Goal: Task Accomplishment & Management: Manage account settings

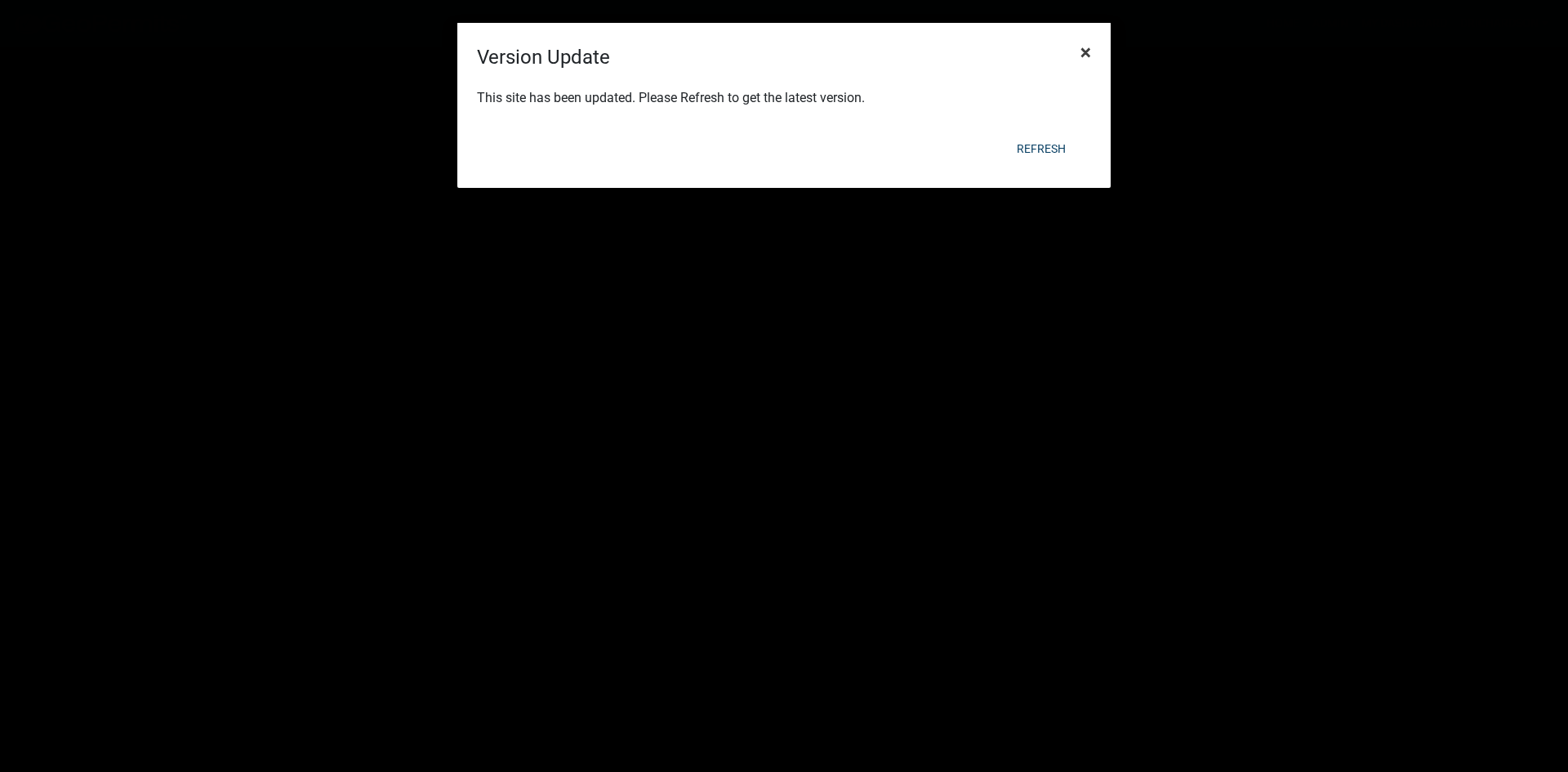
scroll to position [609, 0]
click at [1087, 58] on span "×" at bounding box center [1086, 52] width 10 height 22
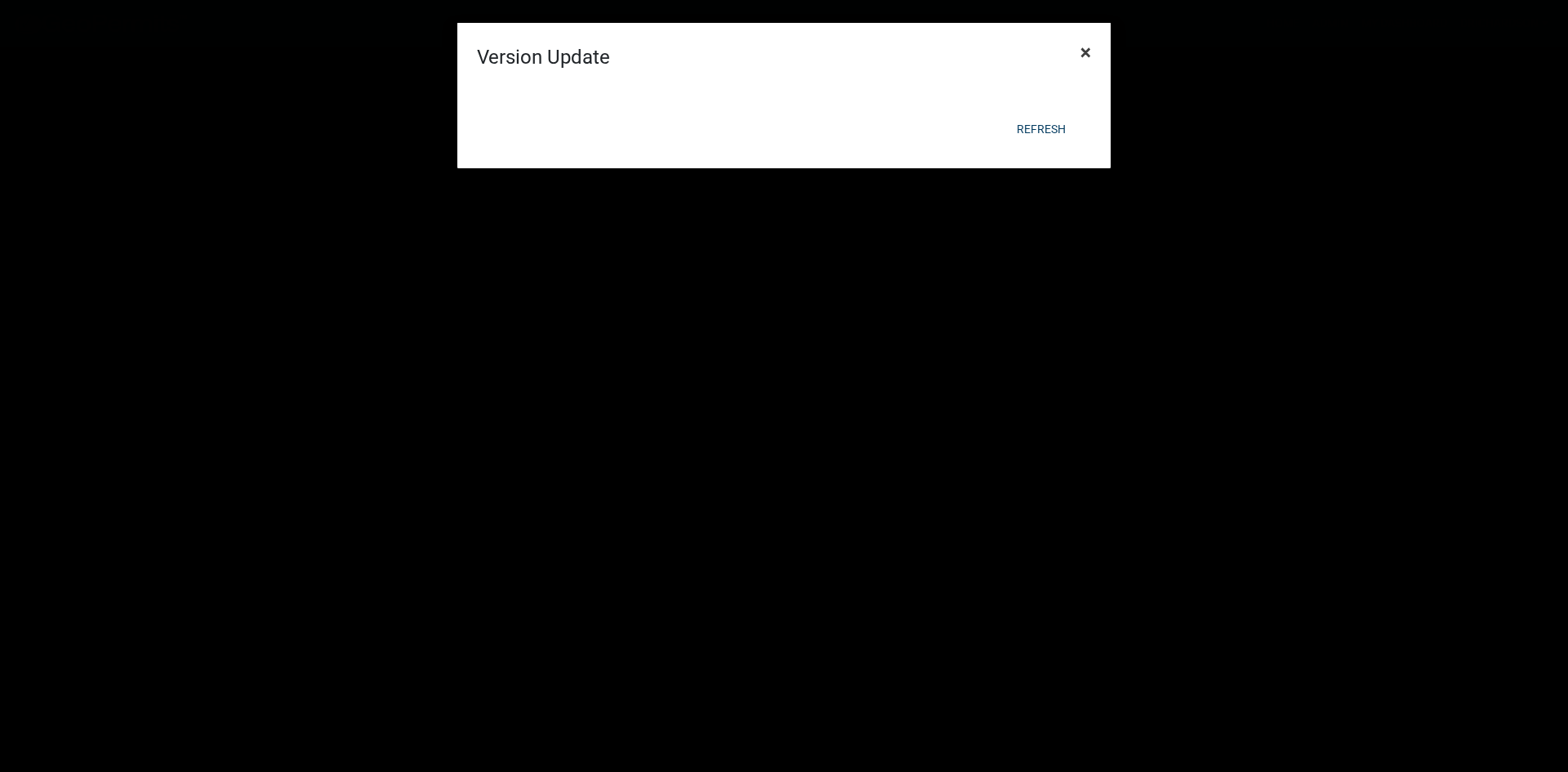
click at [1077, 50] on button "×" at bounding box center [1086, 52] width 37 height 46
click at [1078, 49] on button "×" at bounding box center [1086, 52] width 37 height 46
click at [1079, 49] on button "×" at bounding box center [1086, 52] width 37 height 46
click at [1080, 49] on form "Version Update × Refresh" at bounding box center [784, 47] width 653 height 131
click at [1084, 49] on button "×" at bounding box center [1086, 52] width 37 height 46
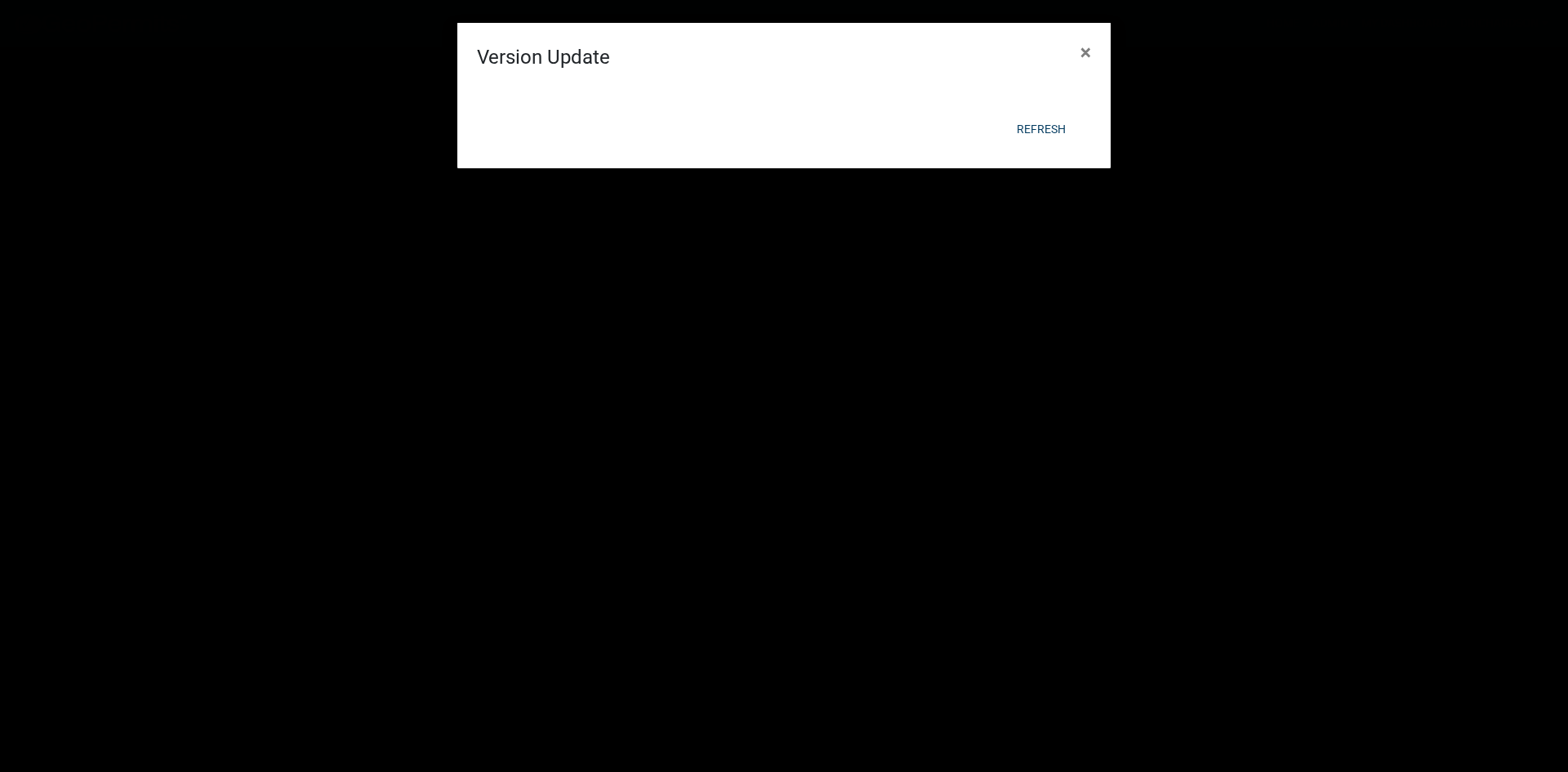
click at [1087, 50] on div at bounding box center [784, 49] width 653 height 36
click at [1087, 50] on span "×" at bounding box center [1086, 52] width 10 height 22
click at [1087, 50] on div at bounding box center [784, 49] width 653 height 36
click at [1087, 50] on span "×" at bounding box center [1086, 52] width 10 height 22
click at [1087, 50] on form "Version Update × Refresh" at bounding box center [784, 47] width 653 height 131
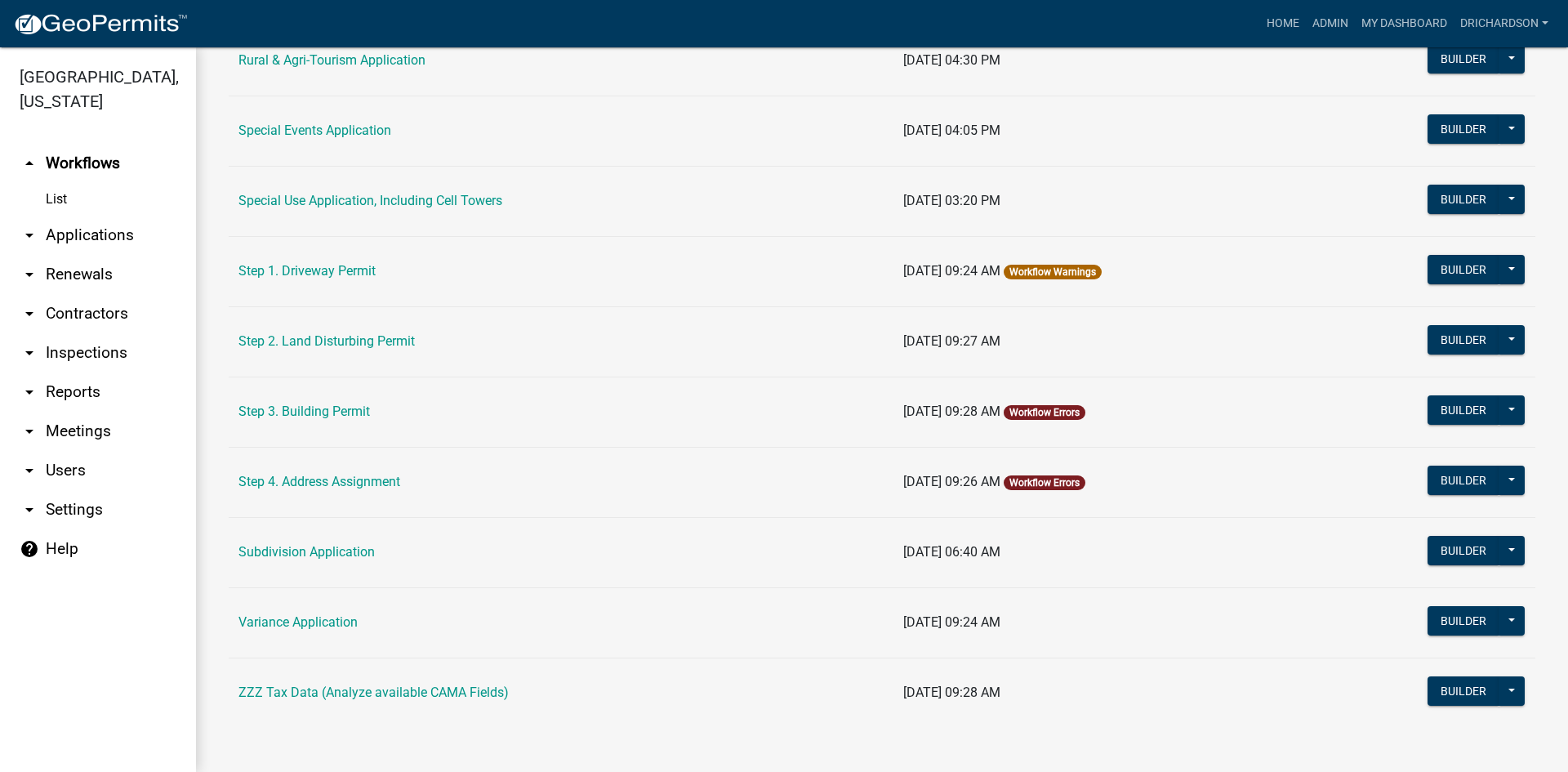
scroll to position [750, 0]
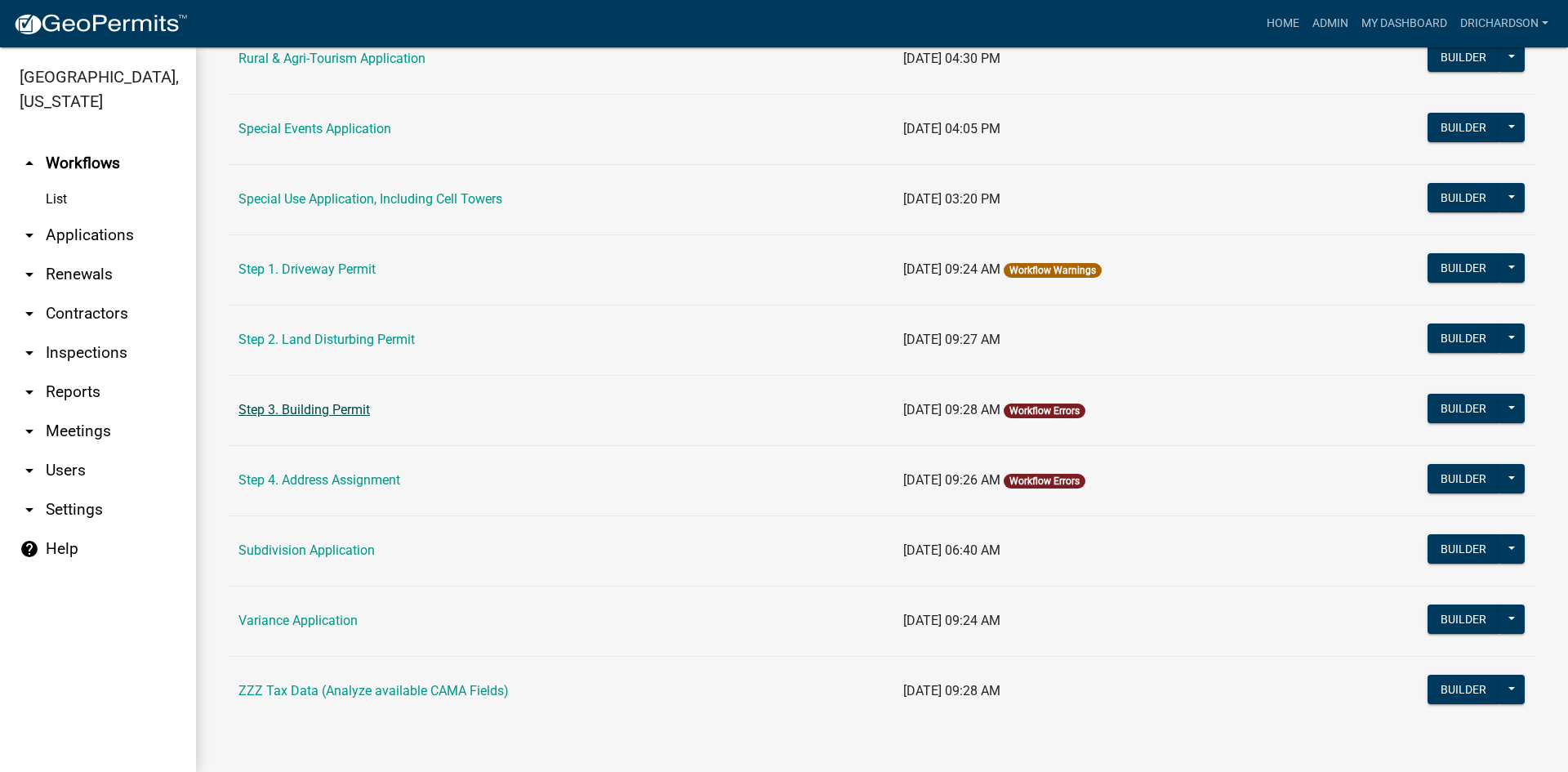
click at [353, 416] on link "Step 3. Building Permit" at bounding box center [304, 410] width 131 height 16
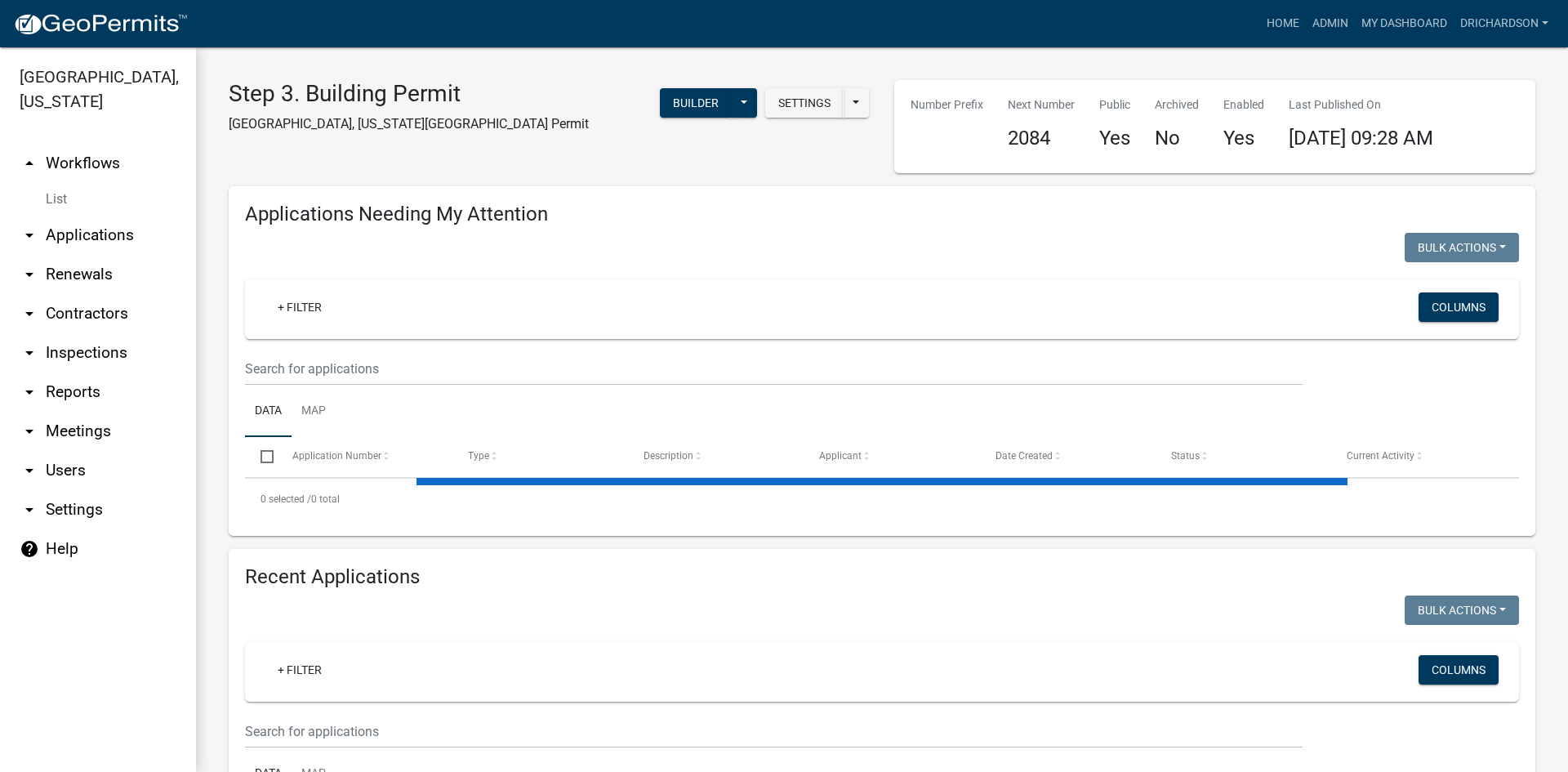
select select "1: 25"
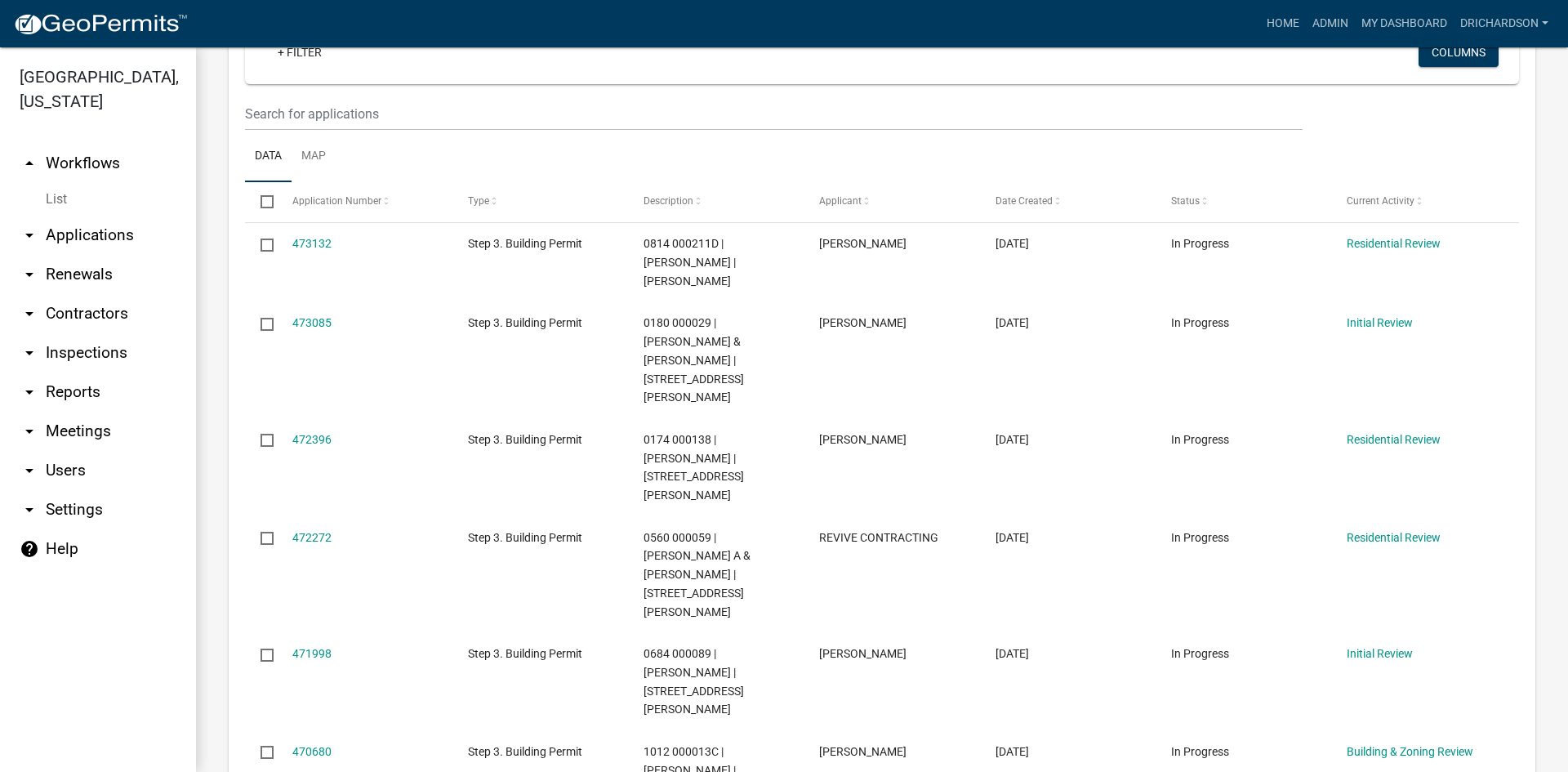
scroll to position [163, 0]
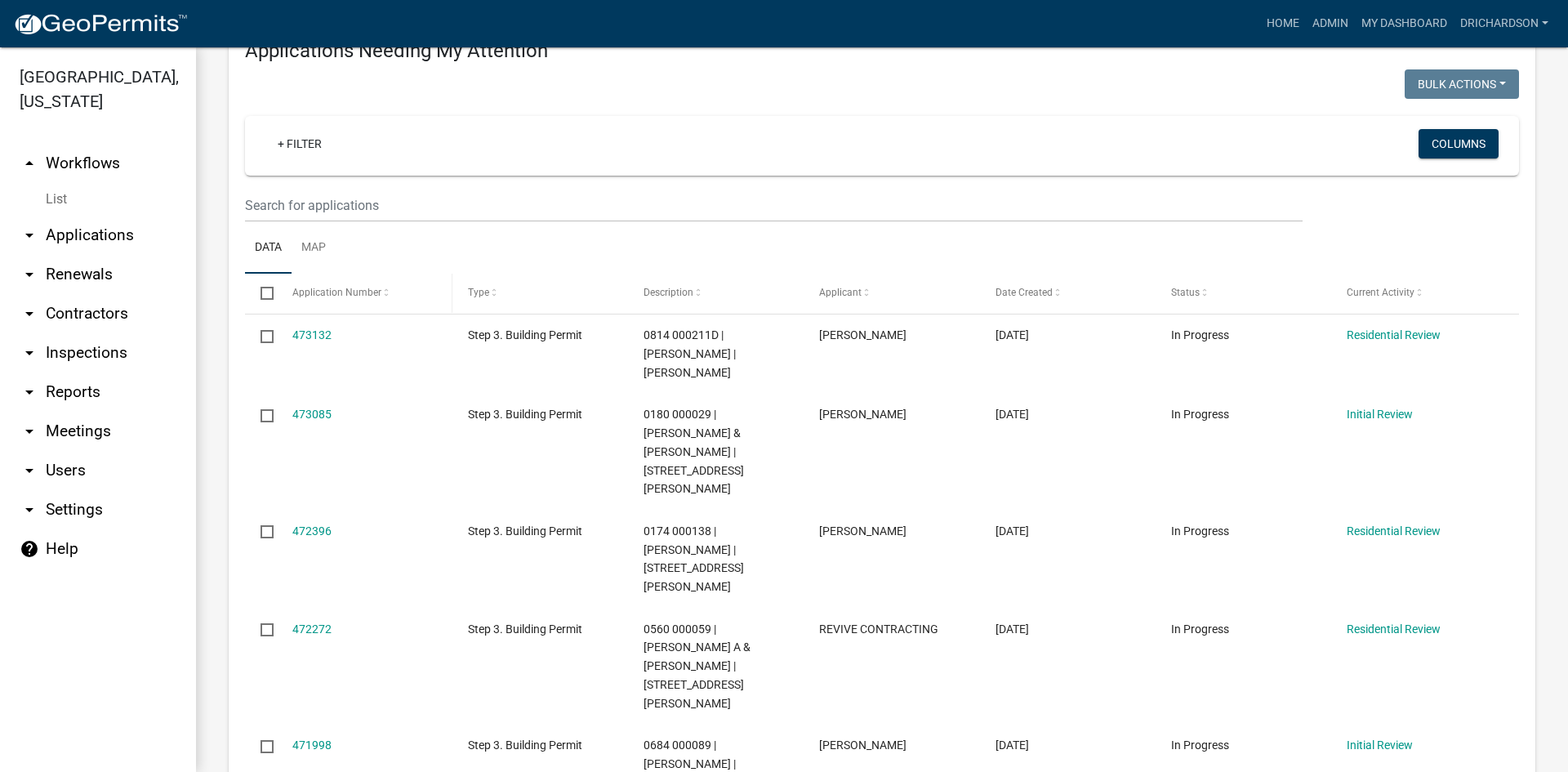
click at [370, 289] on span "Application Number" at bounding box center [336, 292] width 89 height 11
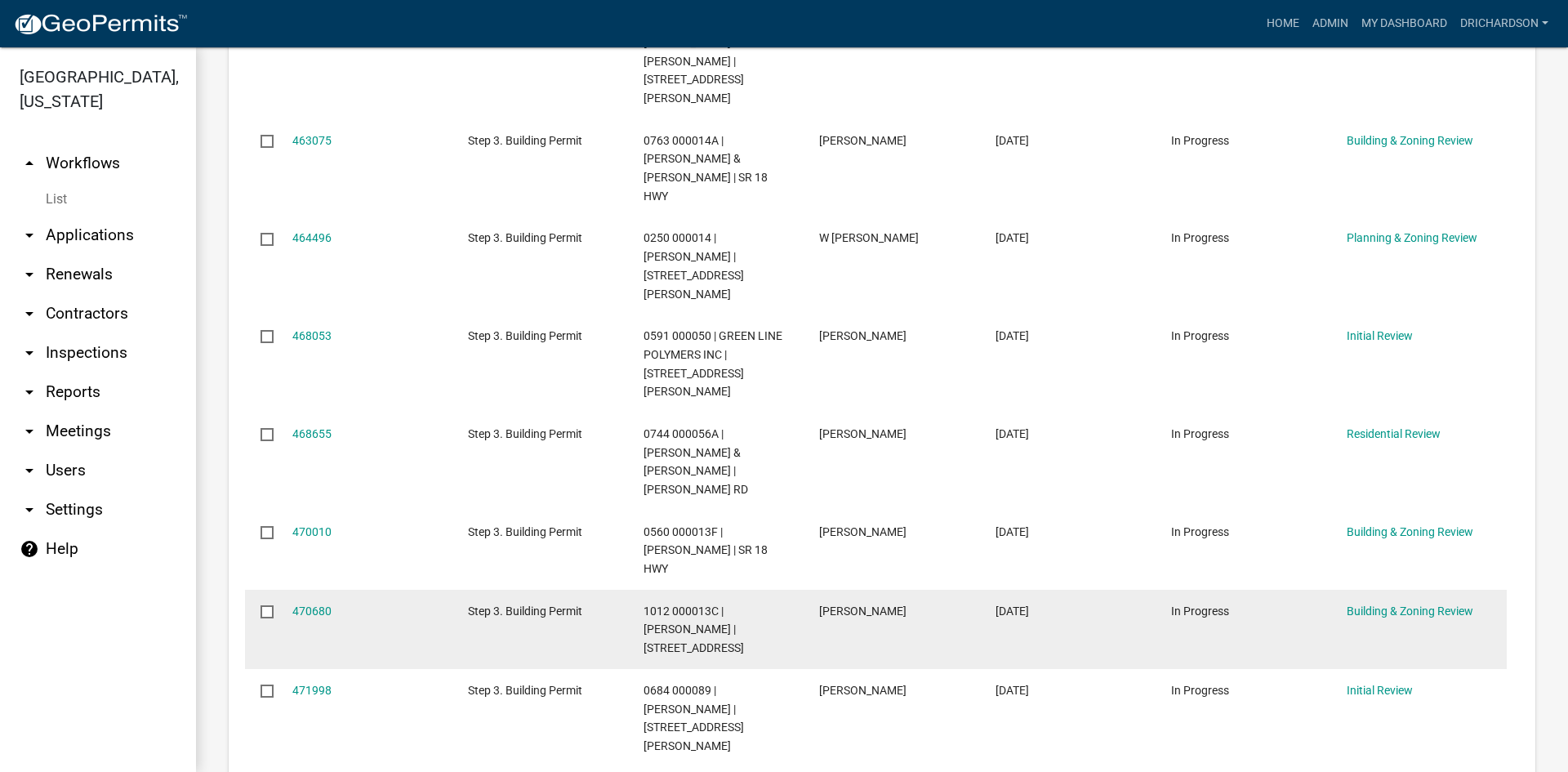
scroll to position [1144, 0]
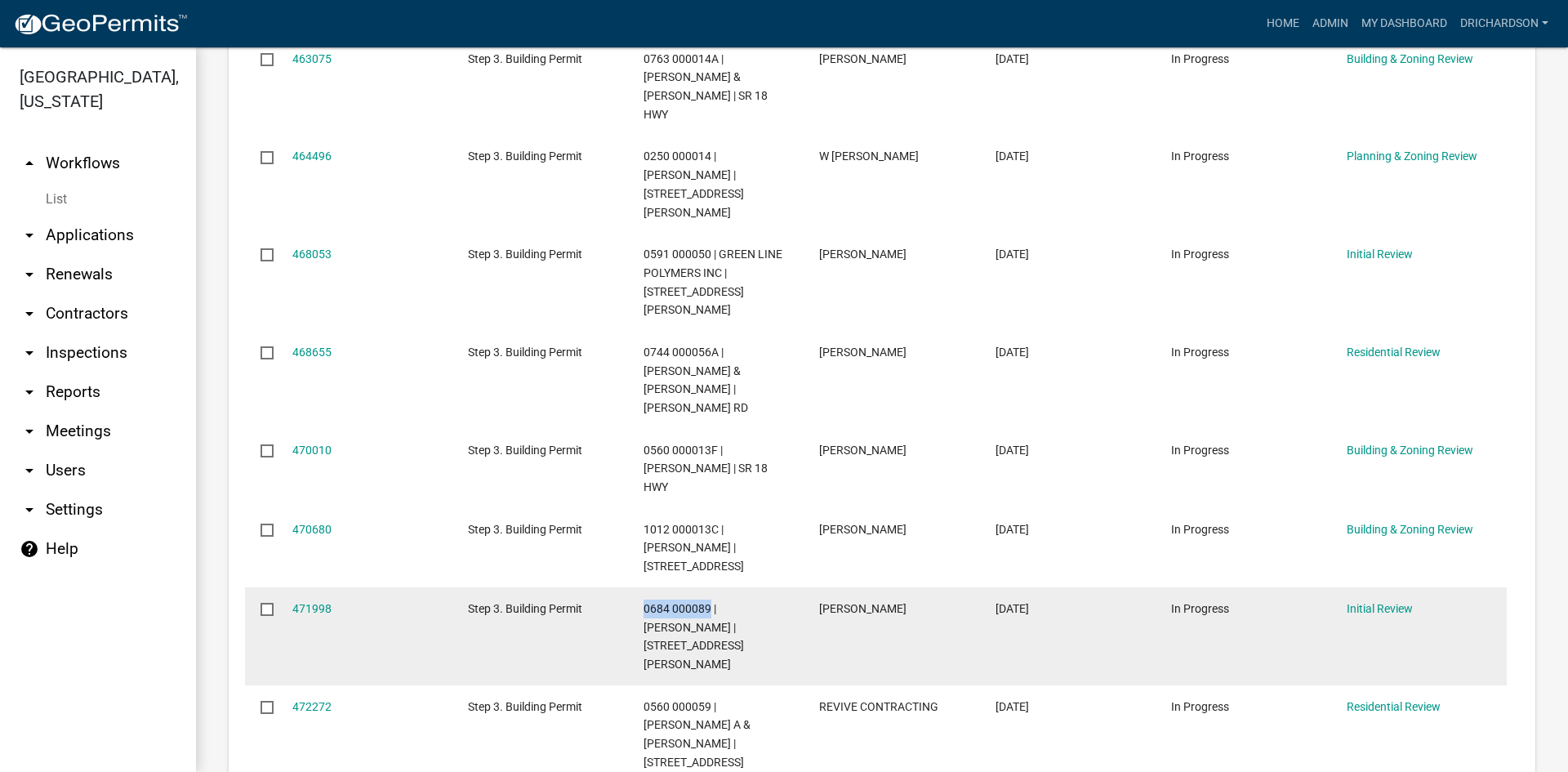
drag, startPoint x: 642, startPoint y: 459, endPoint x: 711, endPoint y: 460, distance: 69.0
click at [711, 587] on datatable-body-cell "0684 000089 | BRAY ALEXANDER | 243 SANDERS RD" at bounding box center [716, 635] width 175 height 98
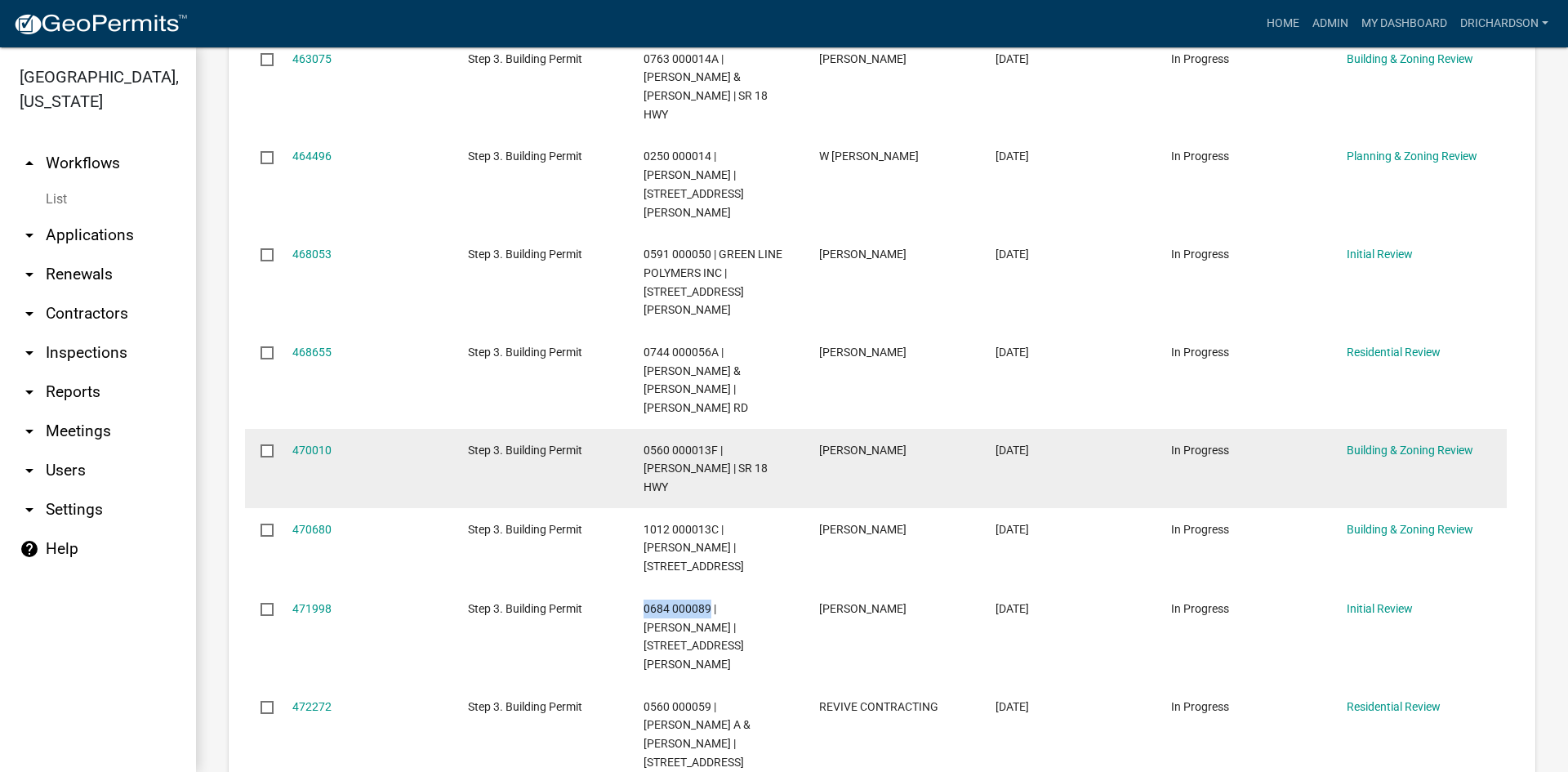
copy span "0684 000089"
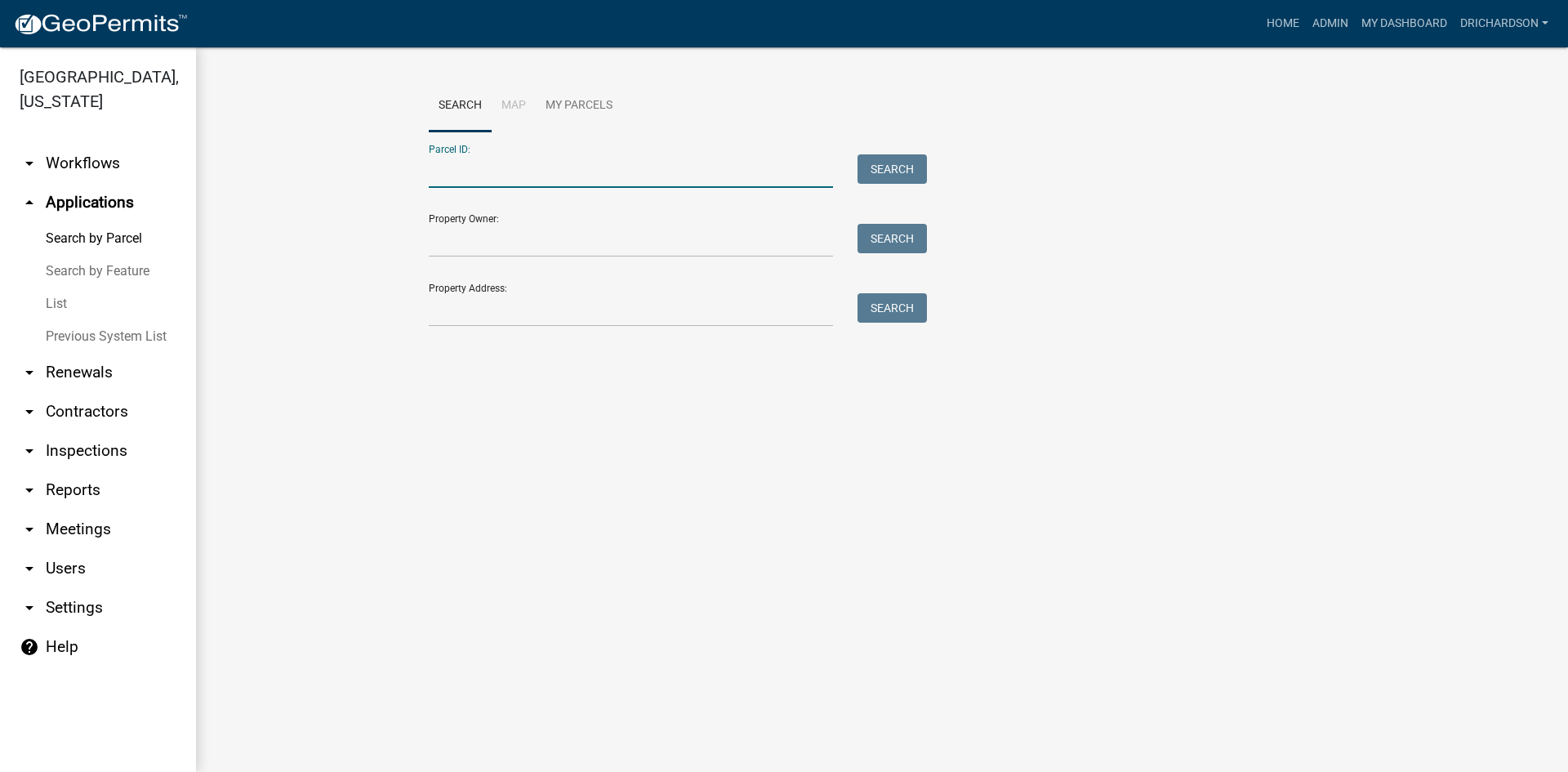
click at [648, 179] on input "Parcel ID:" at bounding box center [631, 171] width 405 height 34
paste input "0684 000089"
click at [905, 175] on button "Search" at bounding box center [892, 169] width 69 height 29
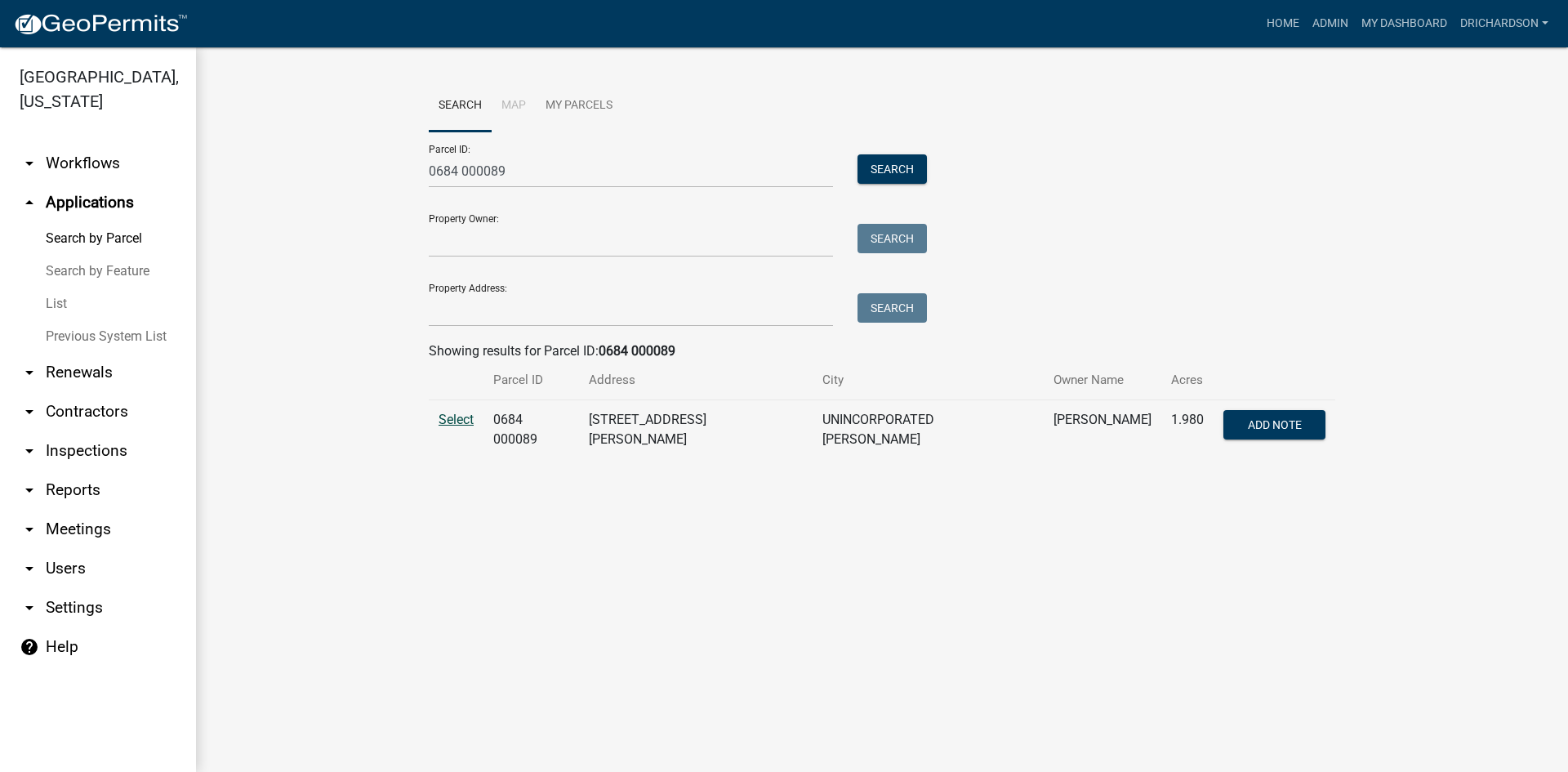
click at [455, 424] on span "Select" at bounding box center [456, 419] width 35 height 16
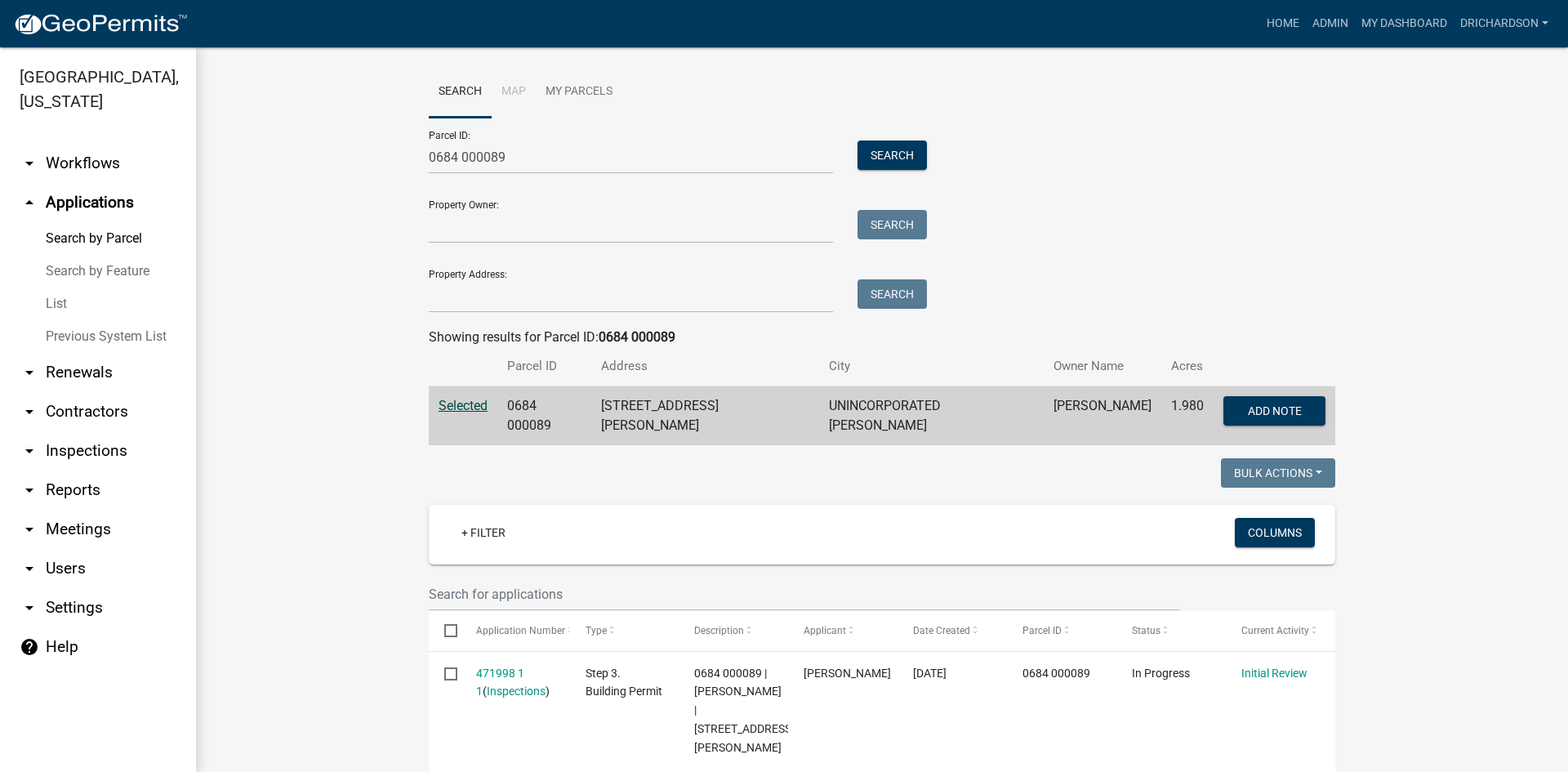
scroll to position [10, 0]
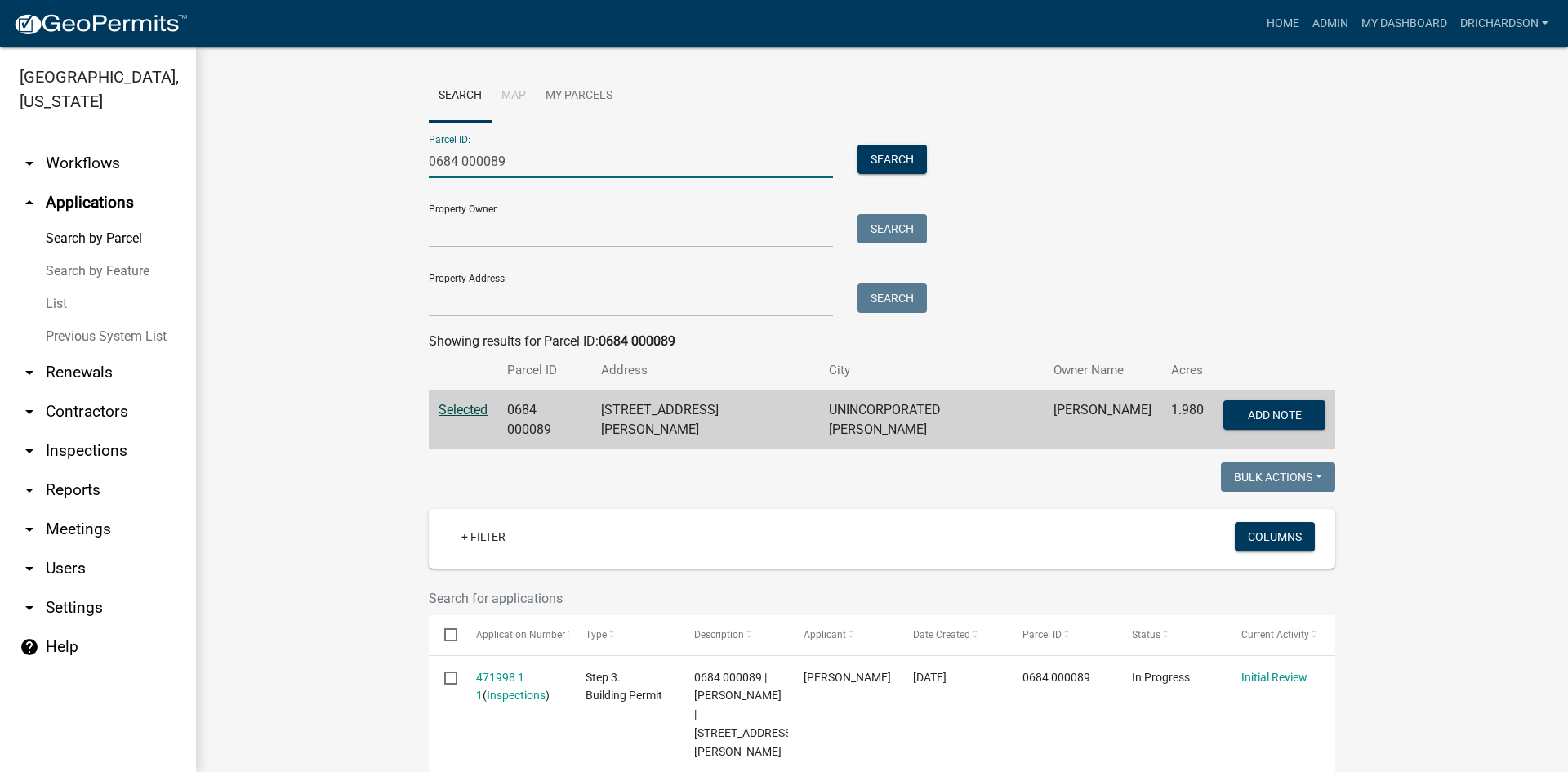
drag, startPoint x: 497, startPoint y: 174, endPoint x: 334, endPoint y: 165, distance: 163.2
click at [334, 165] on wm-workflow-application-search-view "Search Map My Parcels Parcel ID: 0684 000089 Search Property Owner: Search Prop…" at bounding box center [883, 652] width 1307 height 1164
paste input "560 00005"
type input "0560 000059"
click at [883, 156] on button "Search" at bounding box center [892, 159] width 69 height 29
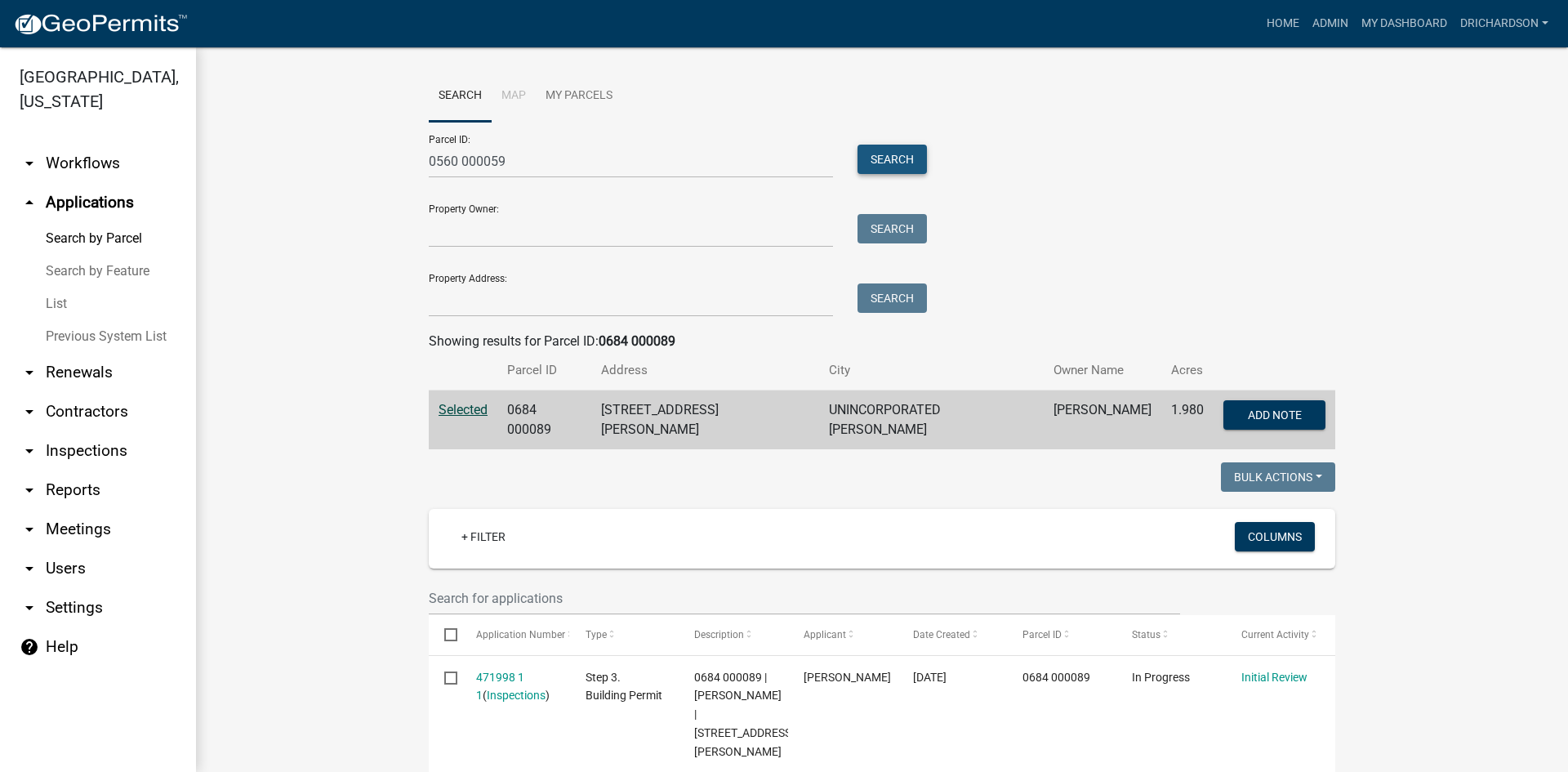
scroll to position [0, 0]
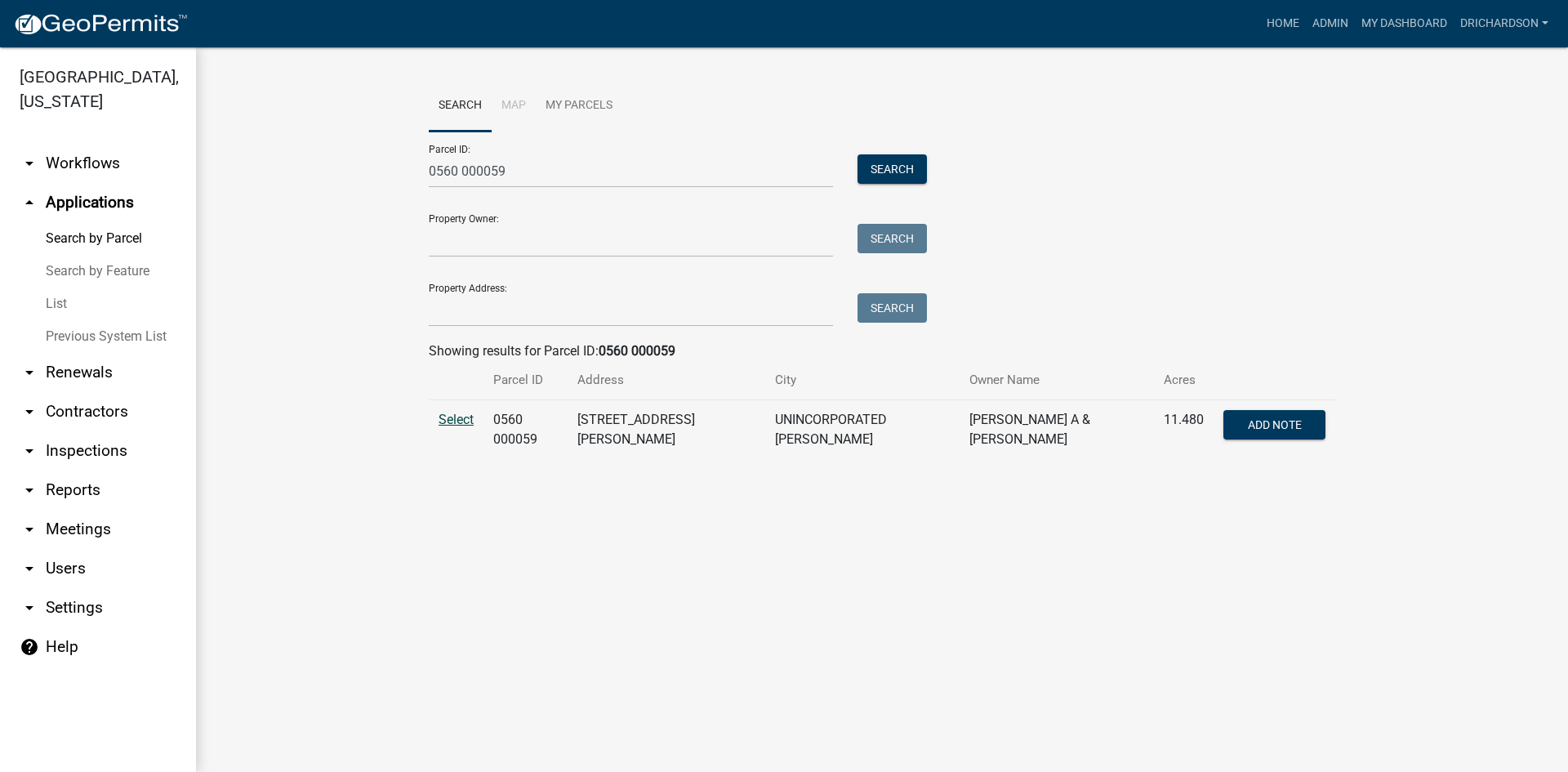
click at [465, 418] on span "Select" at bounding box center [456, 419] width 35 height 16
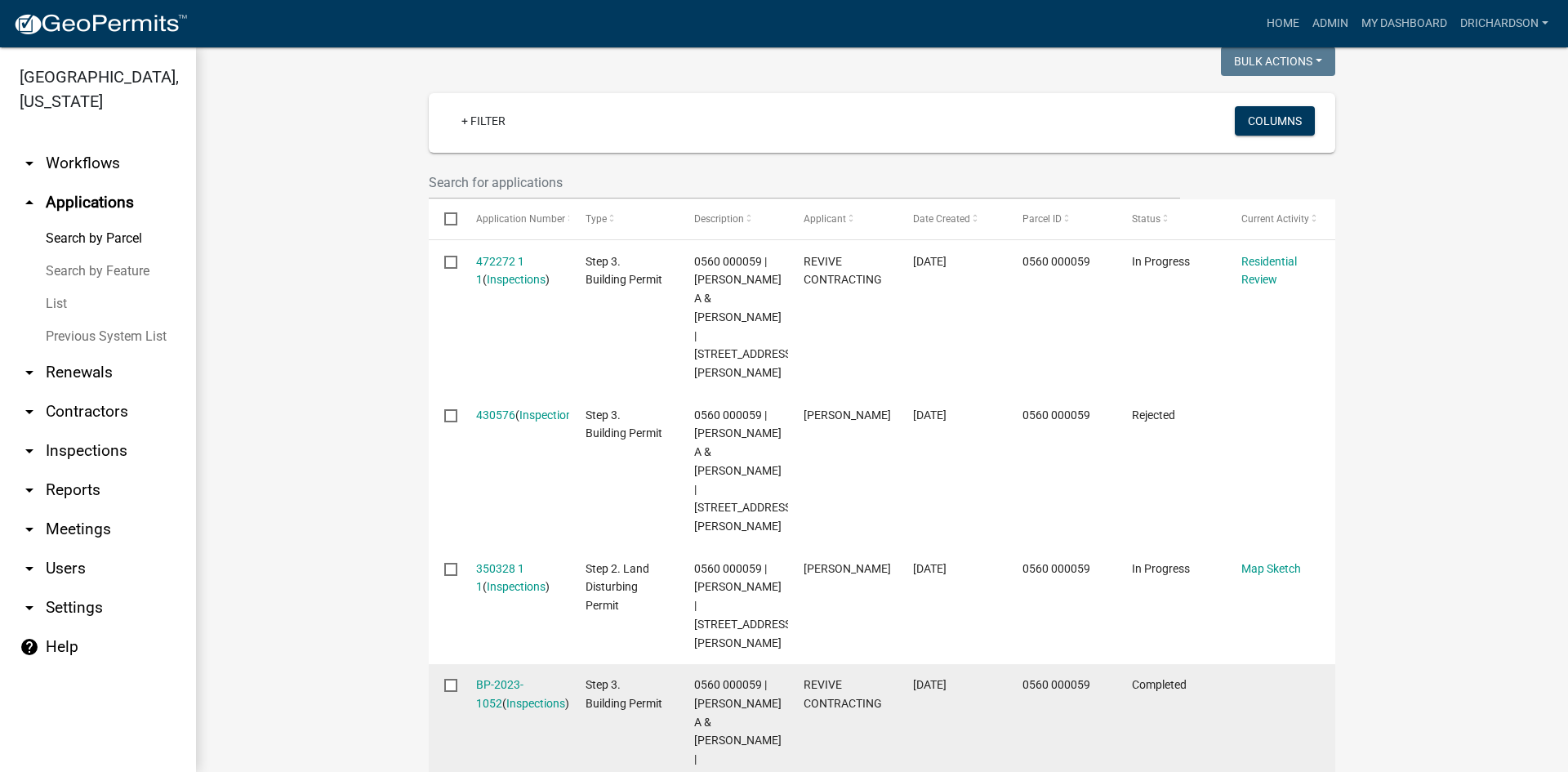
scroll to position [408, 0]
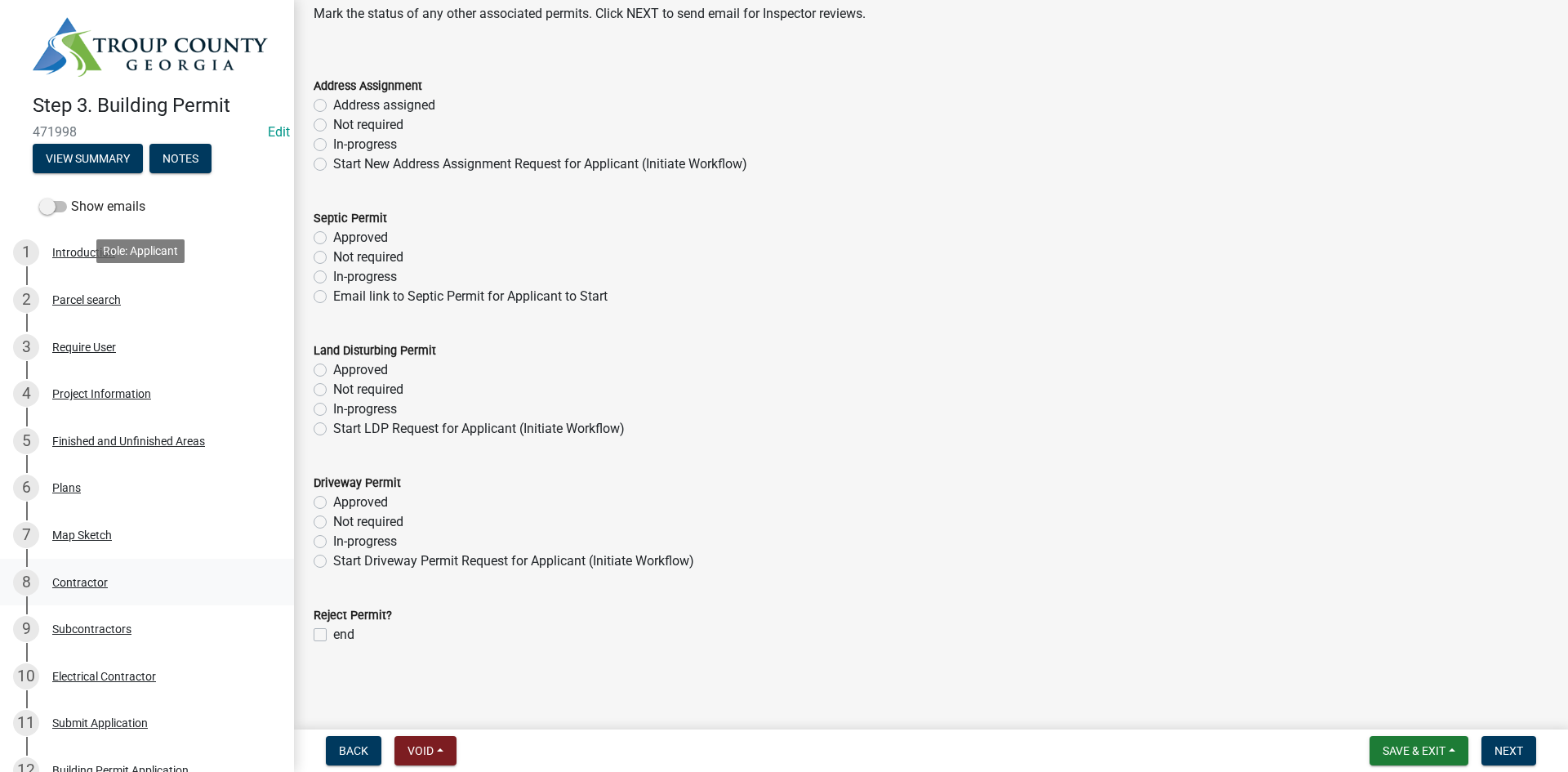
scroll to position [228, 0]
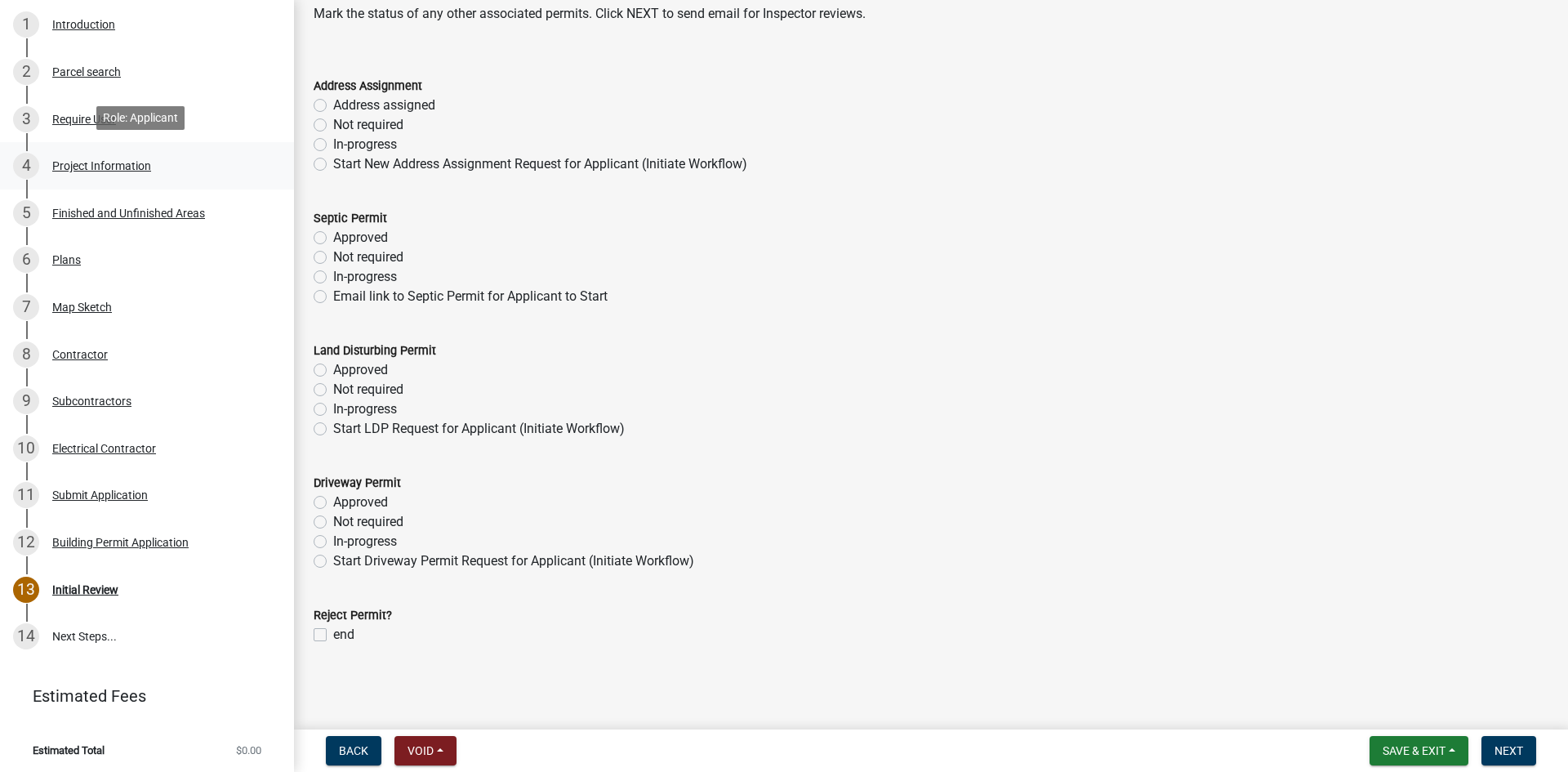
click at [92, 164] on div "Project Information" at bounding box center [101, 165] width 99 height 11
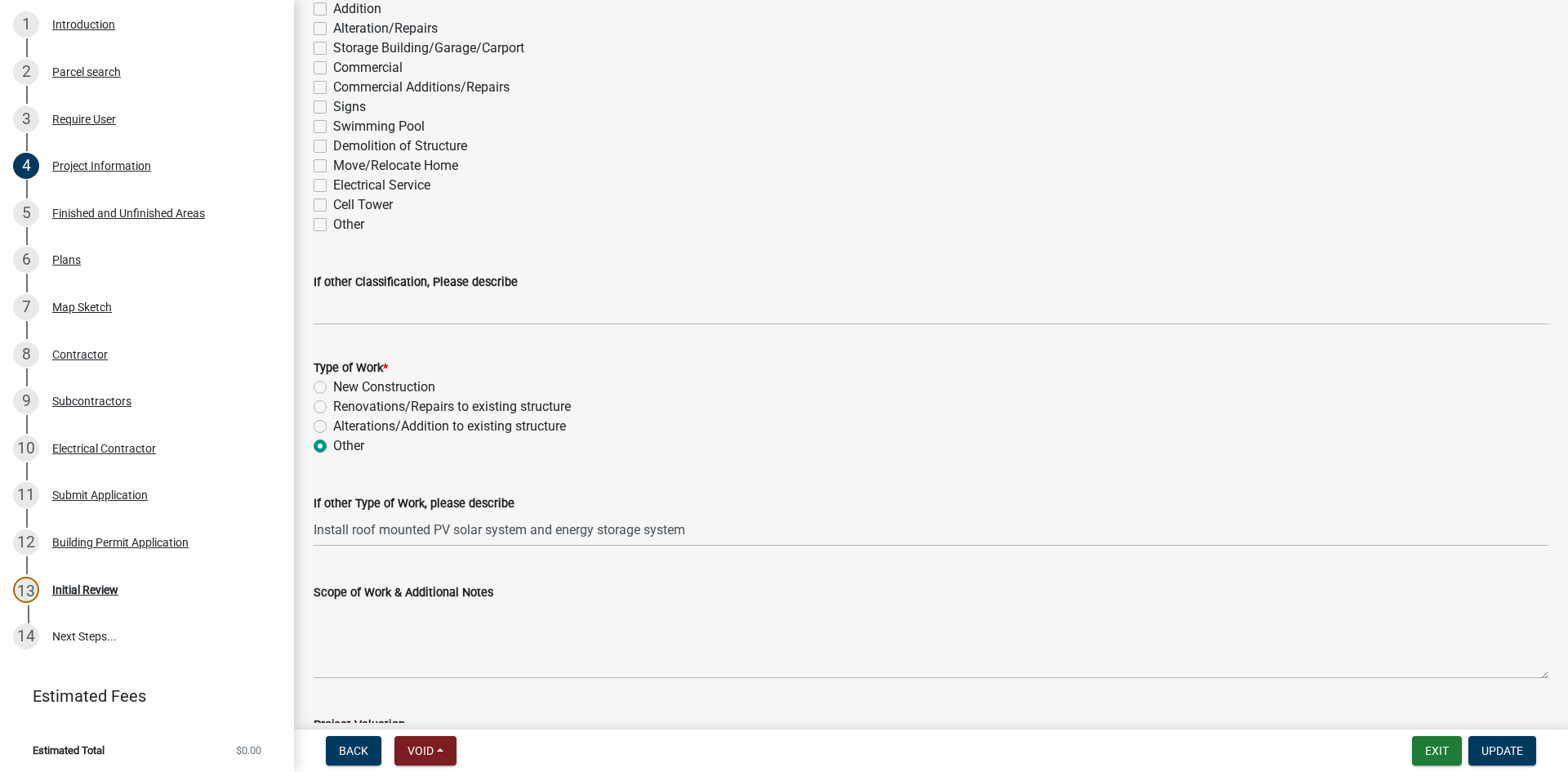
scroll to position [1388, 0]
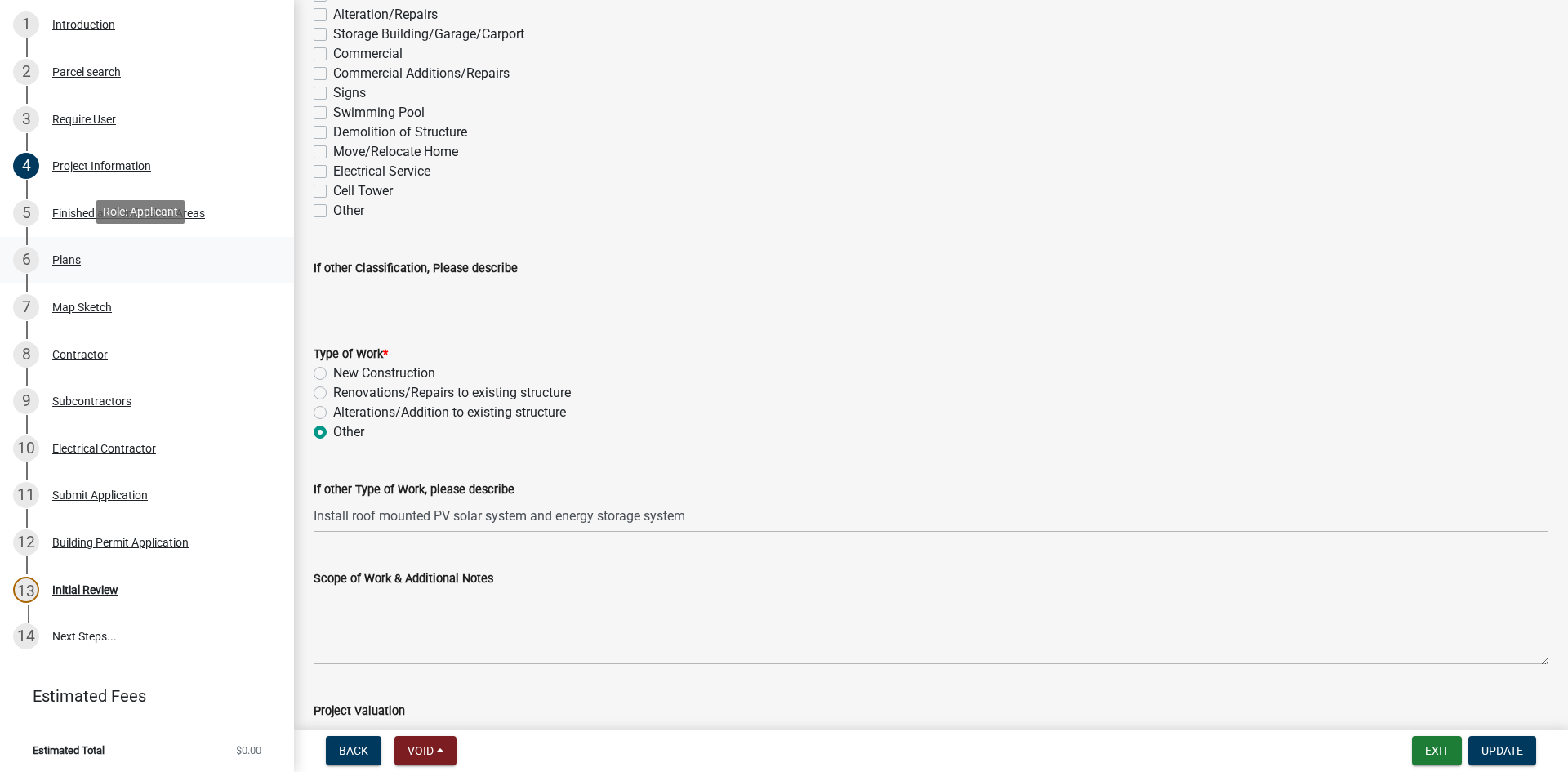
click at [66, 239] on link "6 Plans" at bounding box center [147, 260] width 294 height 48
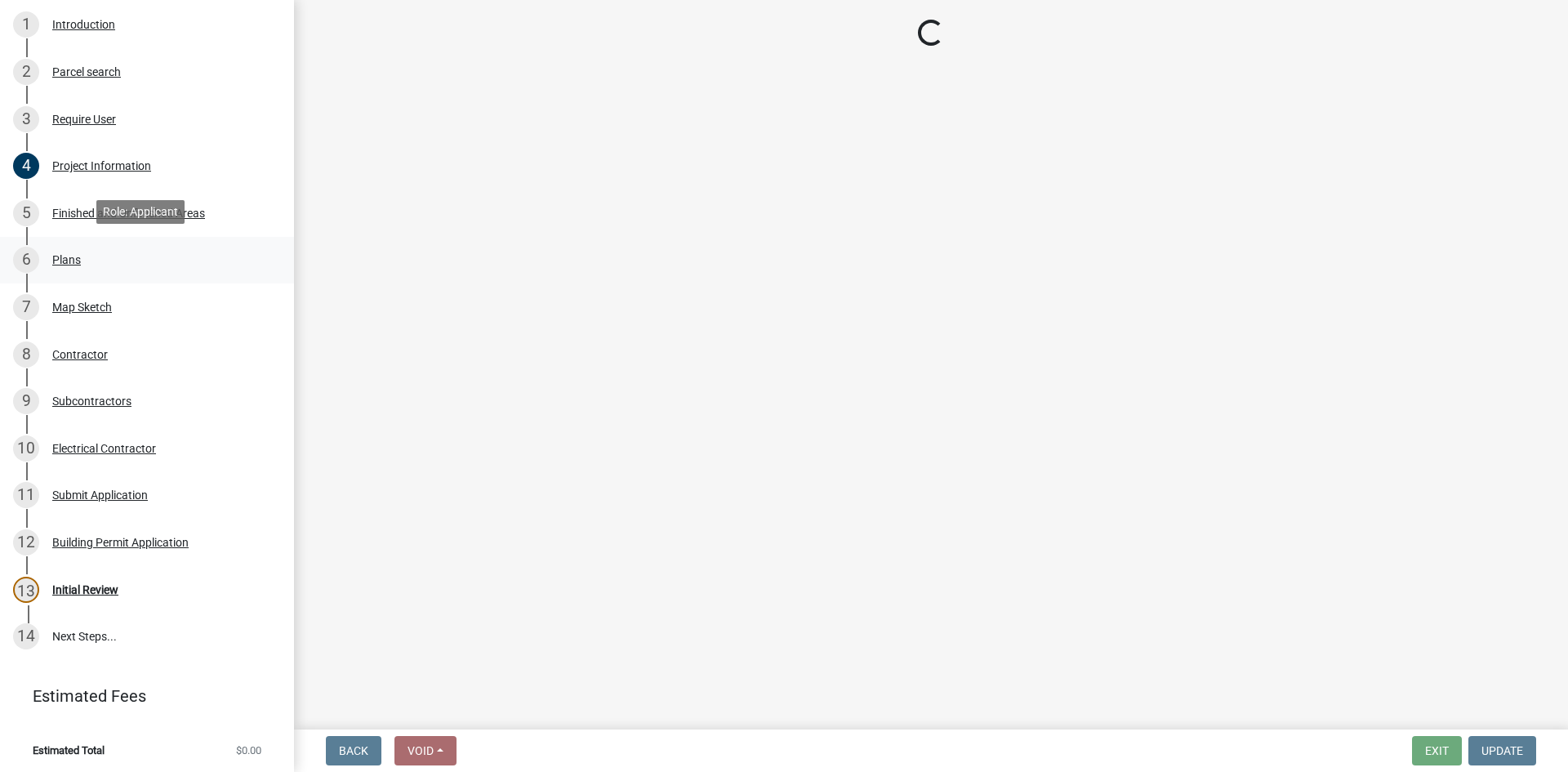
scroll to position [0, 0]
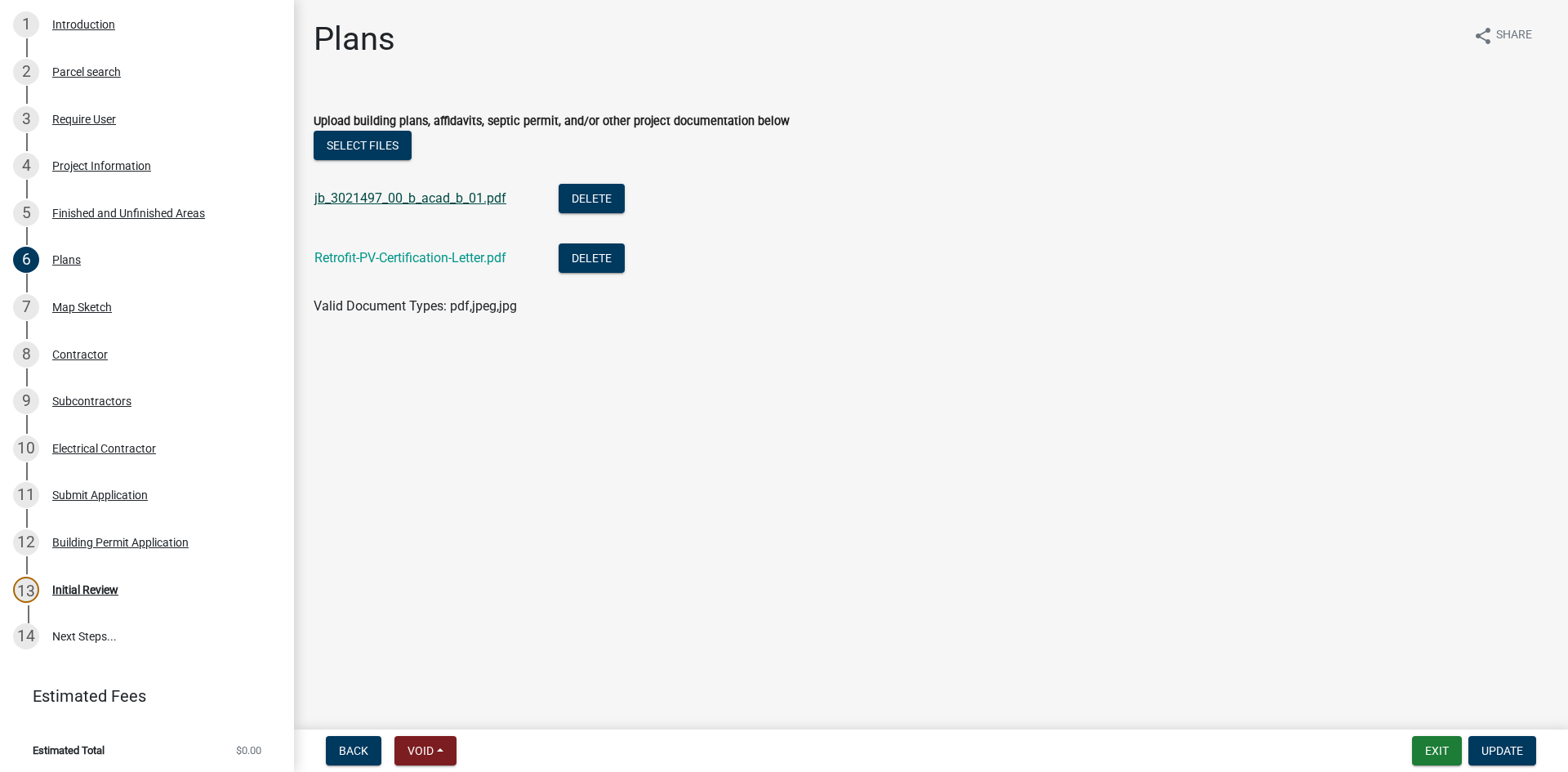
click at [378, 192] on link "jb_3021497_00_b_acad_b_01.pdf" at bounding box center [411, 198] width 192 height 16
click at [475, 259] on link "Retrofit-PV-Certification-Letter.pdf" at bounding box center [411, 258] width 192 height 16
click at [101, 592] on div "Initial Review" at bounding box center [85, 590] width 67 height 11
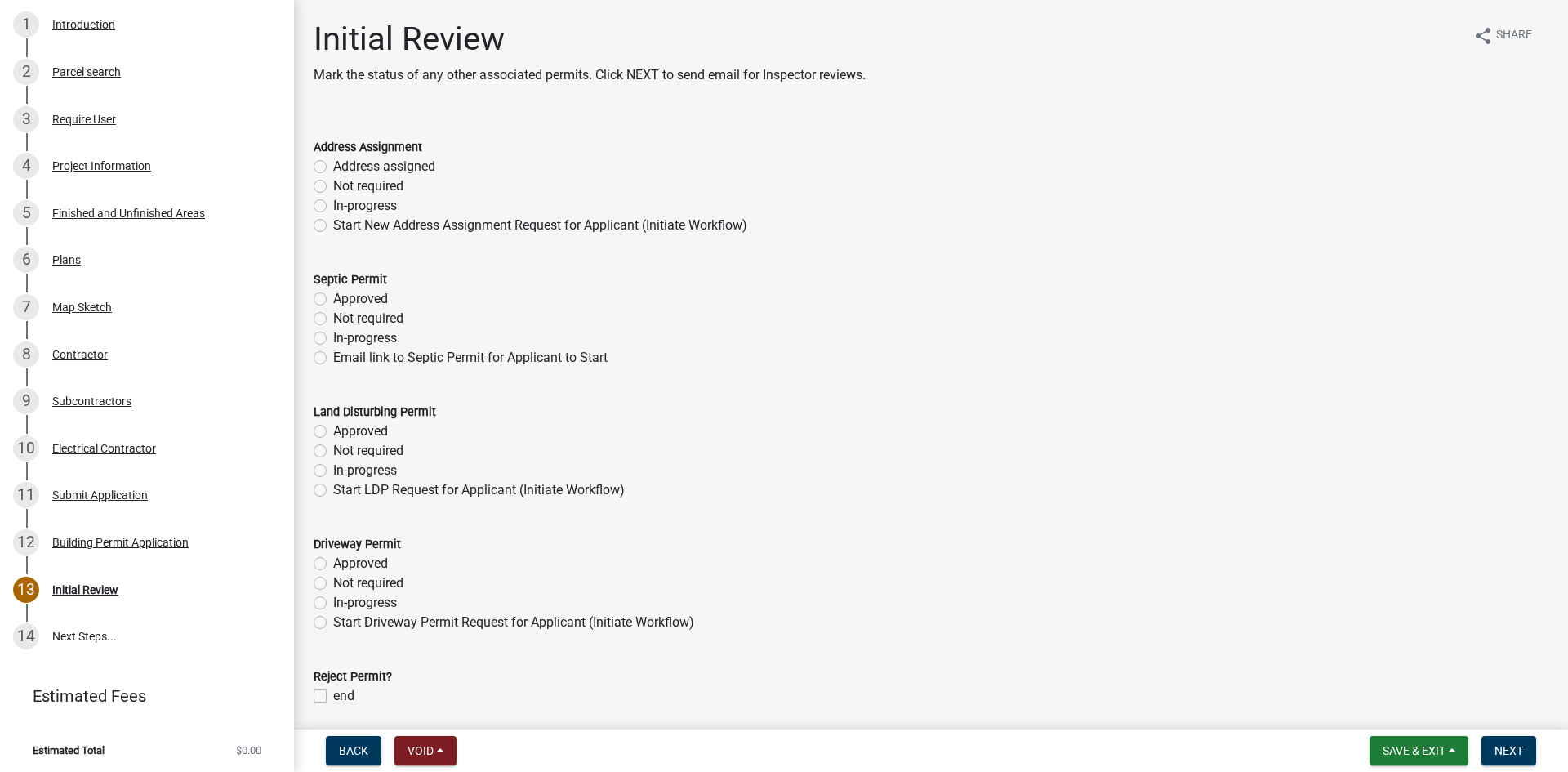
click at [334, 167] on label "Address assigned" at bounding box center [385, 166] width 102 height 20
click at [334, 167] on input "Address assigned" at bounding box center [339, 162] width 10 height 10
radio input "true"
click at [334, 318] on label "Not required" at bounding box center [368, 318] width 70 height 20
click at [334, 318] on input "Not required" at bounding box center [339, 314] width 10 height 10
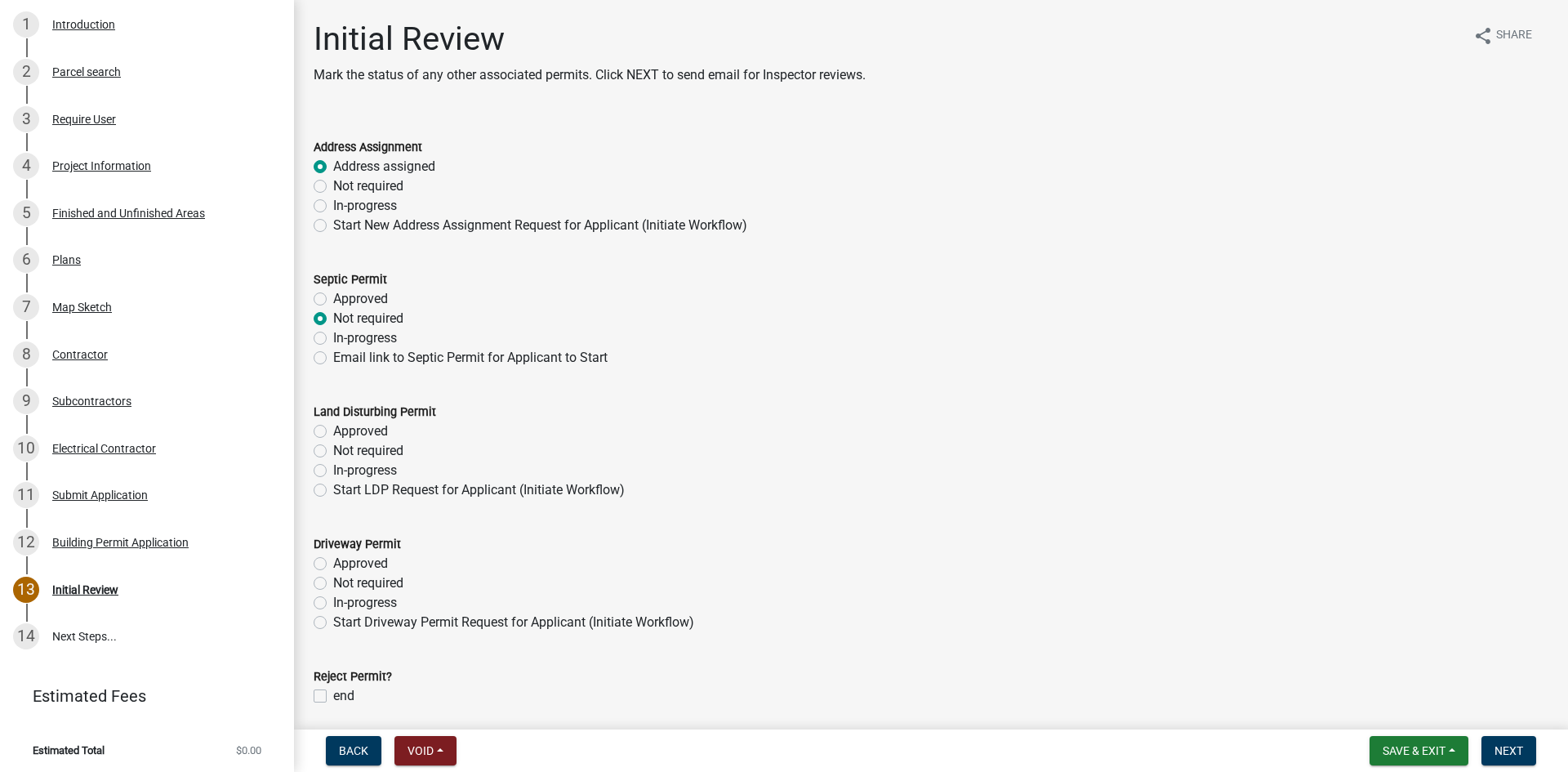
radio input "true"
click at [334, 451] on label "Not required" at bounding box center [368, 450] width 70 height 20
click at [334, 451] on input "Not required" at bounding box center [339, 446] width 10 height 10
radio input "true"
click at [334, 581] on label "Not required" at bounding box center [368, 583] width 70 height 20
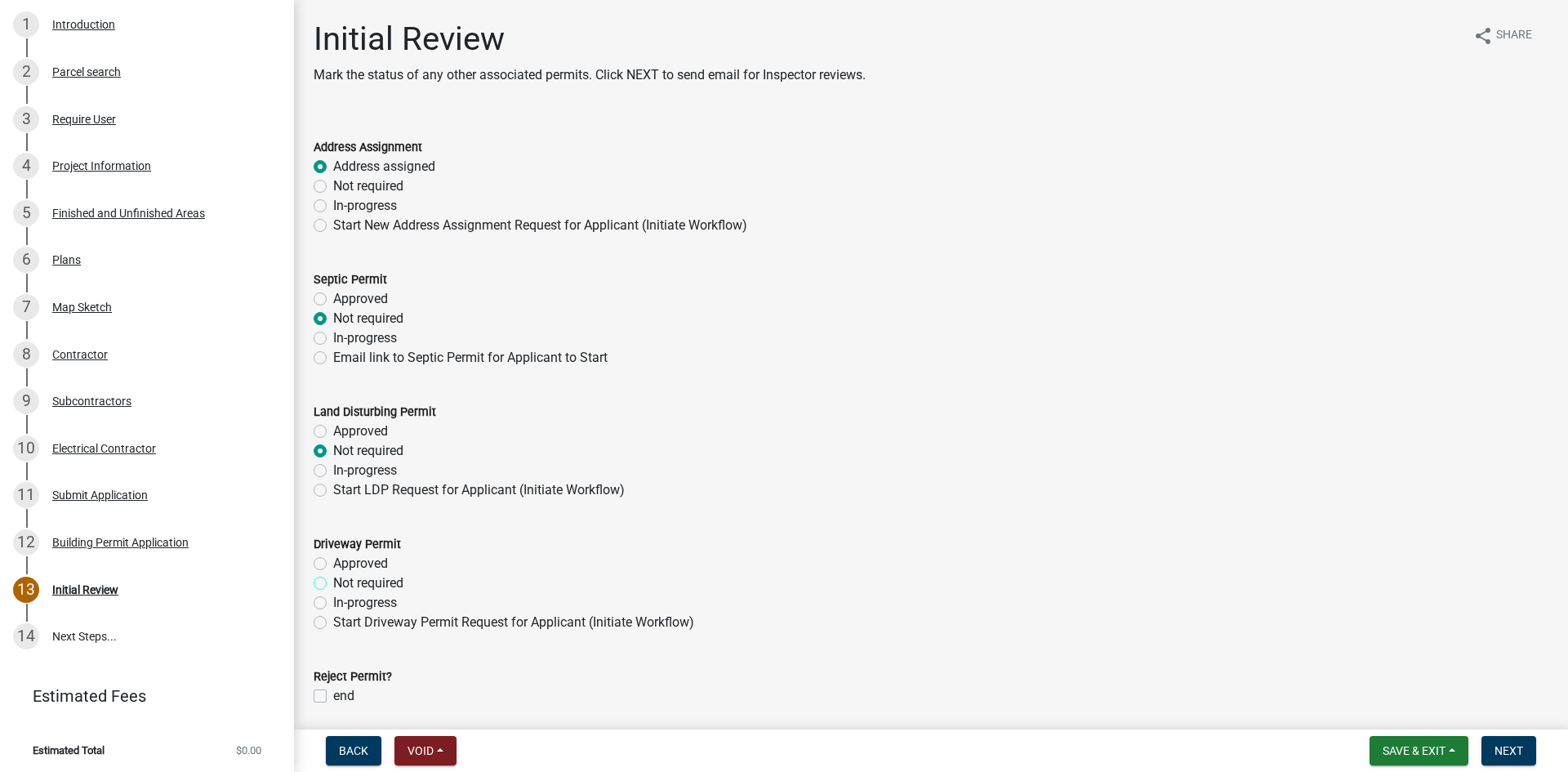
click at [334, 581] on input "Not required" at bounding box center [339, 578] width 10 height 10
radio input "true"
click at [1507, 756] on span "Next" at bounding box center [1508, 750] width 29 height 13
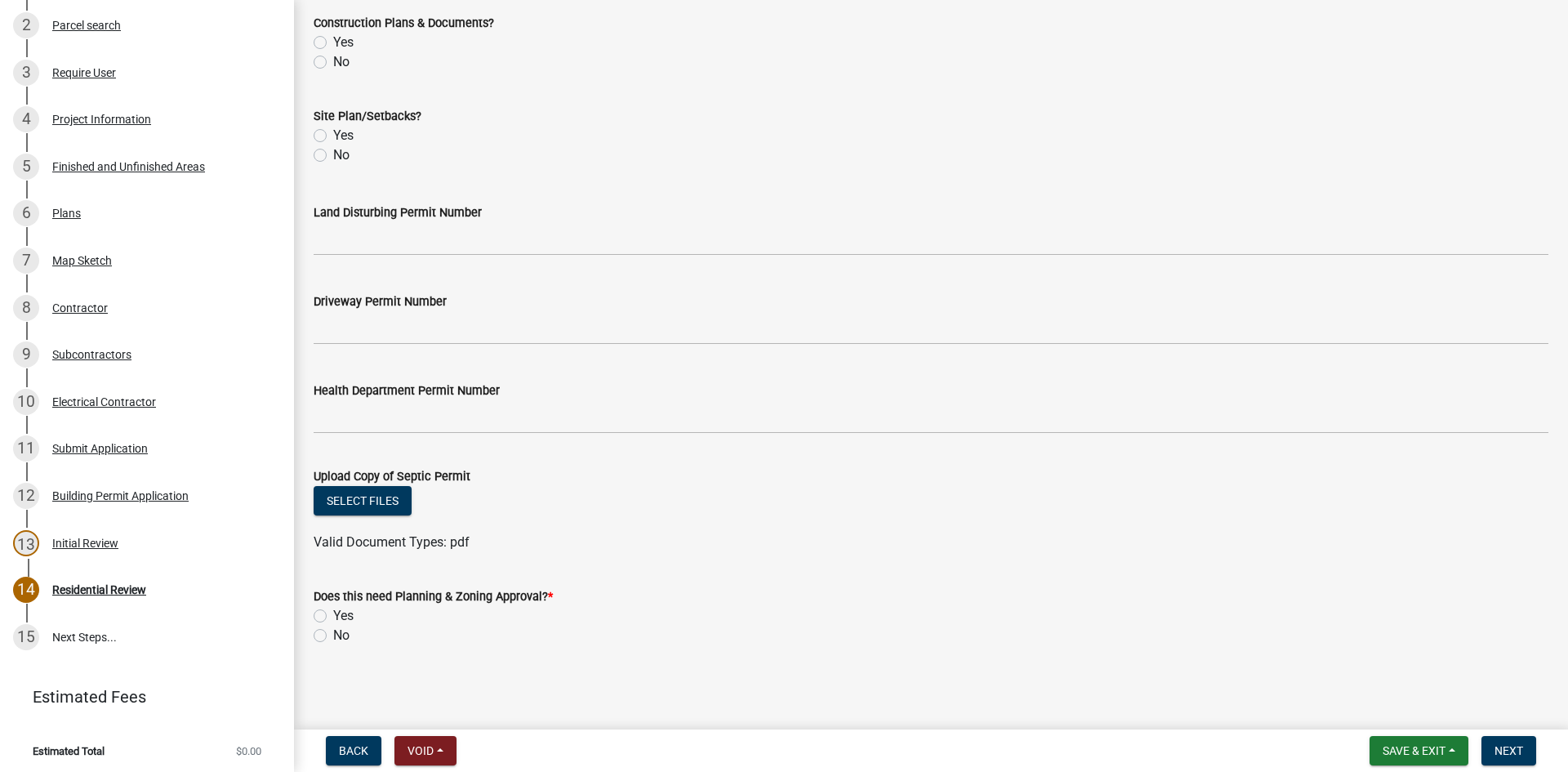
scroll to position [577, 0]
click at [319, 628] on div "No" at bounding box center [931, 635] width 1235 height 20
click at [334, 641] on label "No" at bounding box center [341, 635] width 16 height 20
click at [334, 635] on input "No" at bounding box center [339, 630] width 10 height 10
radio input "true"
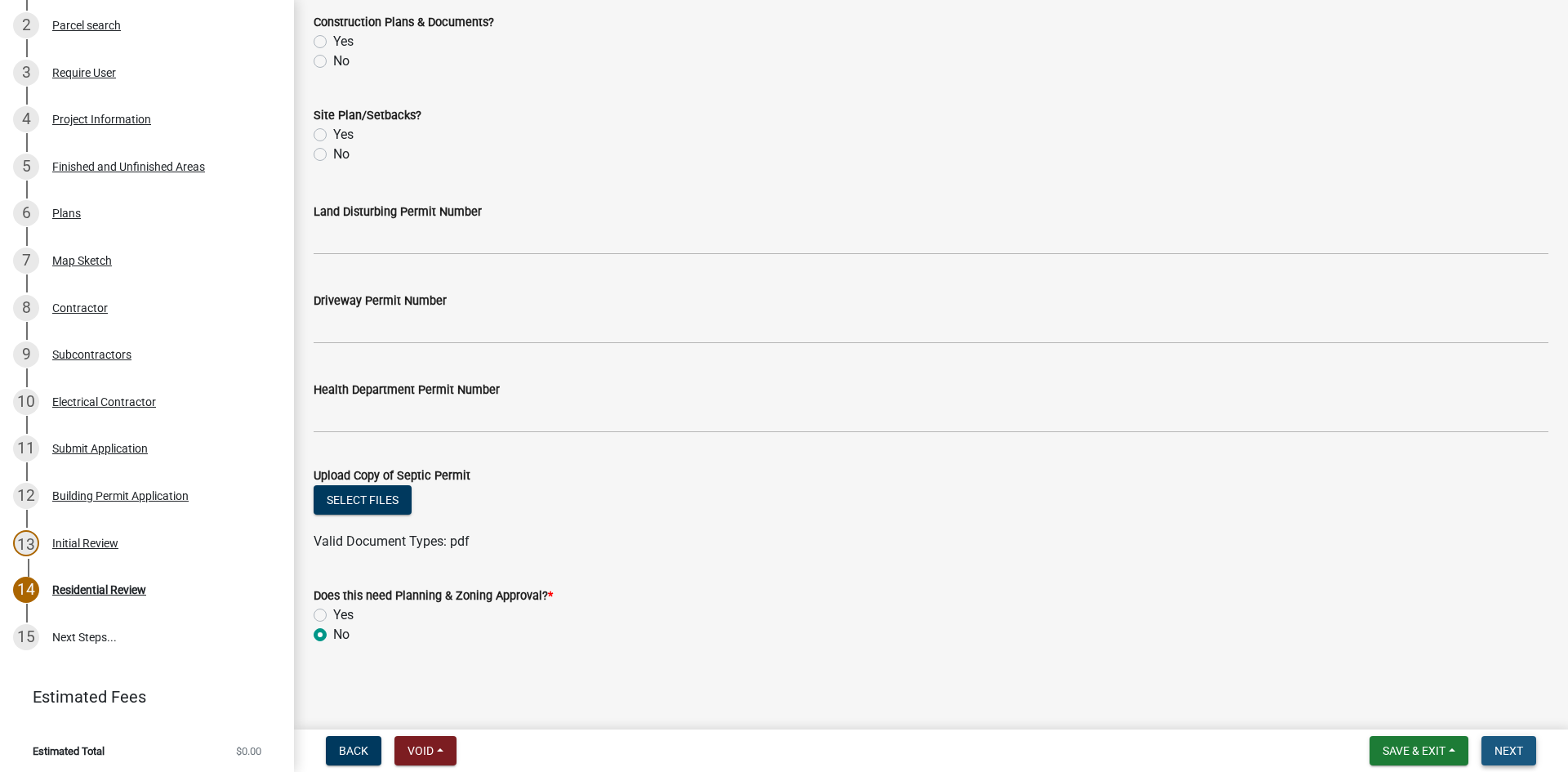
click at [1504, 745] on span "Next" at bounding box center [1508, 750] width 29 height 13
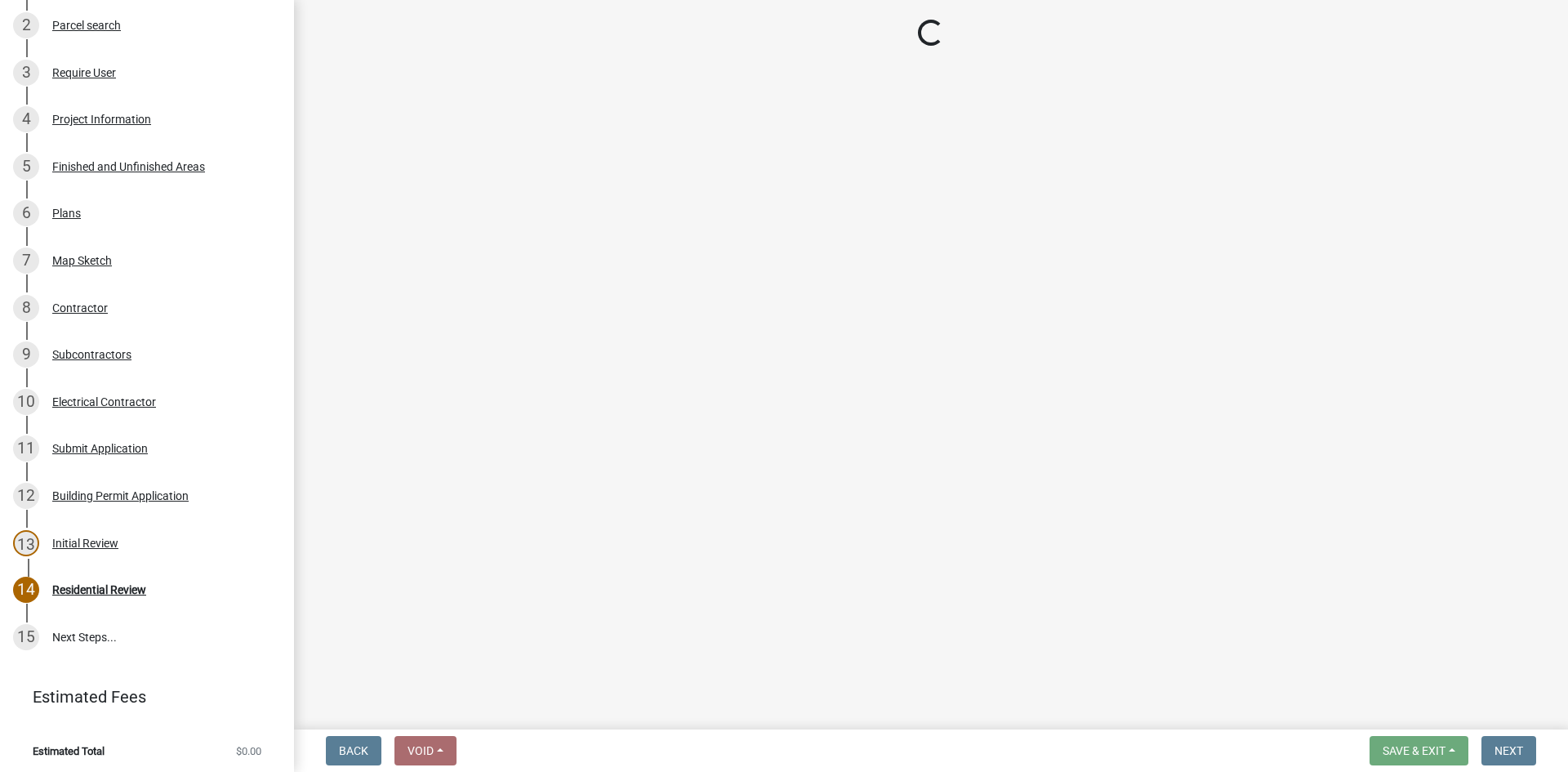
scroll to position [368, 0]
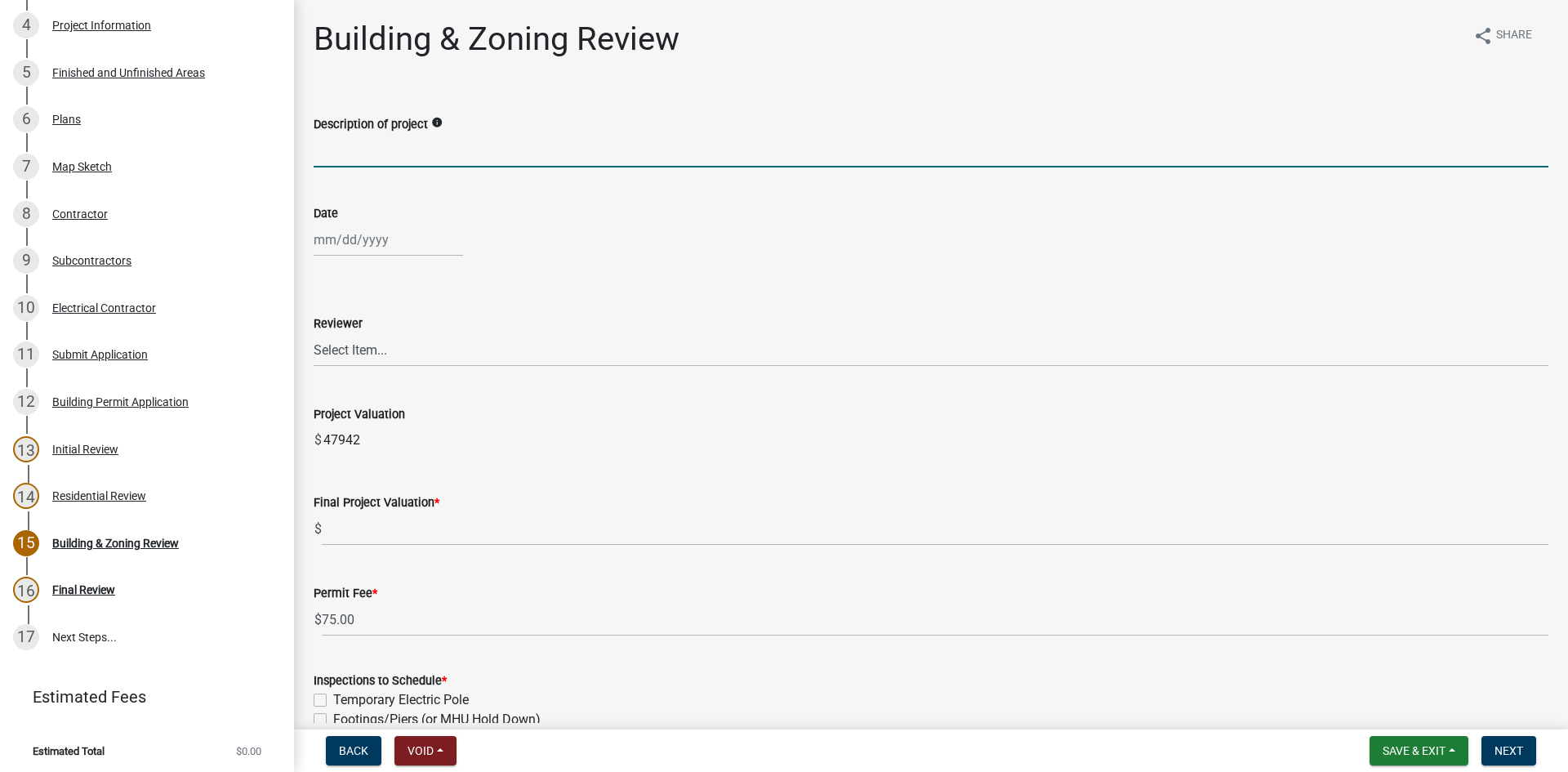
click at [449, 150] on input "Description of project" at bounding box center [931, 150] width 1235 height 34
click at [386, 159] on input "Description of project" at bounding box center [931, 150] width 1235 height 34
type input "Electrical Permit"
click at [363, 249] on div at bounding box center [388, 239] width 150 height 34
select select "9"
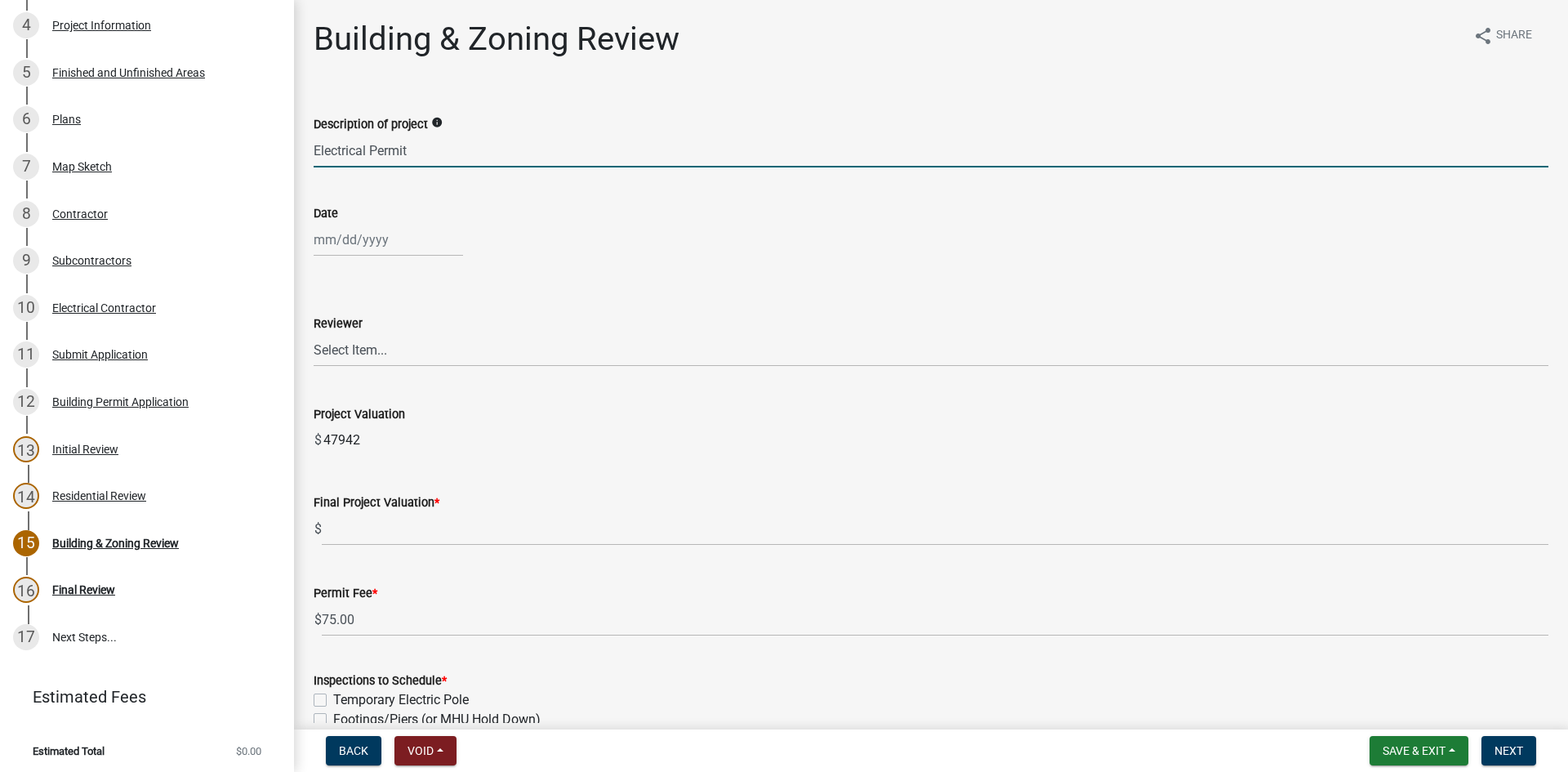
select select "2025"
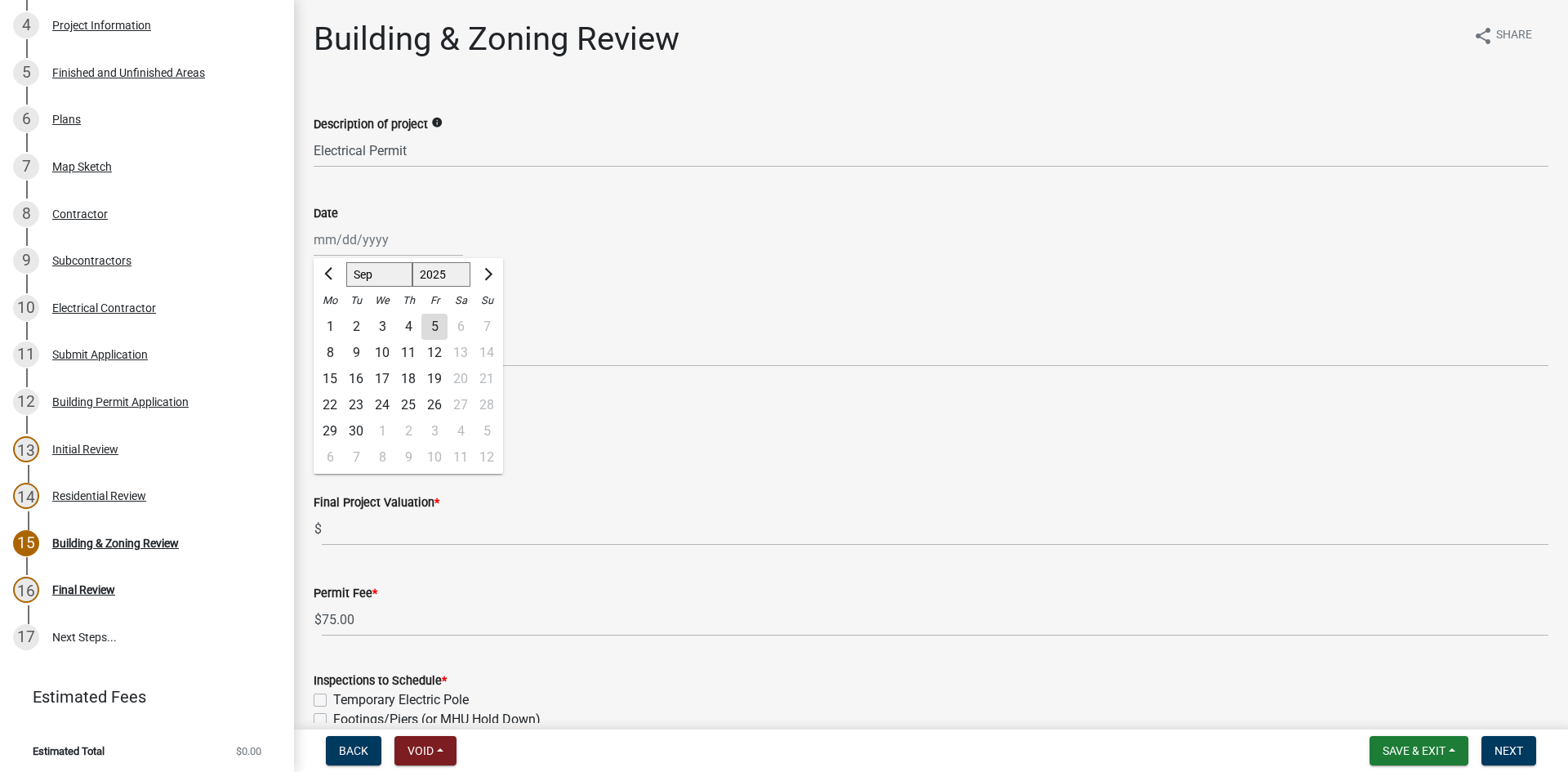
click at [434, 329] on div "5" at bounding box center [435, 327] width 26 height 26
type input "09/05/2025"
click at [354, 354] on select "Select Item... Douglas Richardson James Lorimer Thrailkill Jr Keanua Patterson …" at bounding box center [931, 350] width 1235 height 34
click at [314, 334] on select "Select Item... Douglas Richardson James Lorimer Thrailkill Jr Keanua Patterson …" at bounding box center [931, 350] width 1235 height 34
select select "d688b2a4-394c-4e7e-bf27-4f07b97f5404"
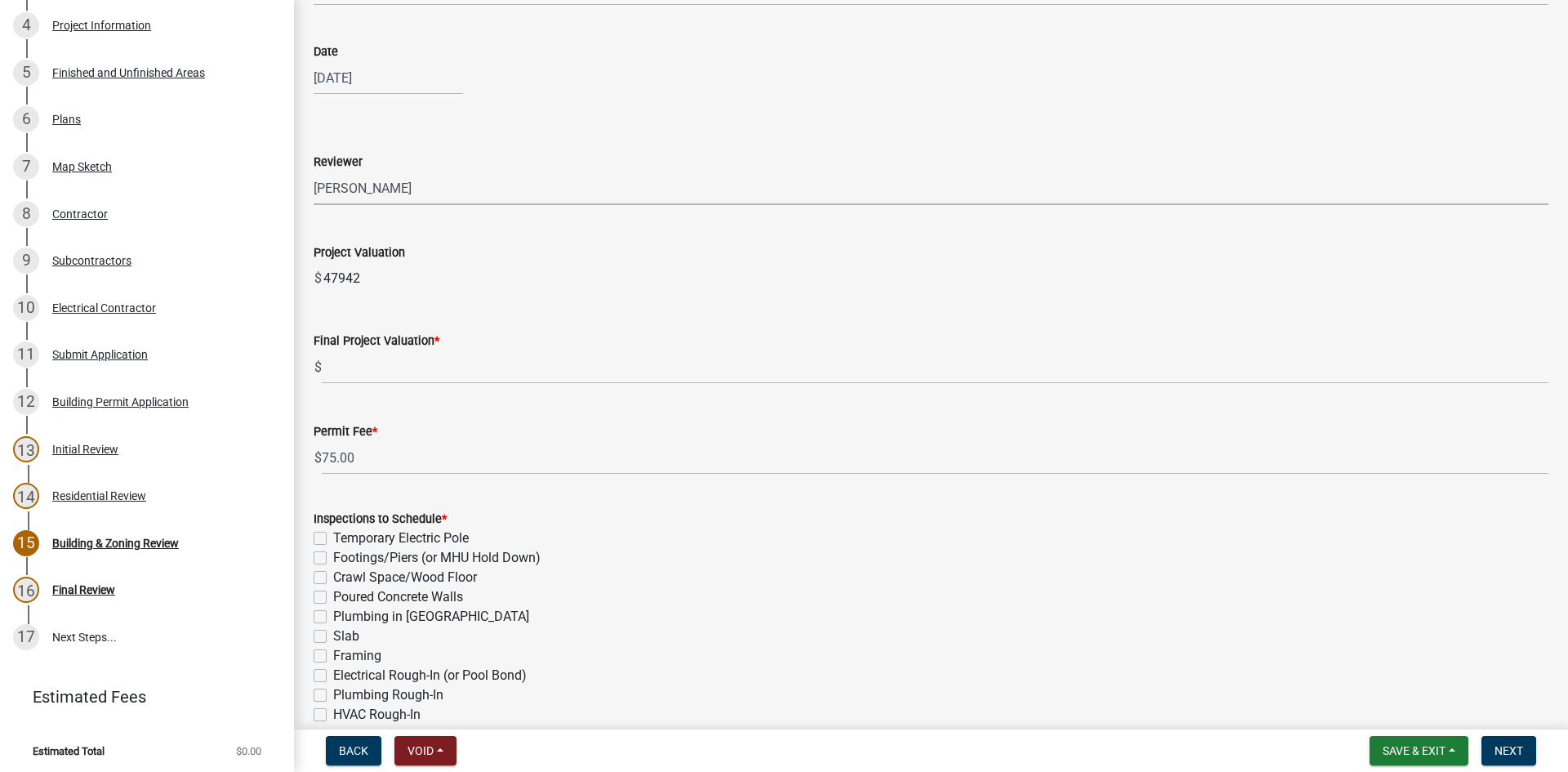
scroll to position [163, 0]
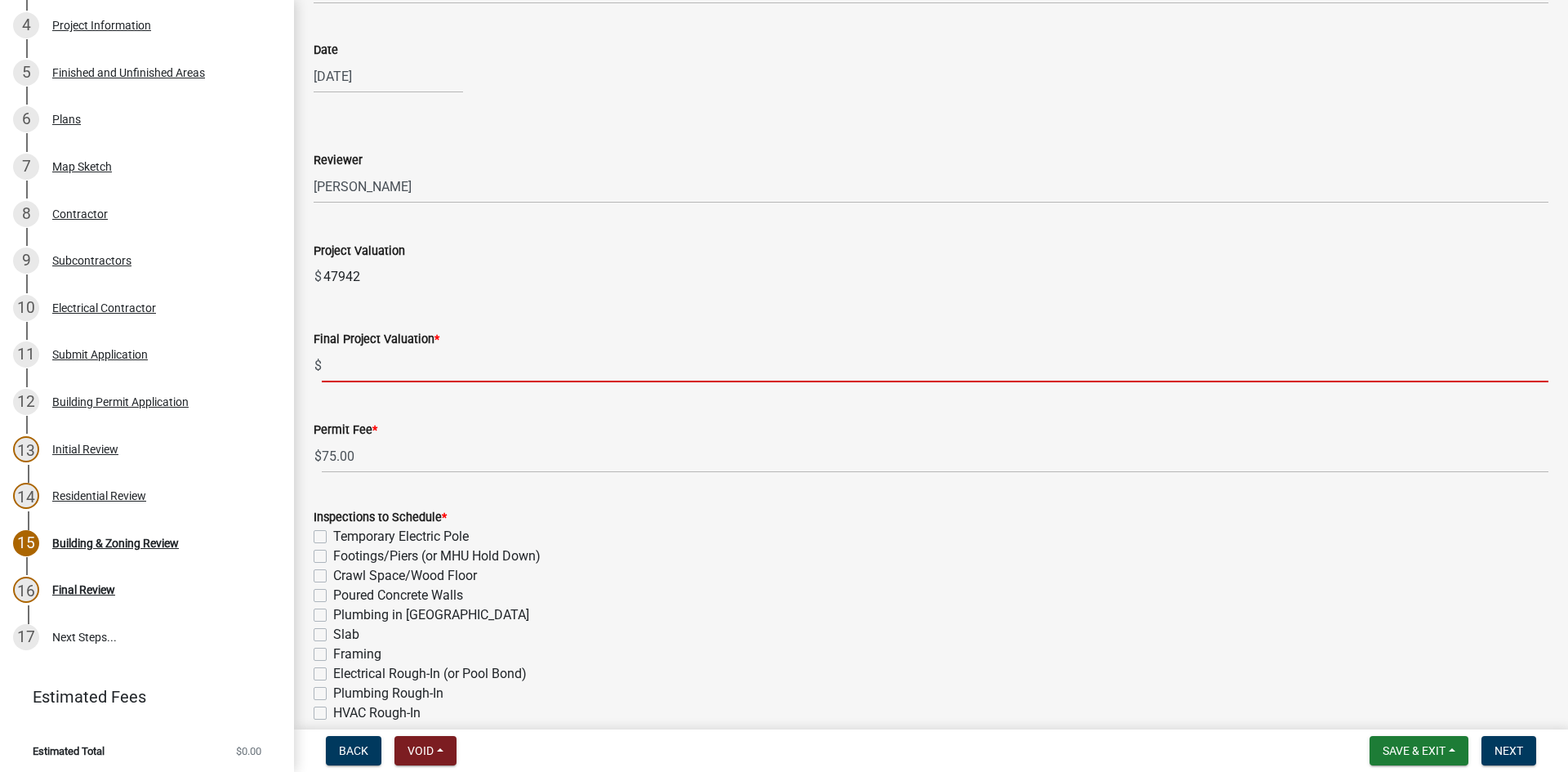
click at [360, 372] on input "text" at bounding box center [934, 365] width 1227 height 34
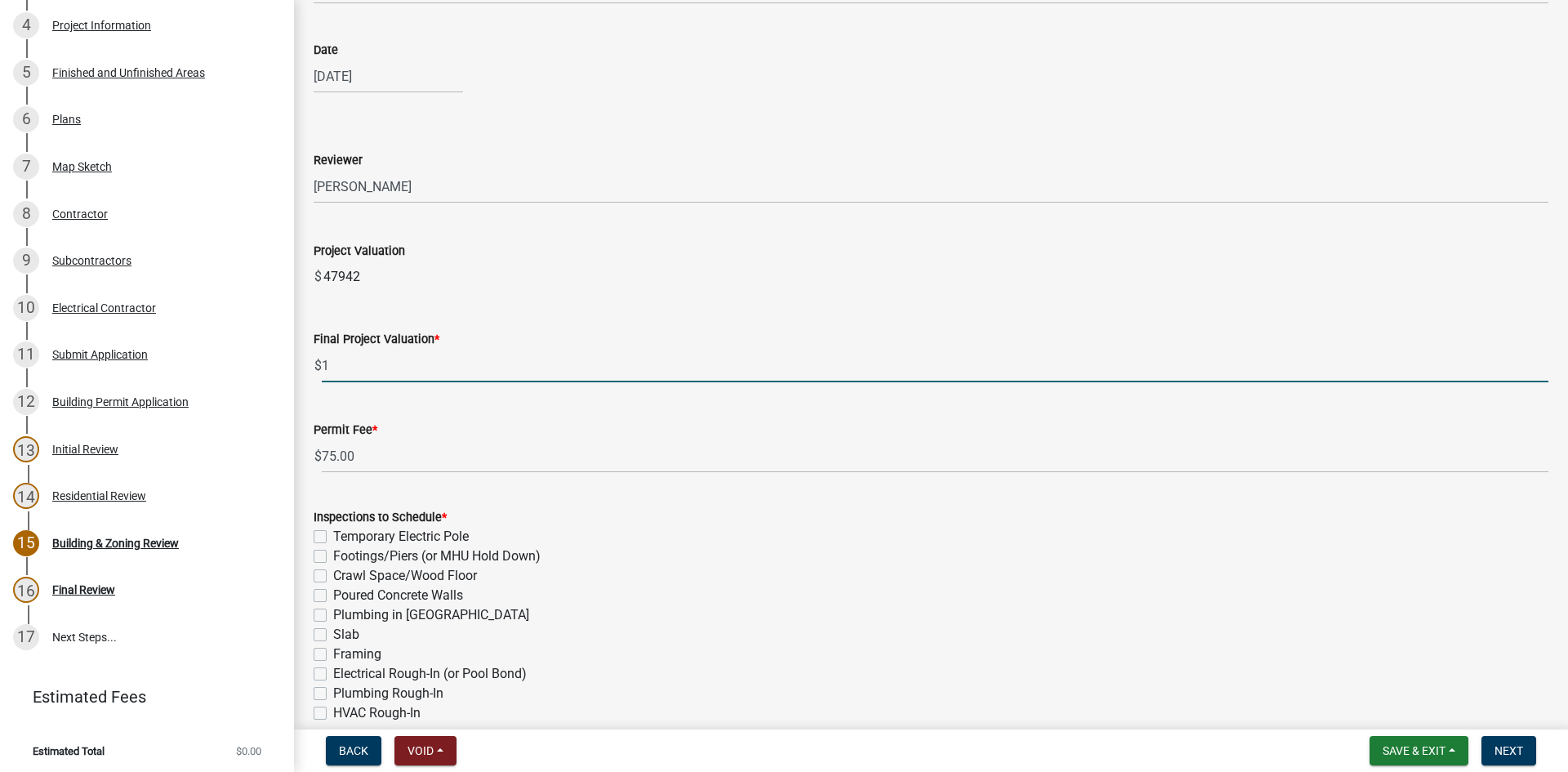
type input "1"
click at [491, 329] on div "Final Project Valuation *" at bounding box center [931, 339] width 1235 height 20
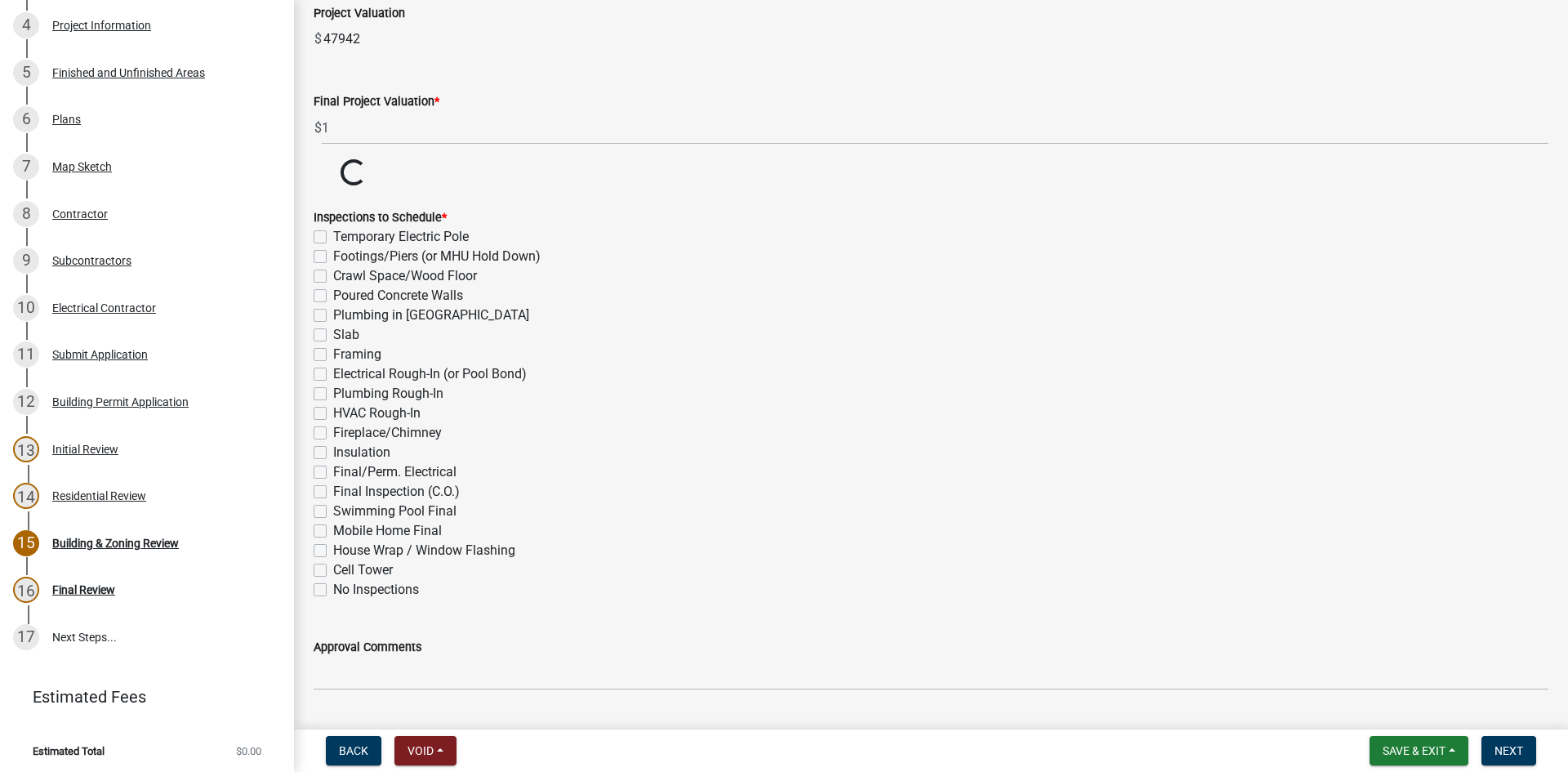
scroll to position [408, 0]
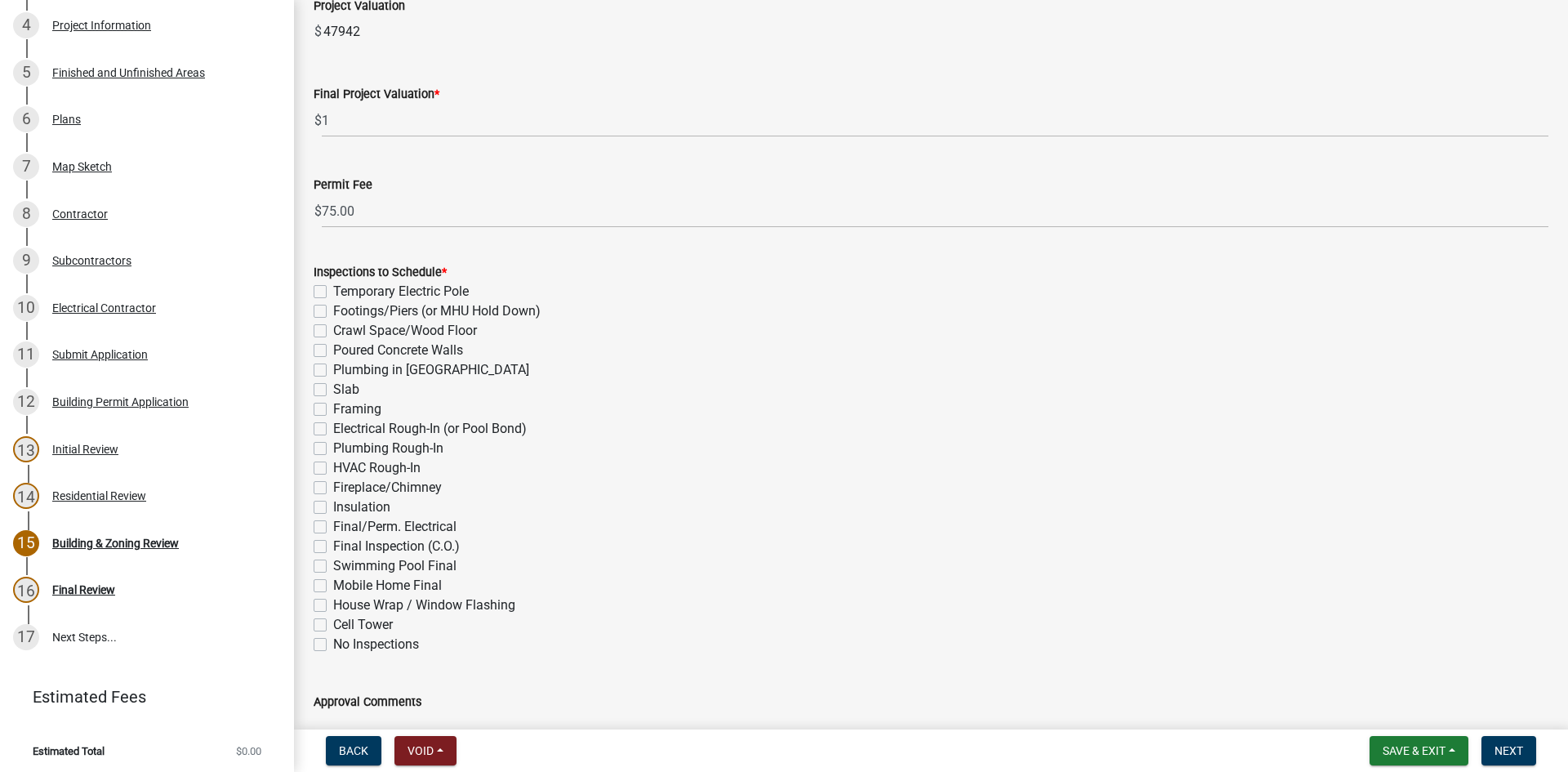
click at [334, 525] on label "Final/Perm. Electrical" at bounding box center [395, 526] width 124 height 20
click at [334, 525] on input "Final/Perm. Electrical" at bounding box center [339, 522] width 10 height 10
checkbox input "true"
checkbox input "false"
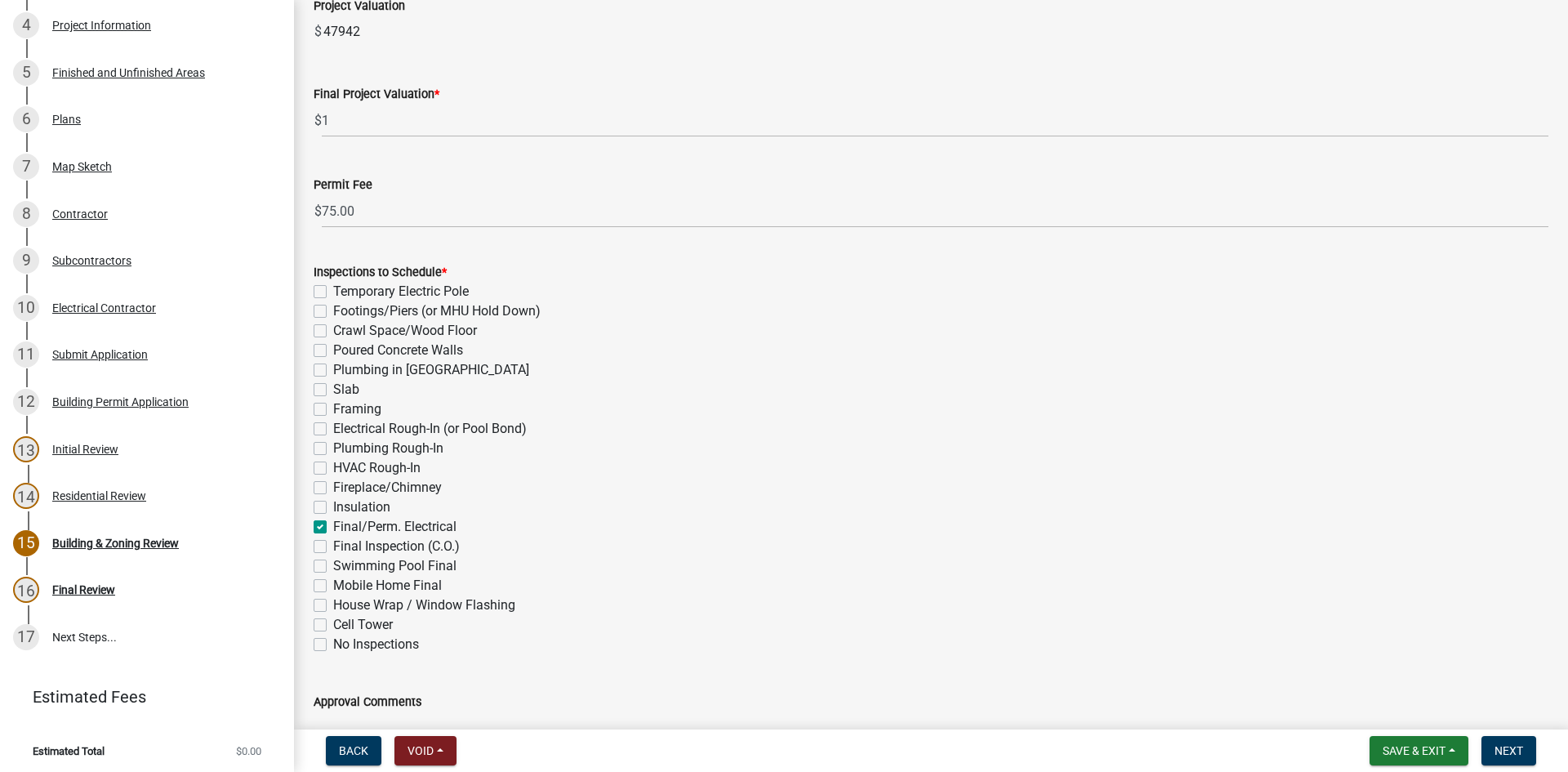
checkbox input "false"
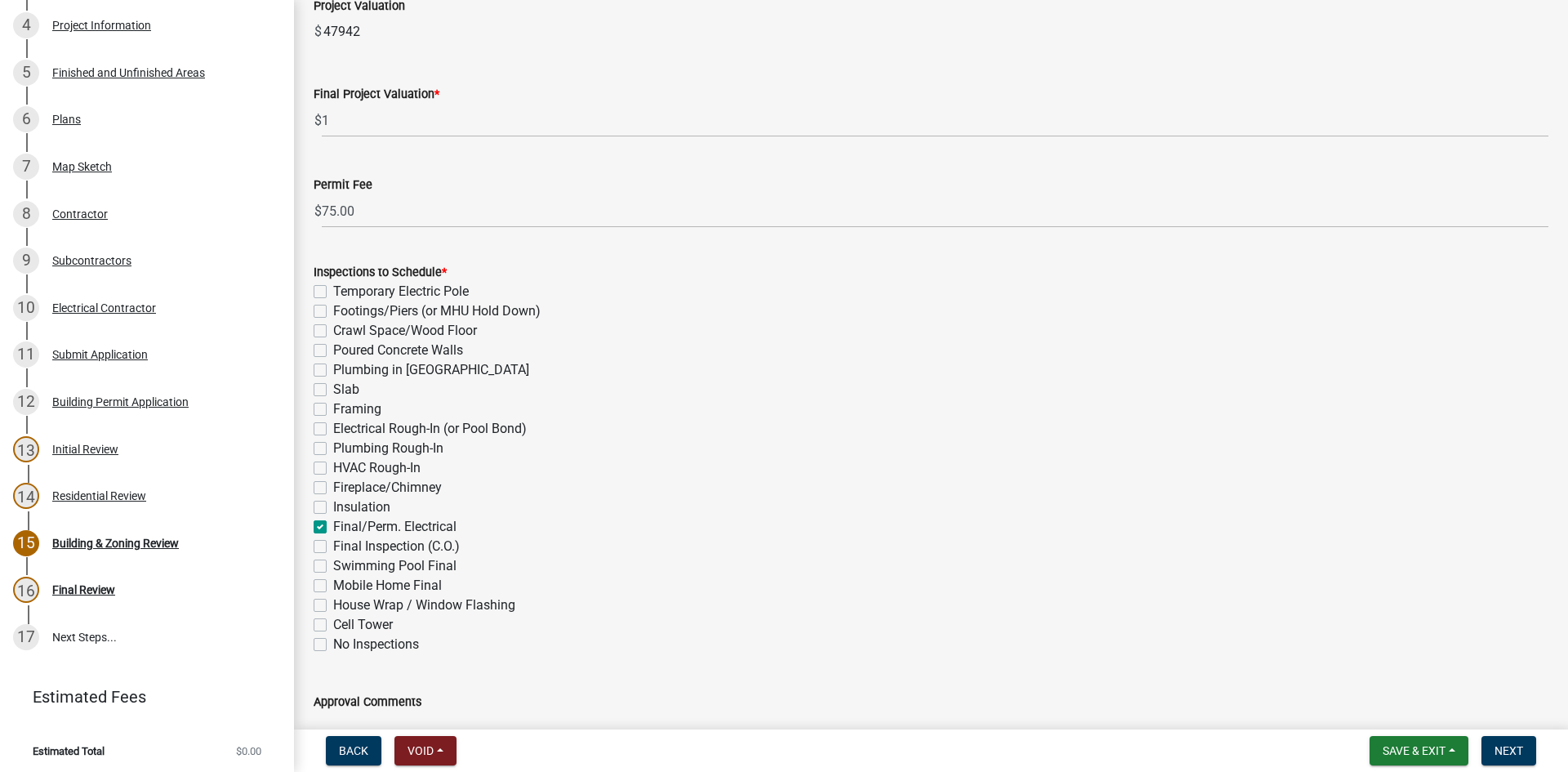
checkbox input "false"
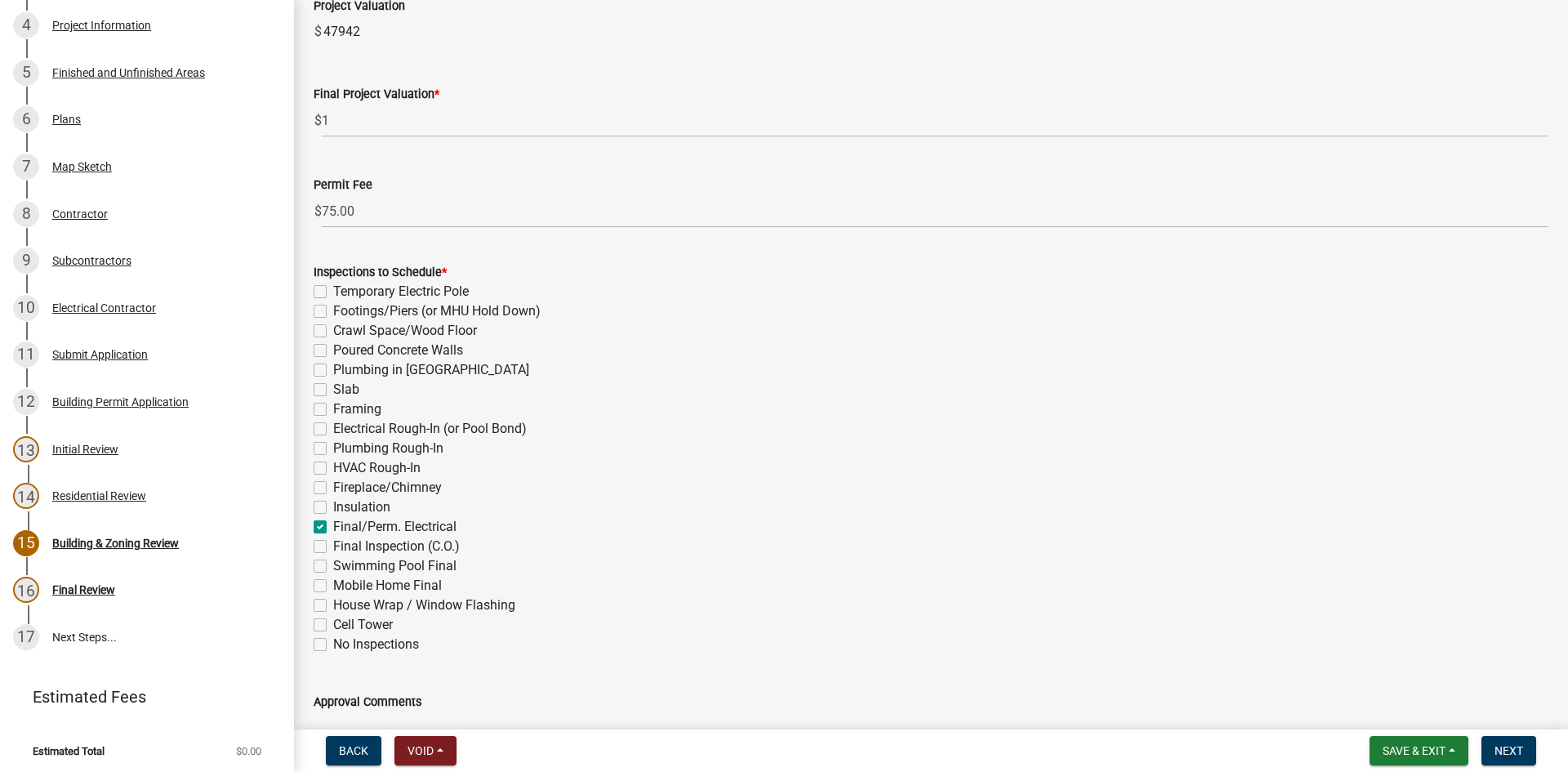
checkbox input "true"
checkbox input "false"
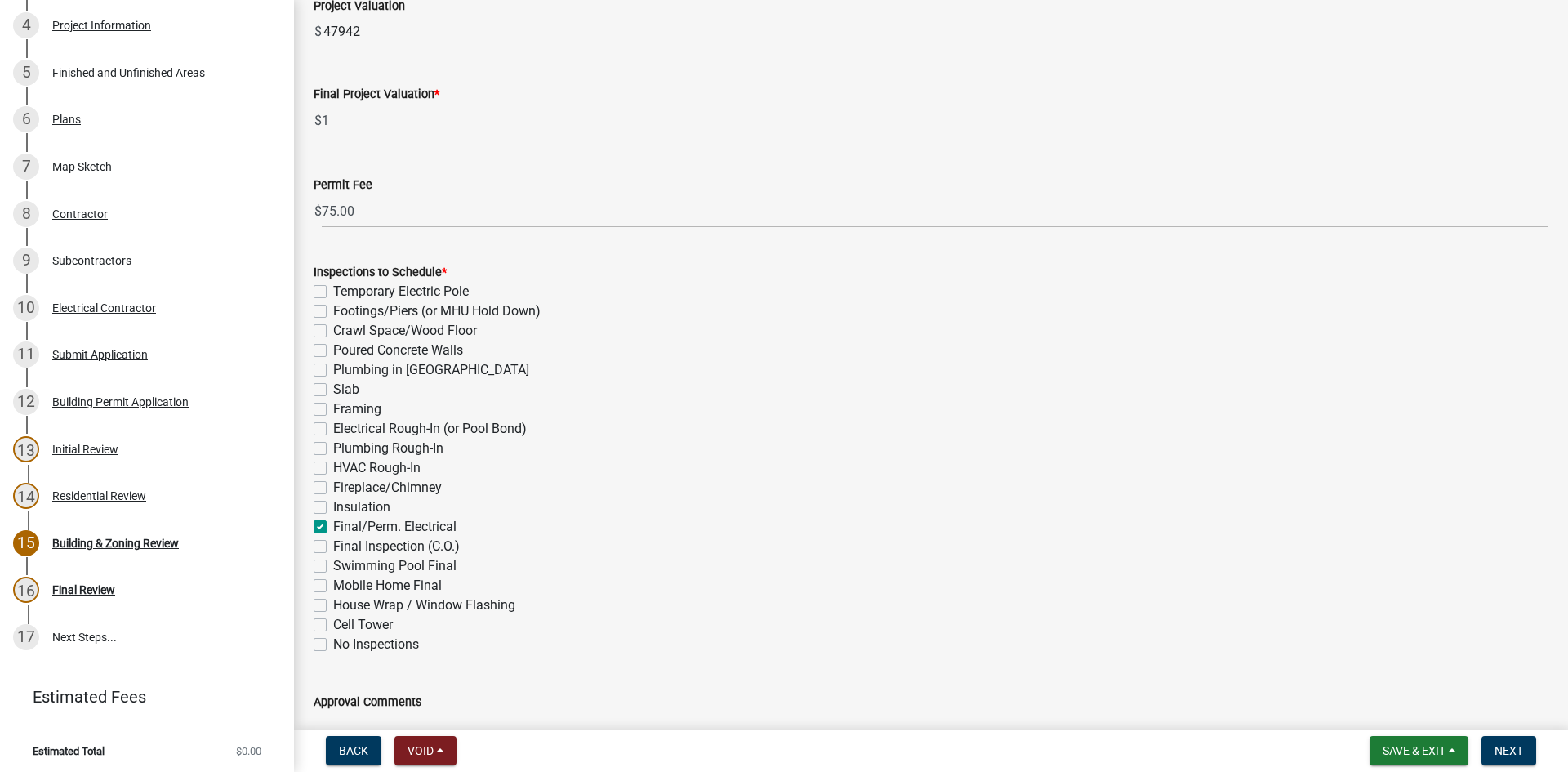
checkbox input "false"
click at [334, 432] on label "Electrical Rough-In (or Pool Bond)" at bounding box center [430, 429] width 194 height 20
click at [334, 430] on input "Electrical Rough-In (or Pool Bond)" at bounding box center [339, 424] width 10 height 10
checkbox input "true"
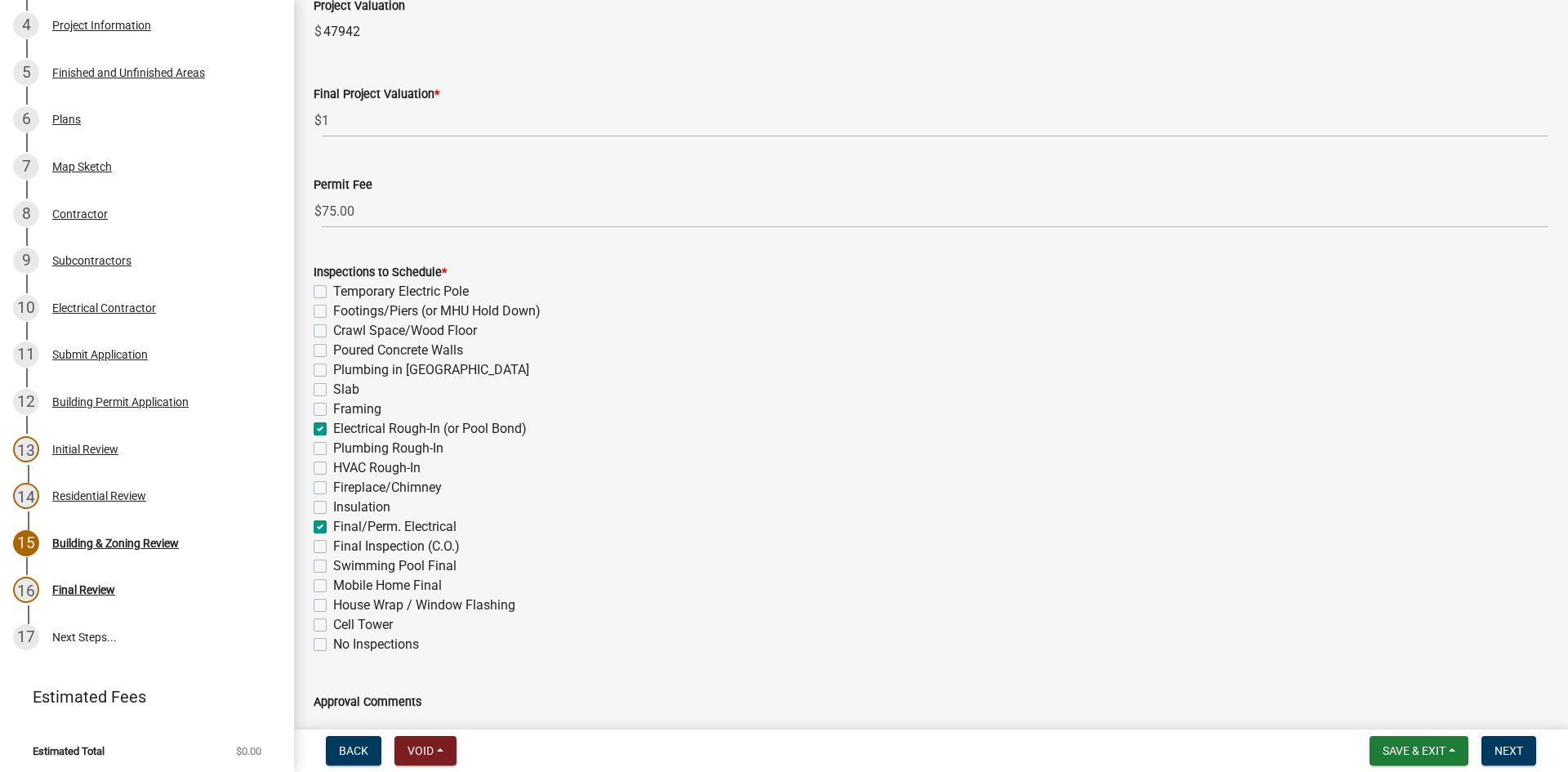
checkbox input "false"
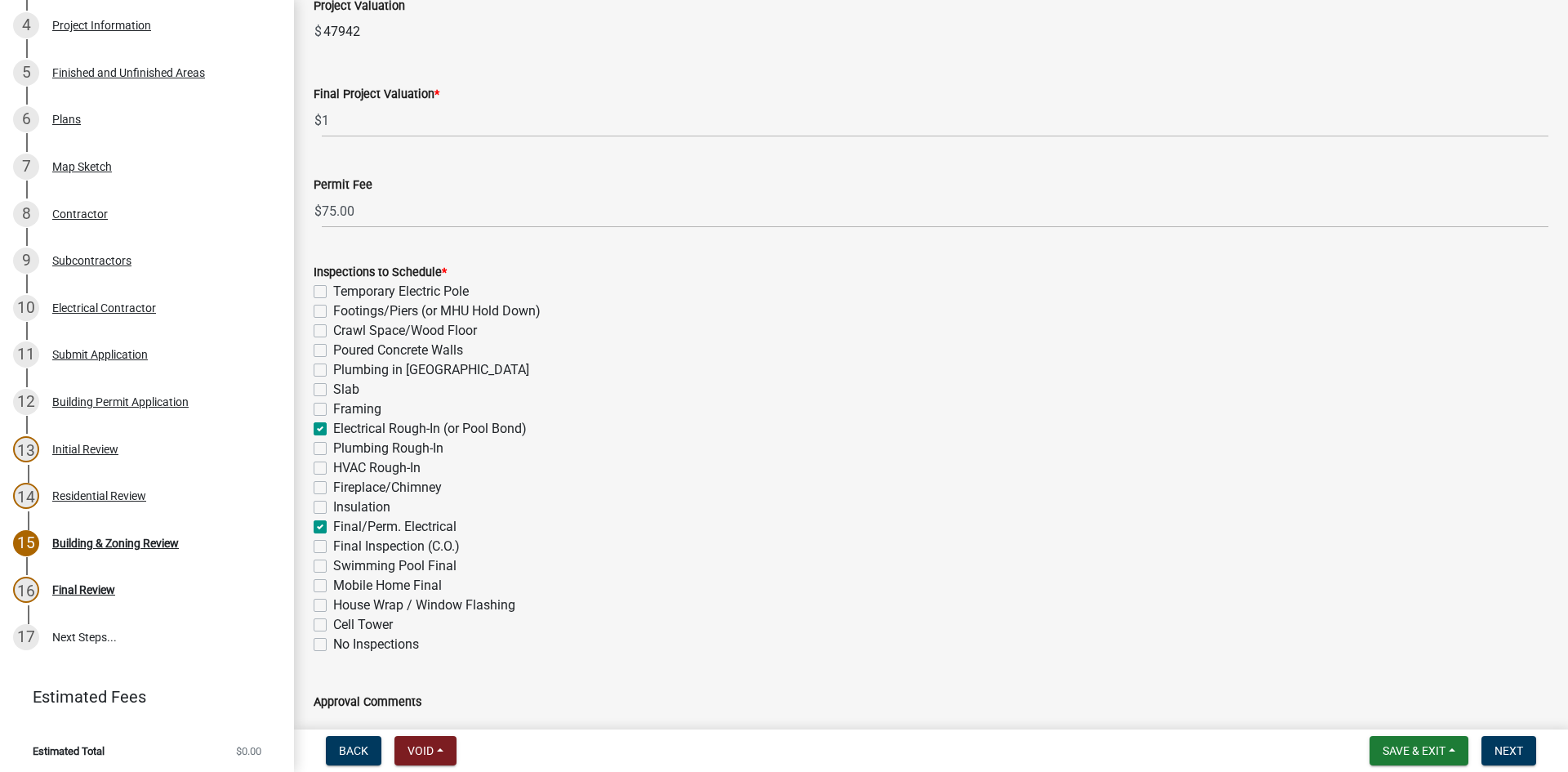
checkbox input "false"
checkbox input "true"
checkbox input "false"
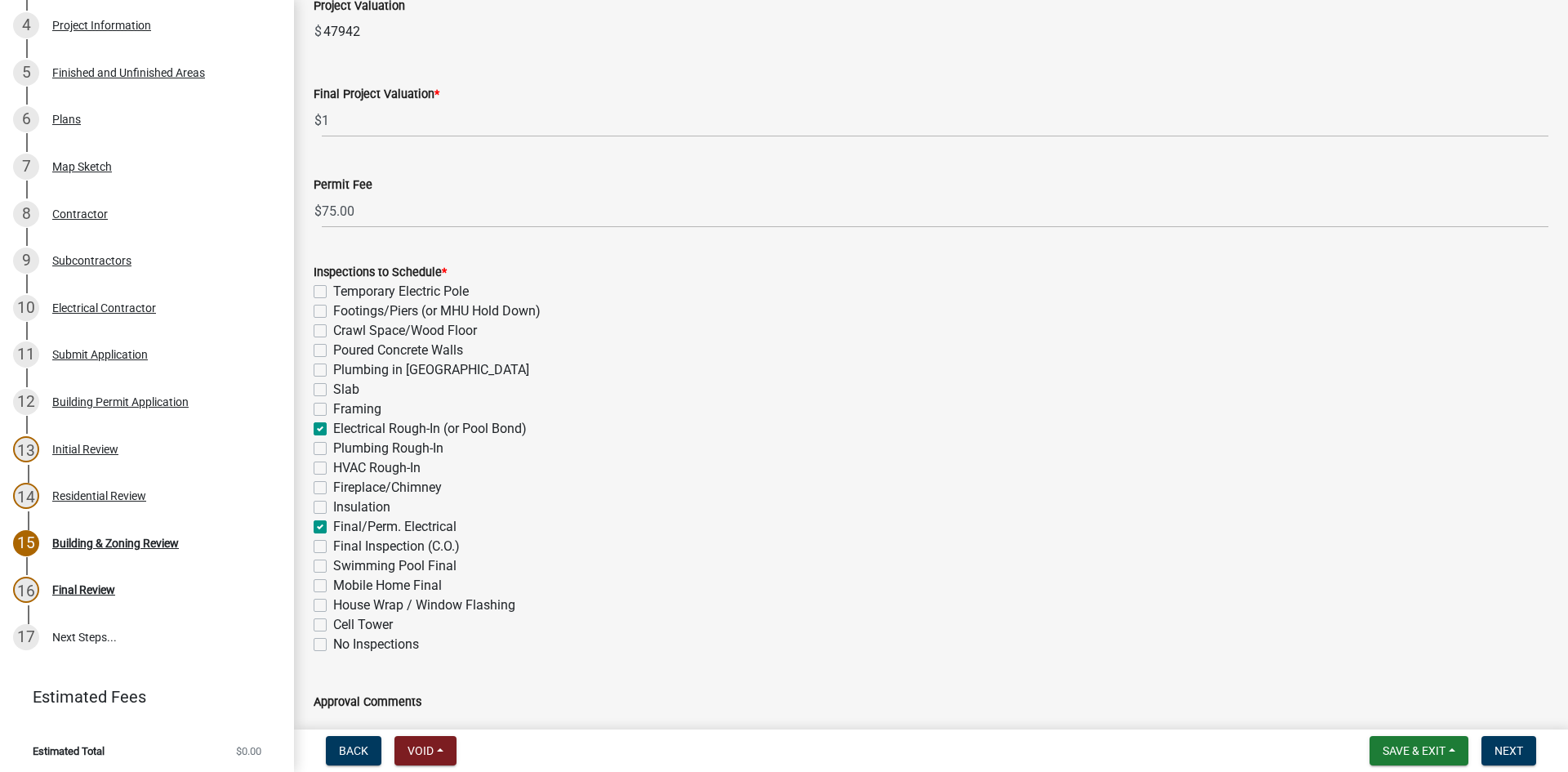
checkbox input "false"
checkbox input "true"
checkbox input "false"
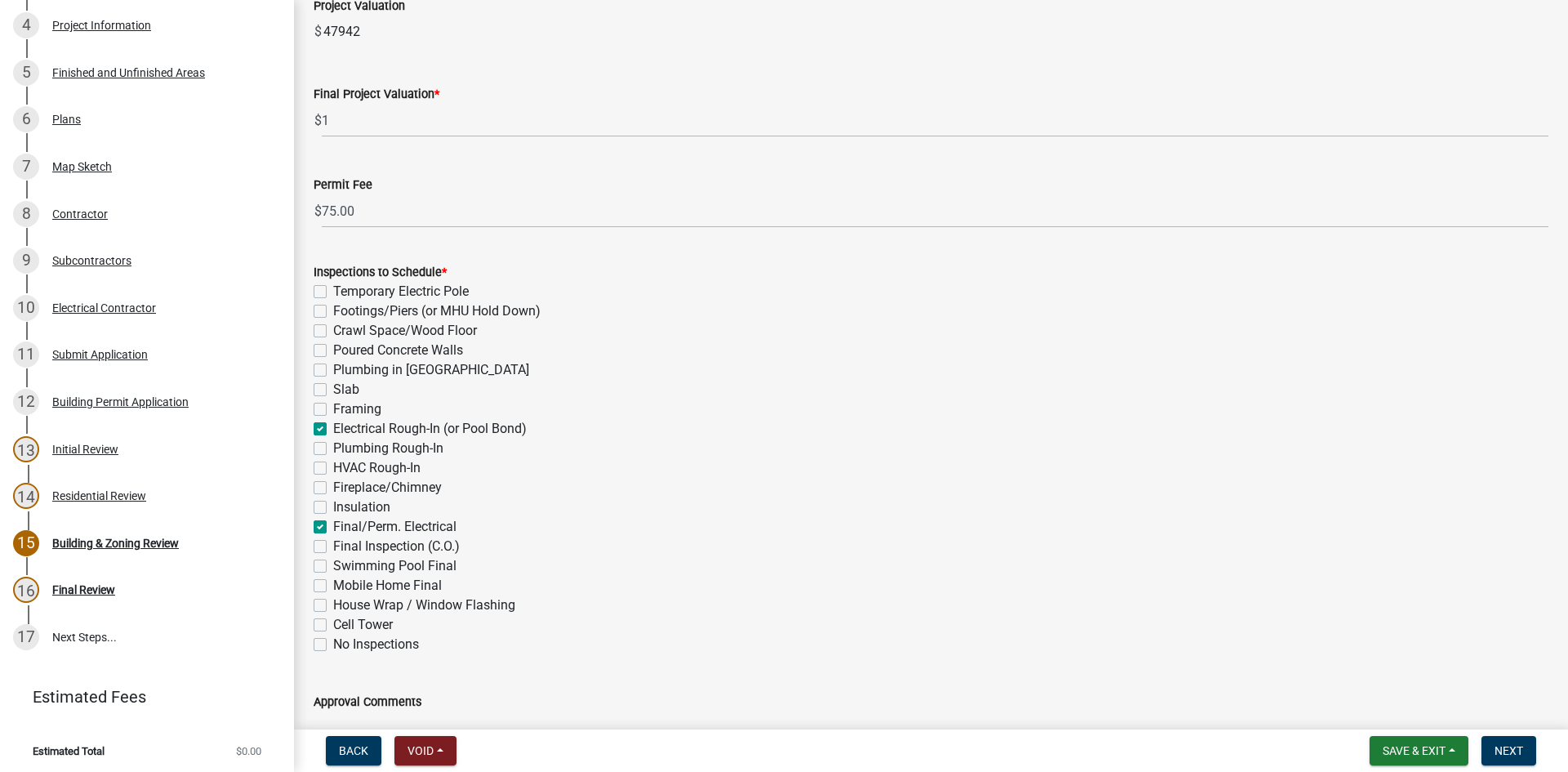
checkbox input "false"
click at [334, 424] on label "Electrical Rough-In (or Pool Bond)" at bounding box center [430, 429] width 194 height 20
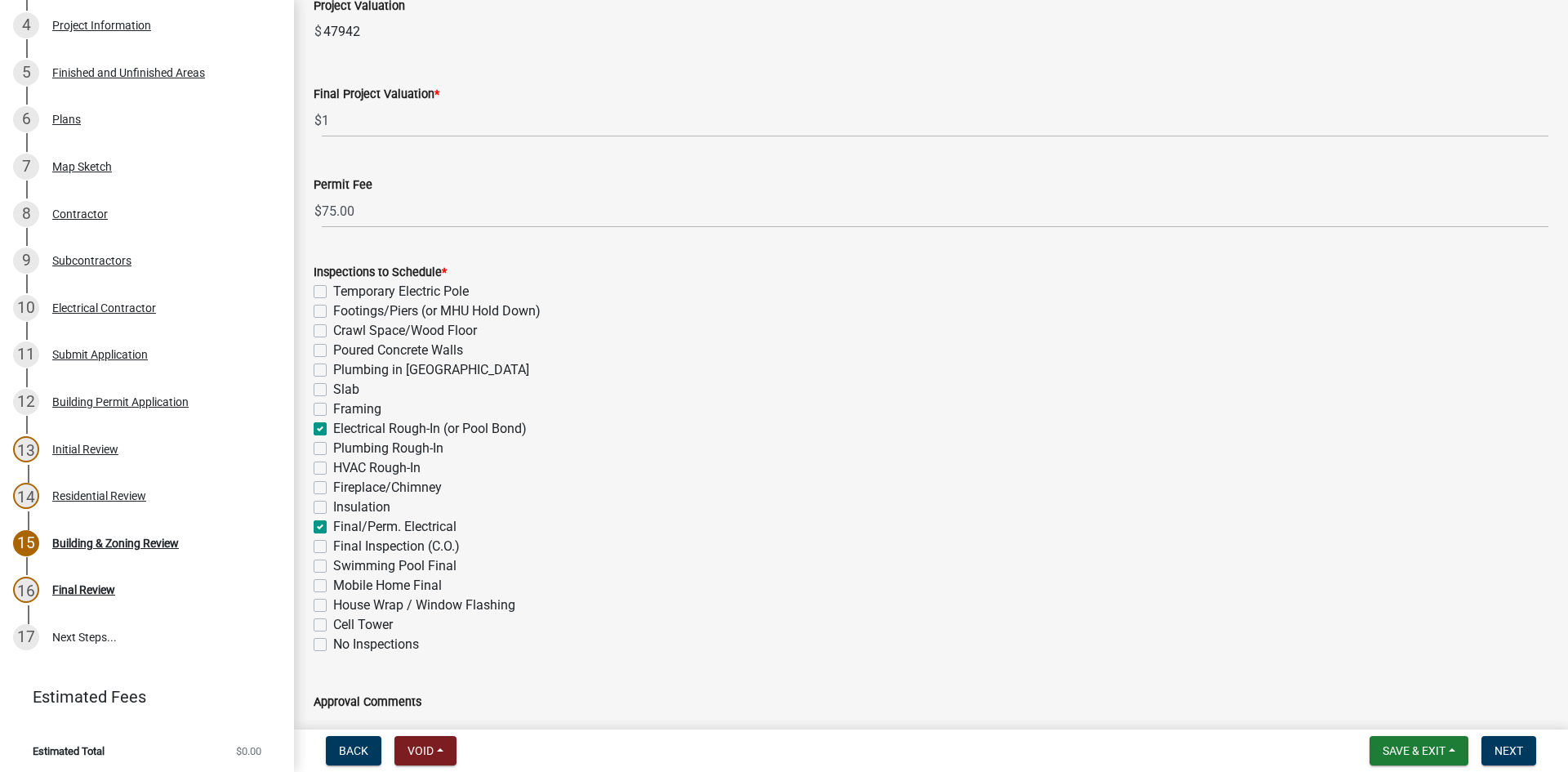
click at [334, 424] on input "Electrical Rough-In (or Pool Bond)" at bounding box center [339, 424] width 10 height 10
checkbox input "false"
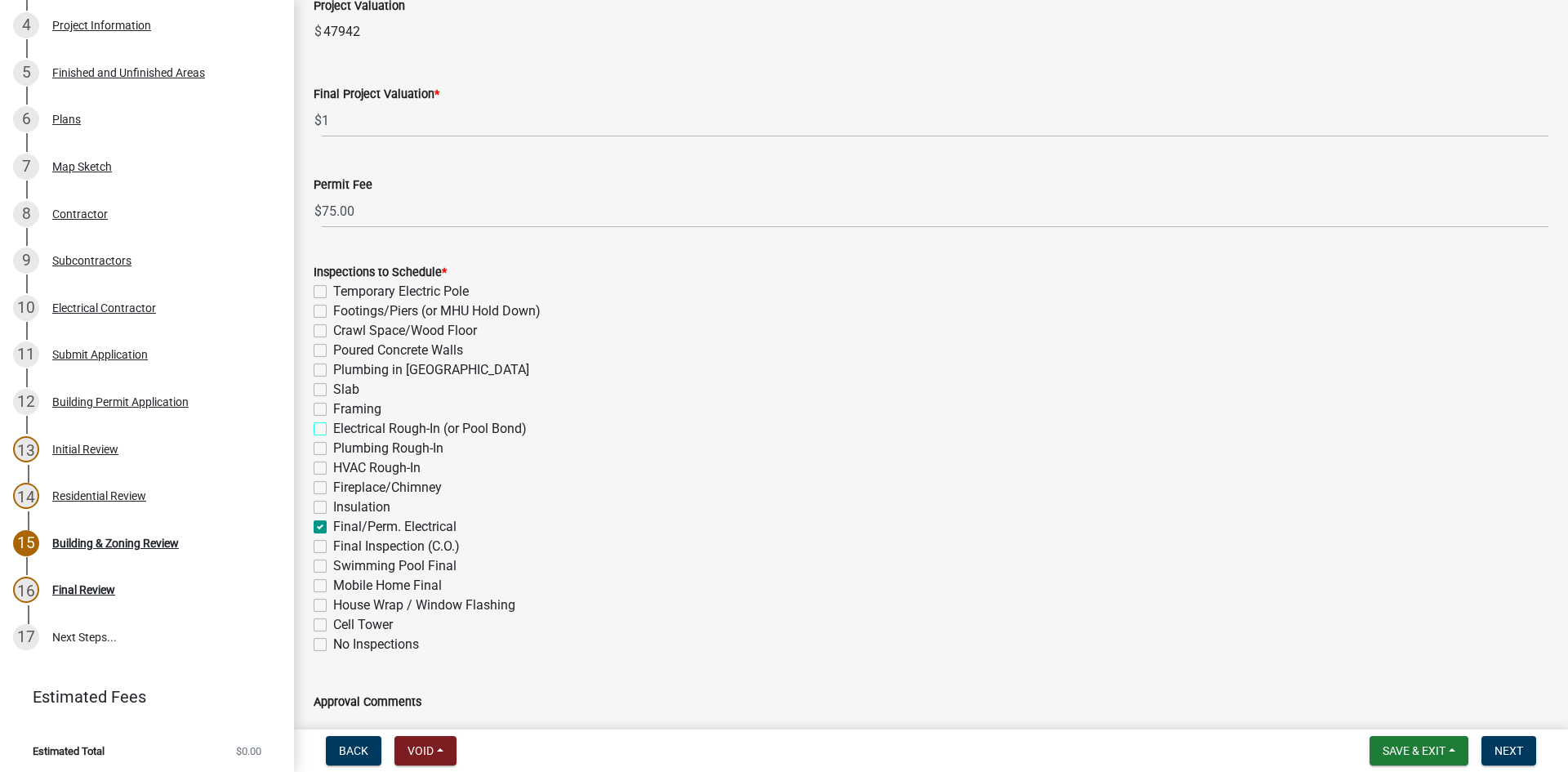
checkbox input "false"
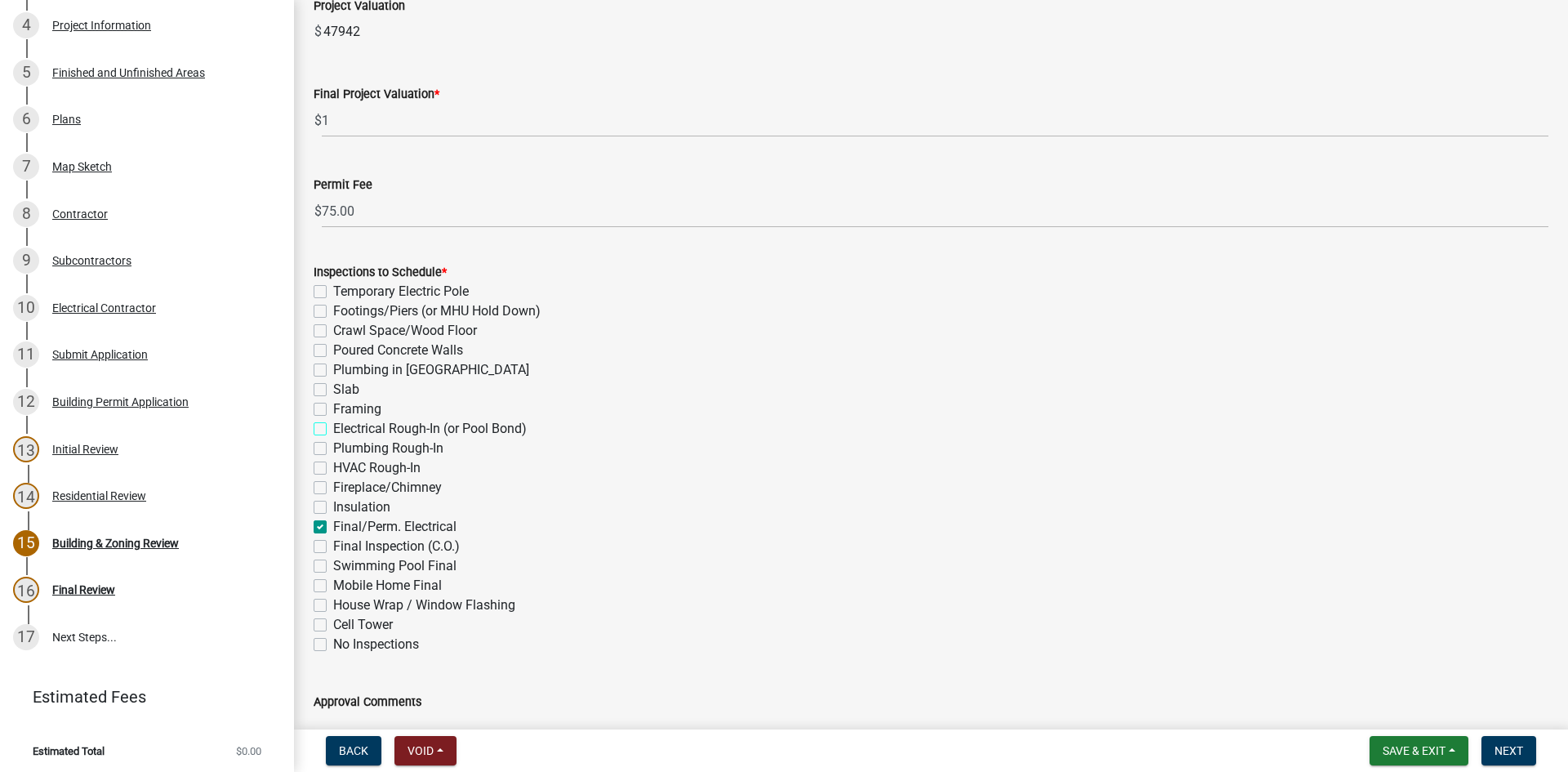
checkbox input "false"
checkbox input "true"
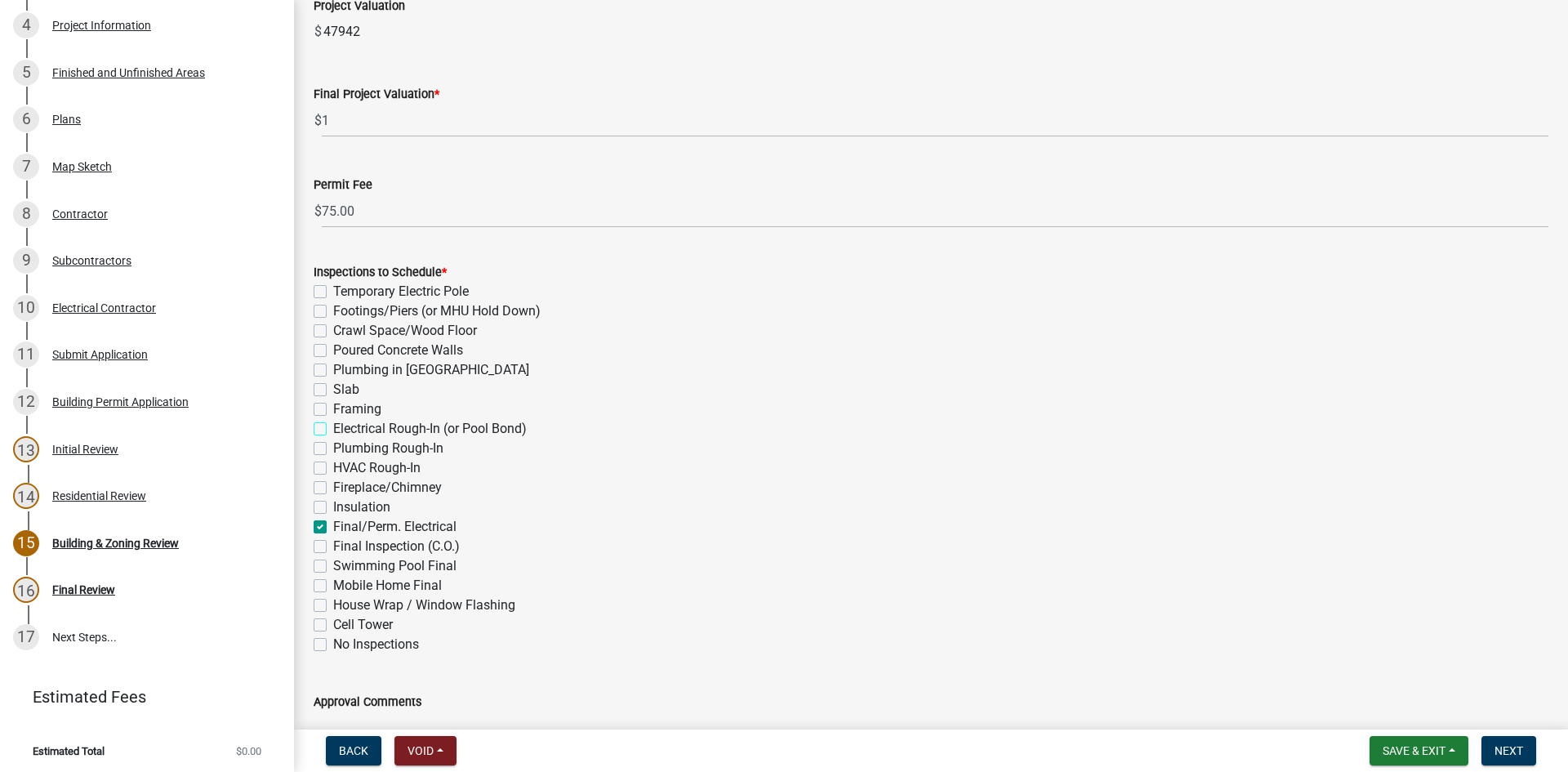
checkbox input "false"
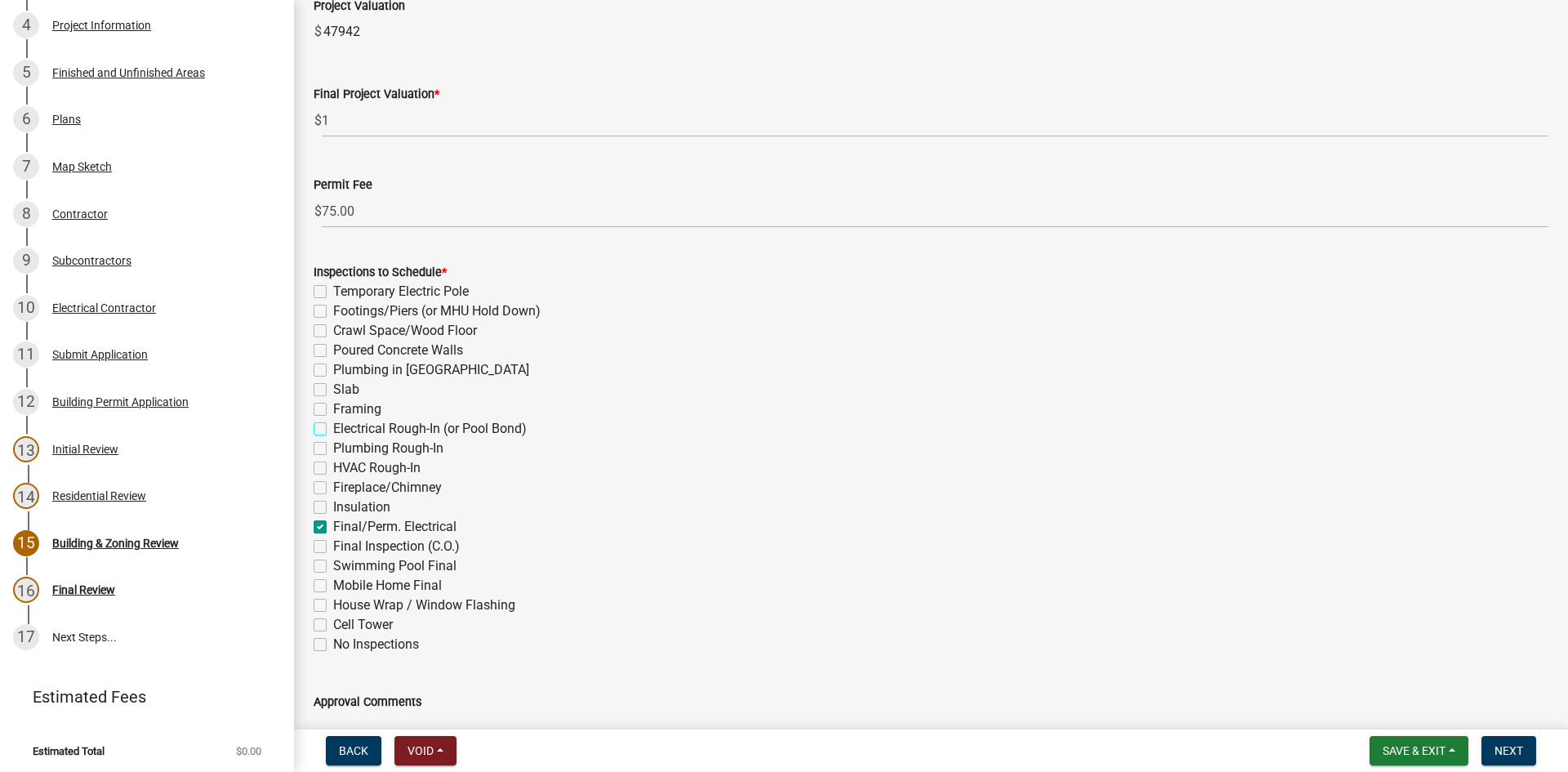
checkbox input "false"
click at [1520, 749] on span "Next" at bounding box center [1508, 750] width 29 height 13
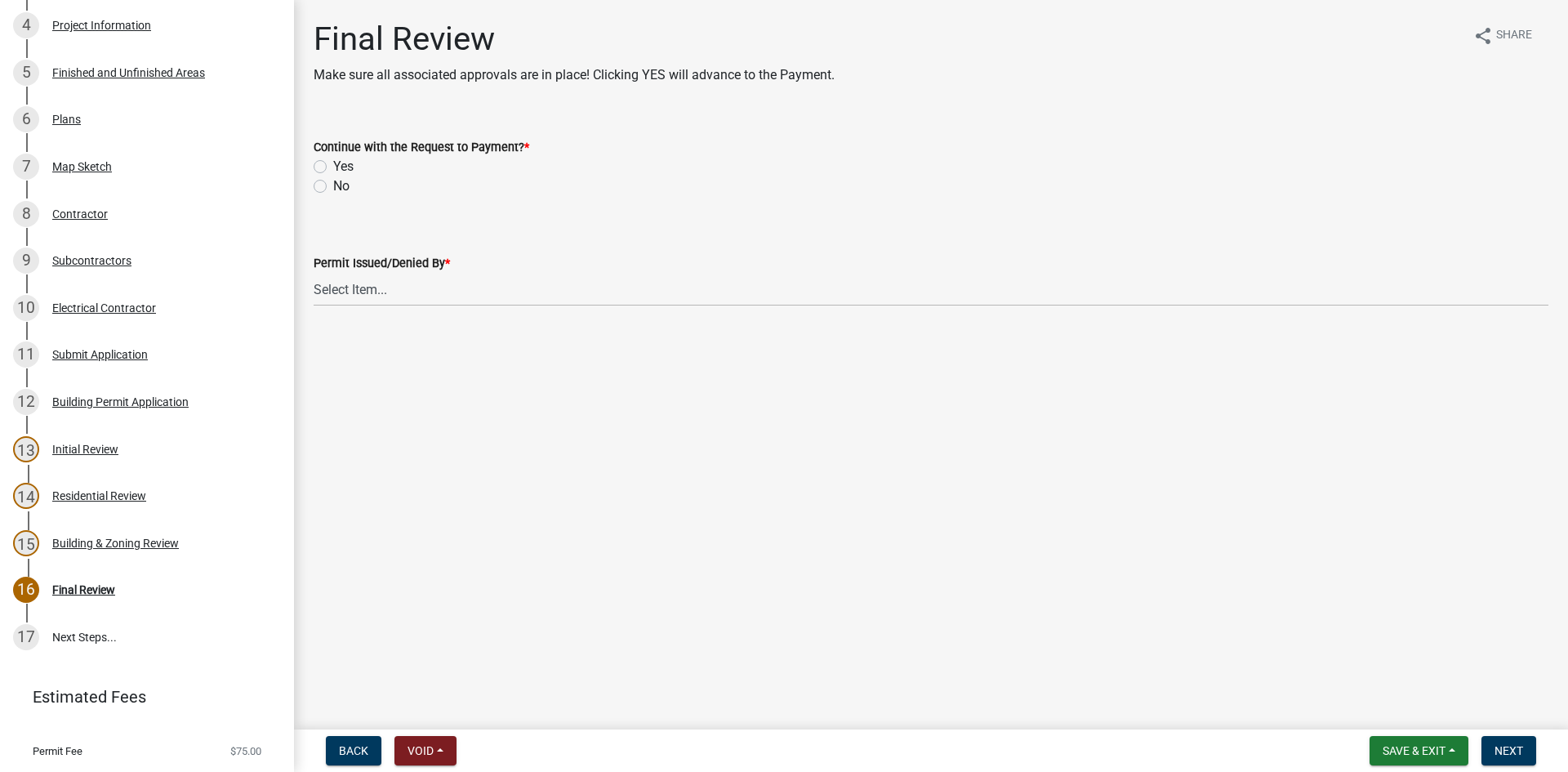
click at [334, 168] on label "Yes" at bounding box center [344, 166] width 21 height 20
click at [334, 168] on input "Yes" at bounding box center [339, 162] width 10 height 10
radio input "true"
drag, startPoint x: 385, startPoint y: 279, endPoint x: 388, endPoint y: 303, distance: 24.2
click at [385, 281] on select "Select Item... Douglas Richardson James Lorimer Thrailkill Jr Keanua Patterson …" at bounding box center [931, 290] width 1235 height 34
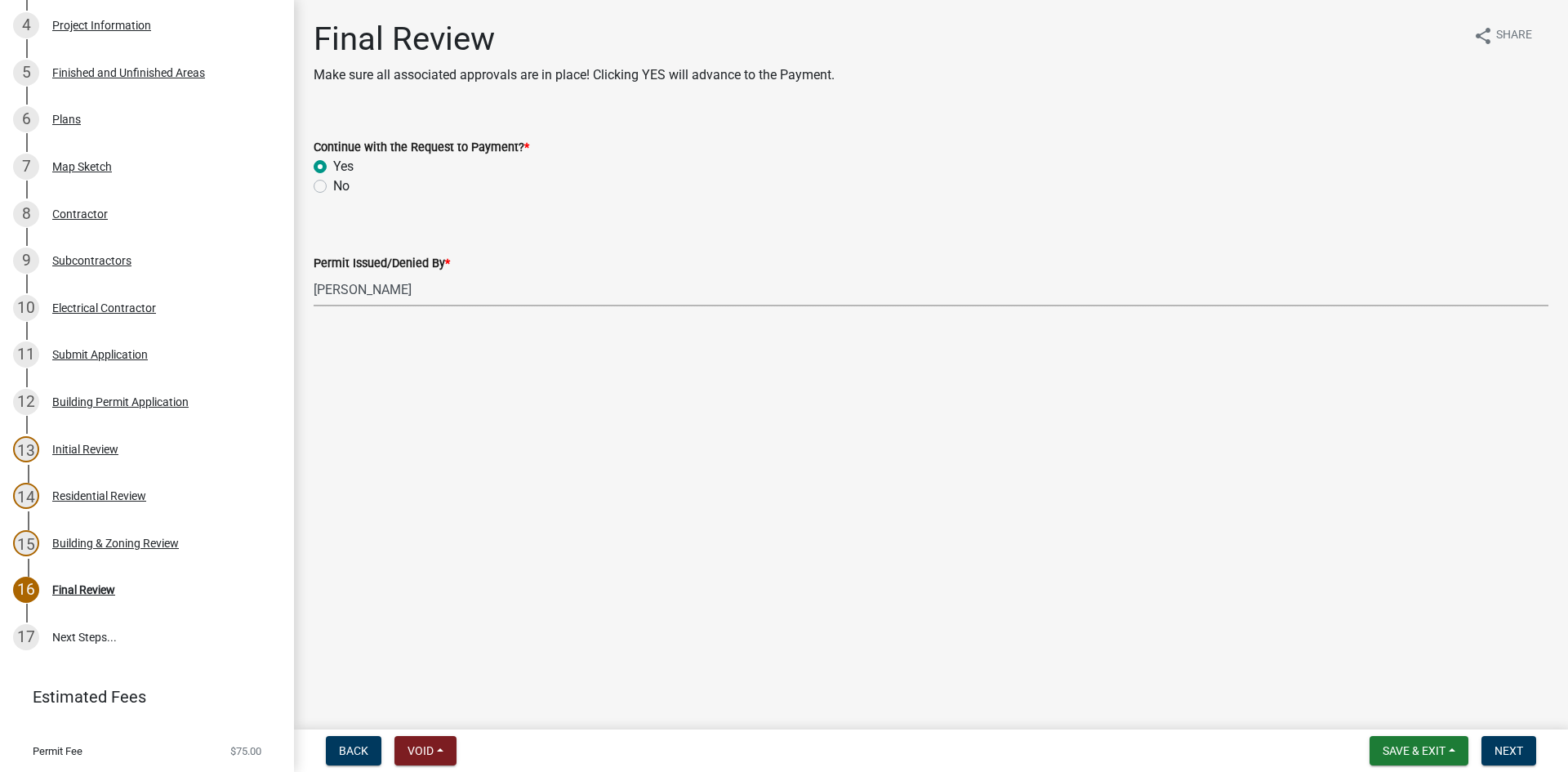
click at [314, 273] on select "Select Item... Douglas Richardson James Lorimer Thrailkill Jr Keanua Patterson …" at bounding box center [931, 290] width 1235 height 34
select select "d688b2a4-394c-4e7e-bf27-4f07b97f5404"
click at [1510, 747] on span "Next" at bounding box center [1508, 750] width 29 height 13
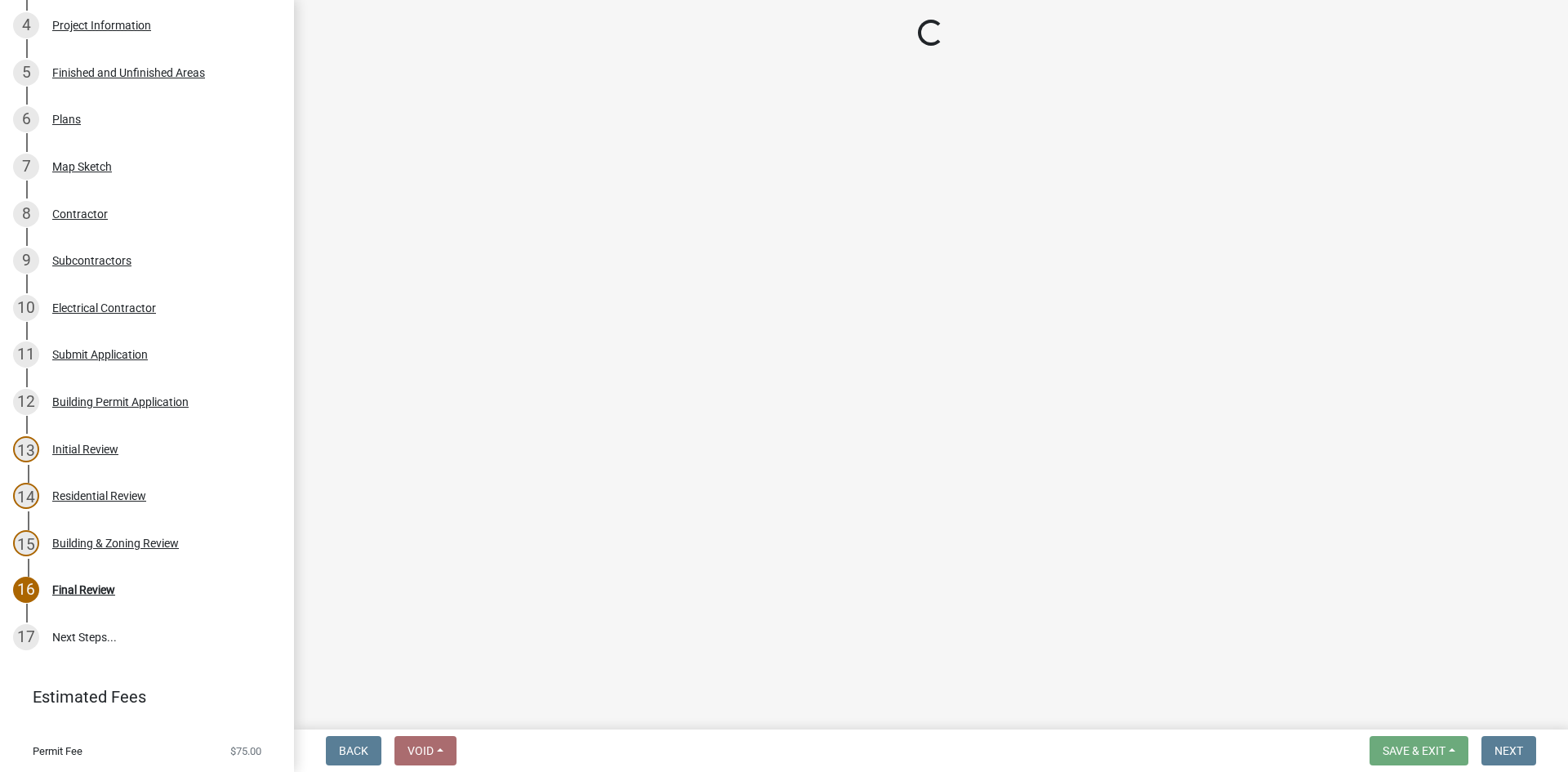
scroll to position [699, 0]
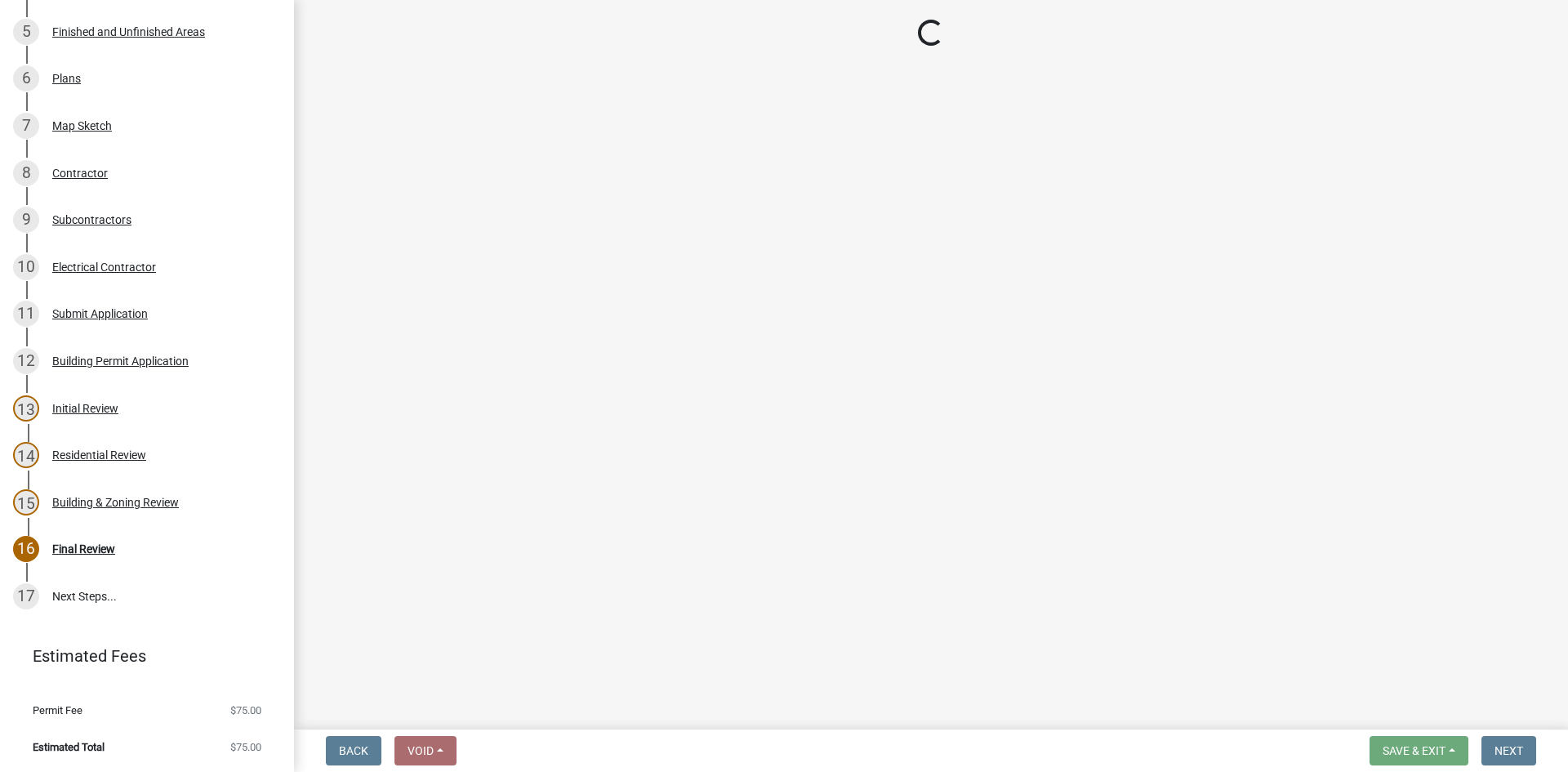
select select "3: 3"
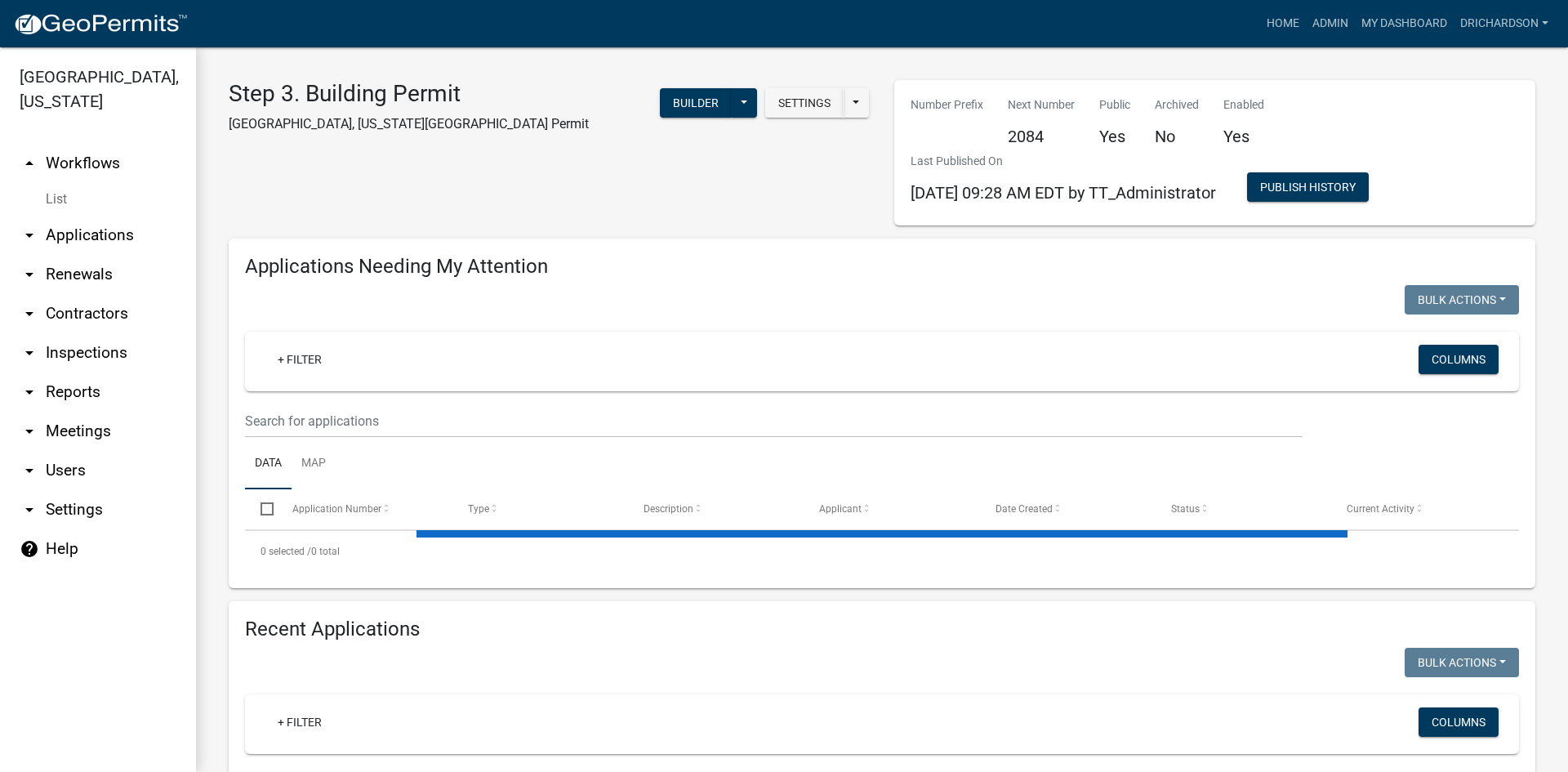
select select "1: 25"
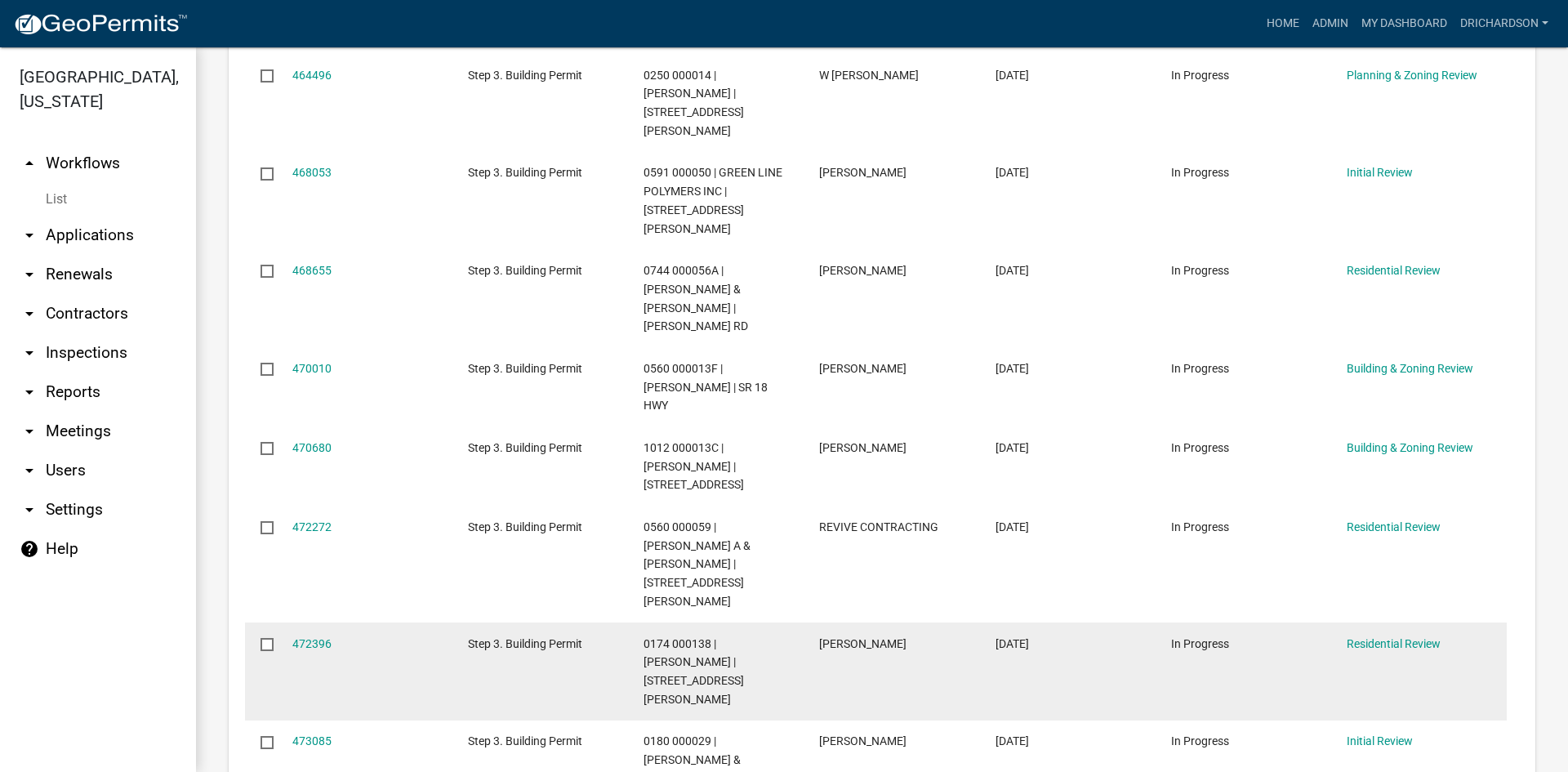
scroll to position [1307, 0]
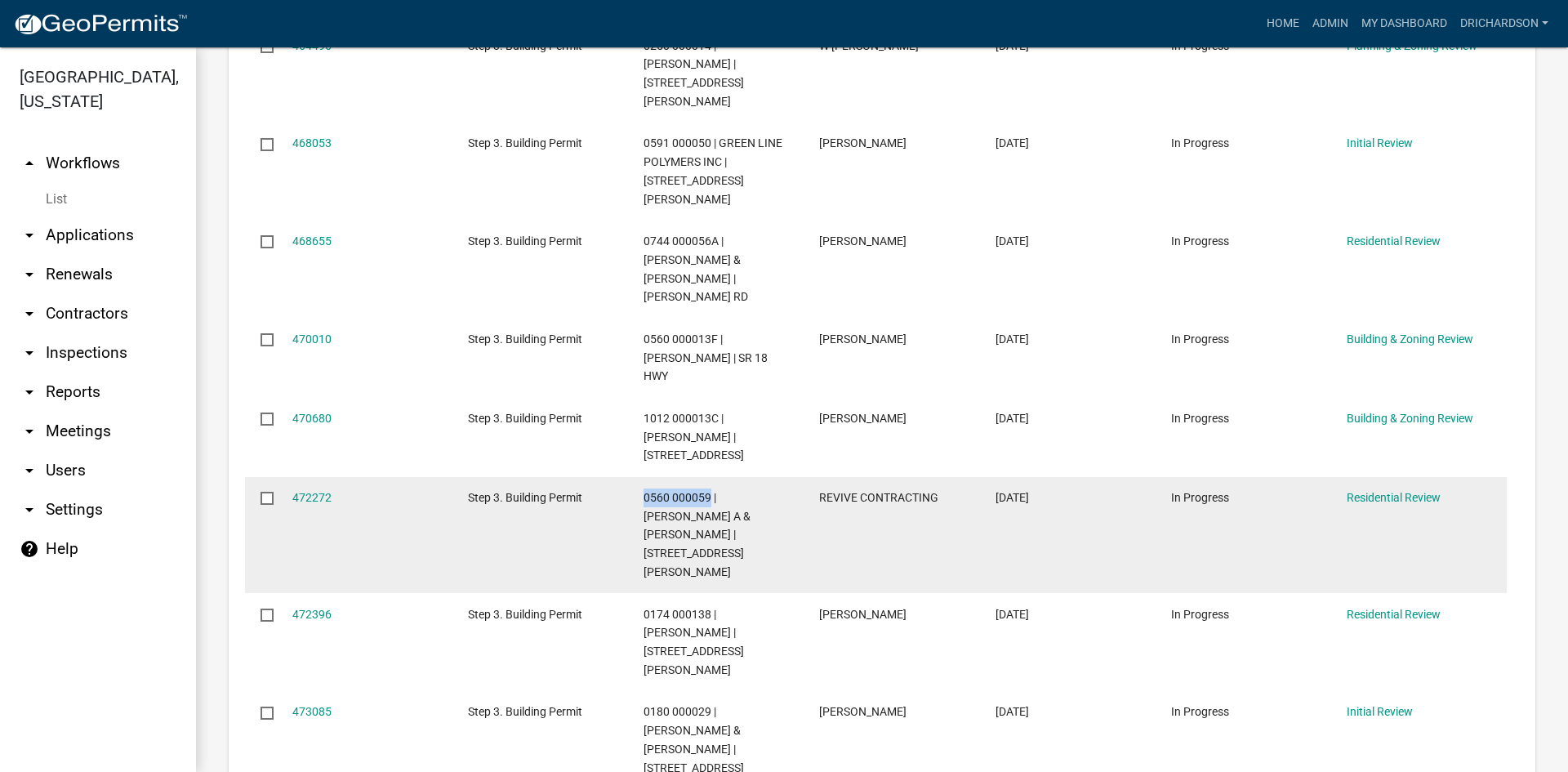
drag, startPoint x: 644, startPoint y: 349, endPoint x: 709, endPoint y: 352, distance: 65.1
click at [709, 491] on span "0560 000059 | [PERSON_NAME] A & [PERSON_NAME] | [STREET_ADDRESS][PERSON_NAME]" at bounding box center [698, 534] width 107 height 87
copy span "0560 000059"
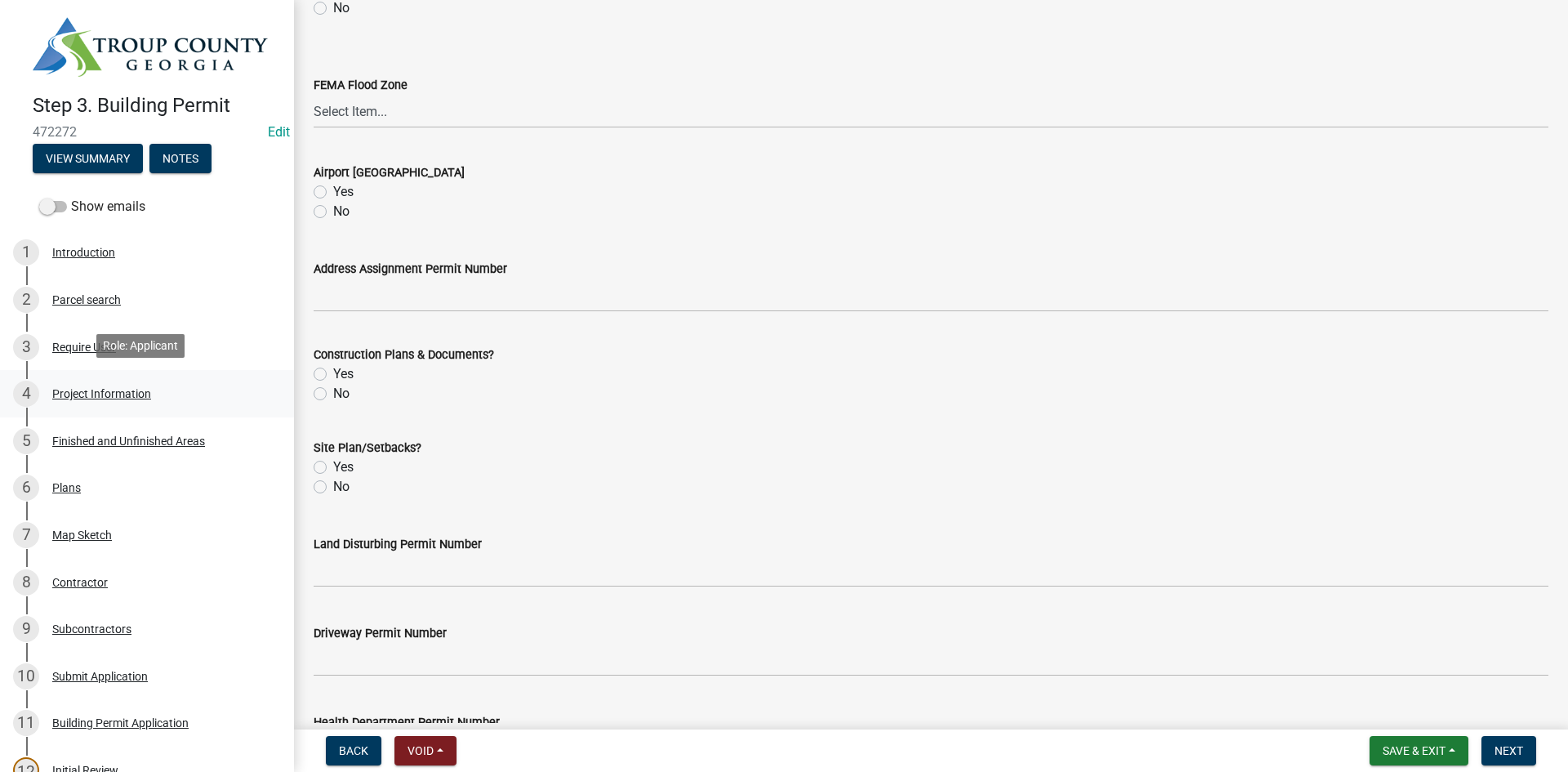
click at [110, 391] on div "Project Information" at bounding box center [101, 393] width 99 height 11
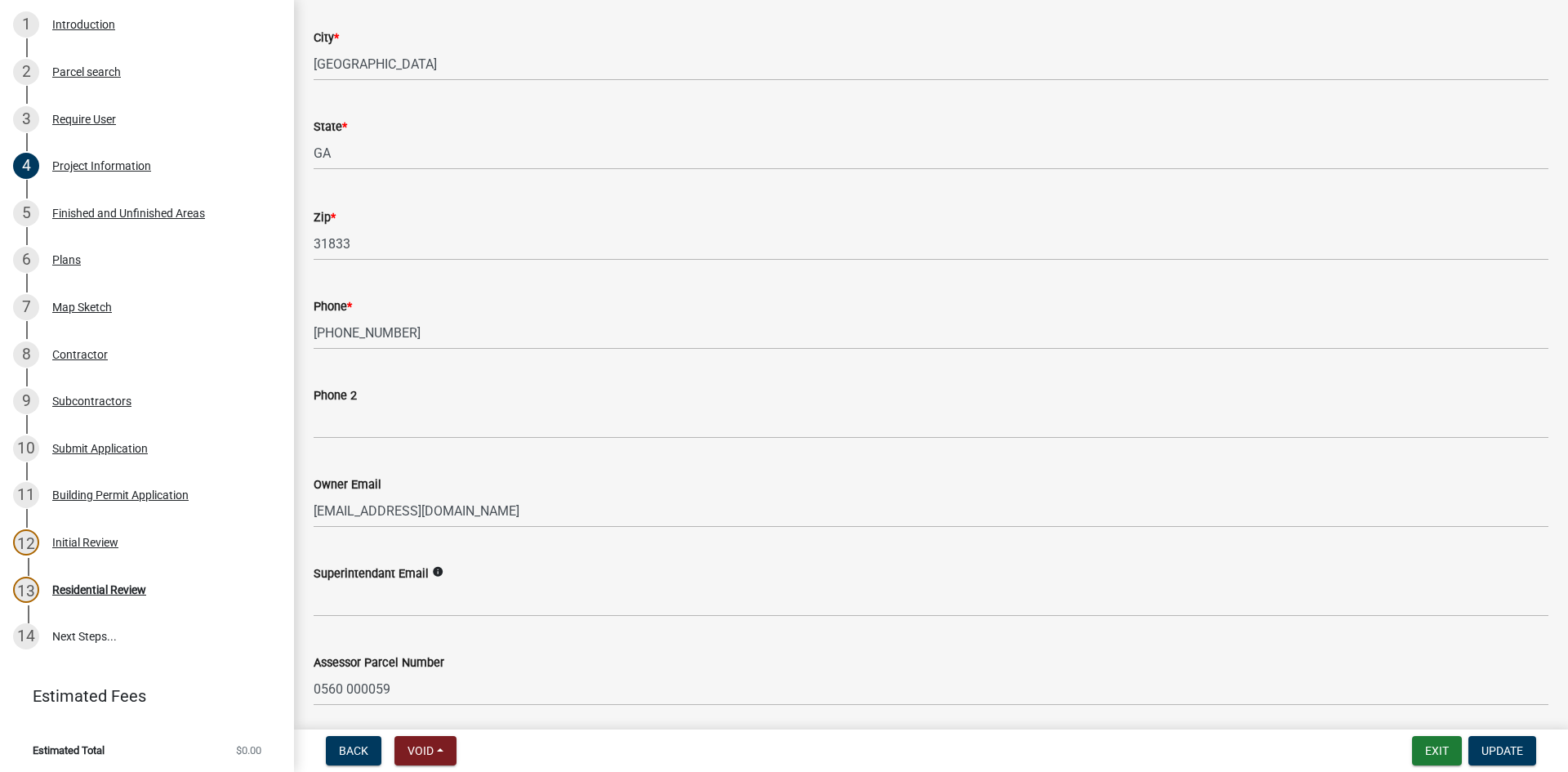
scroll to position [408, 0]
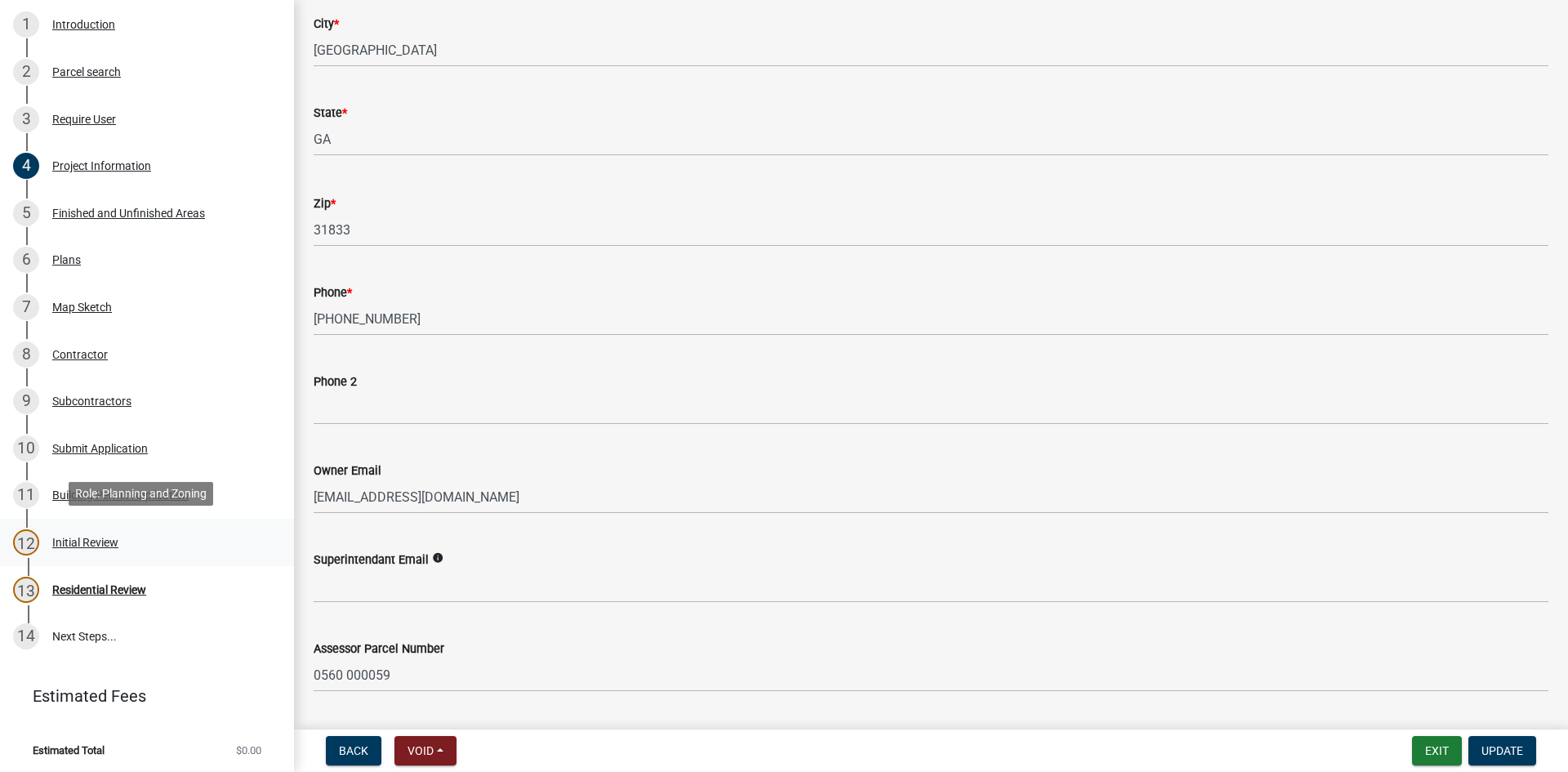
click at [89, 543] on div "Initial Review" at bounding box center [85, 542] width 67 height 11
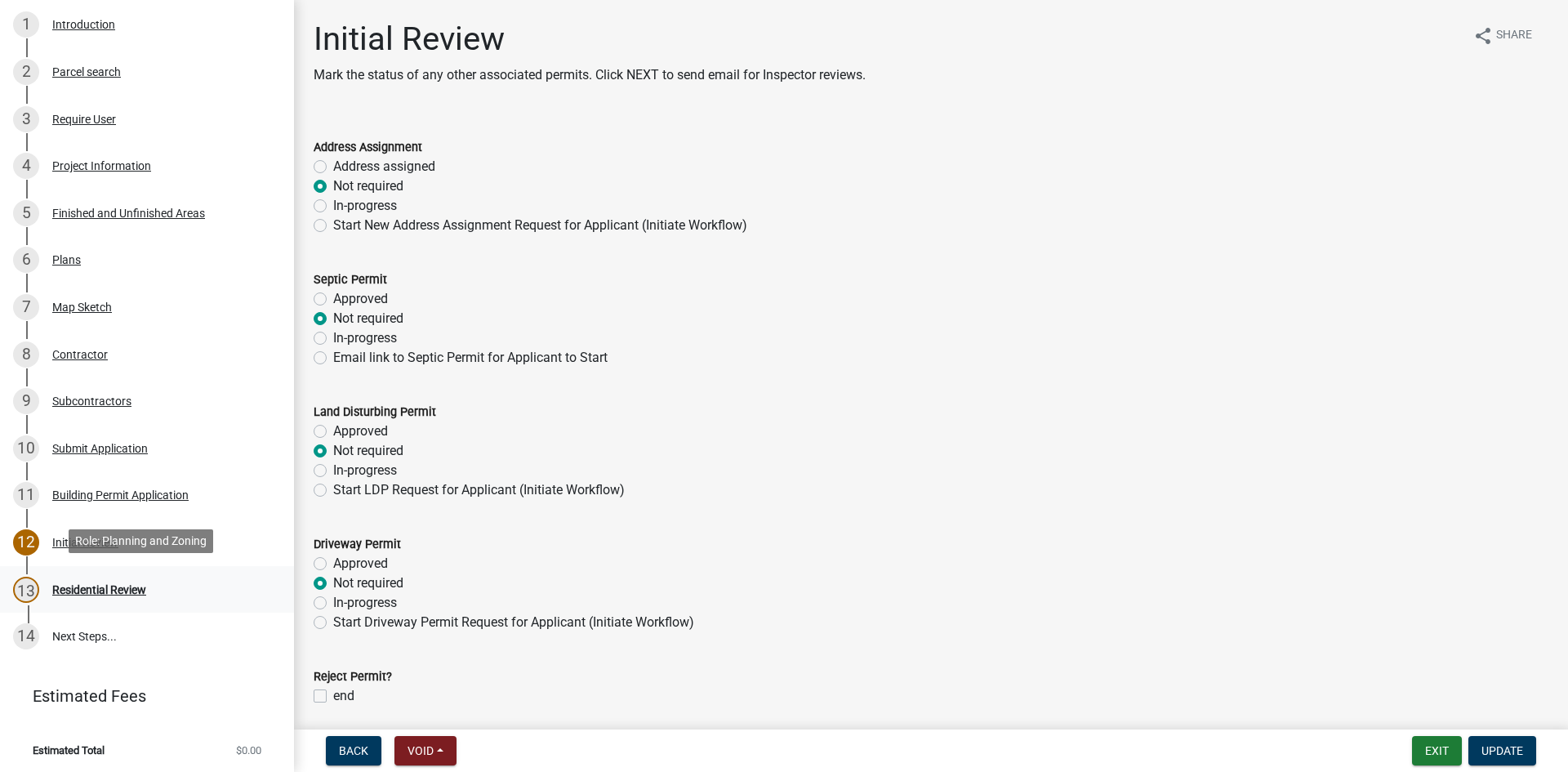
click at [104, 600] on link "13 Residential Review" at bounding box center [147, 590] width 294 height 48
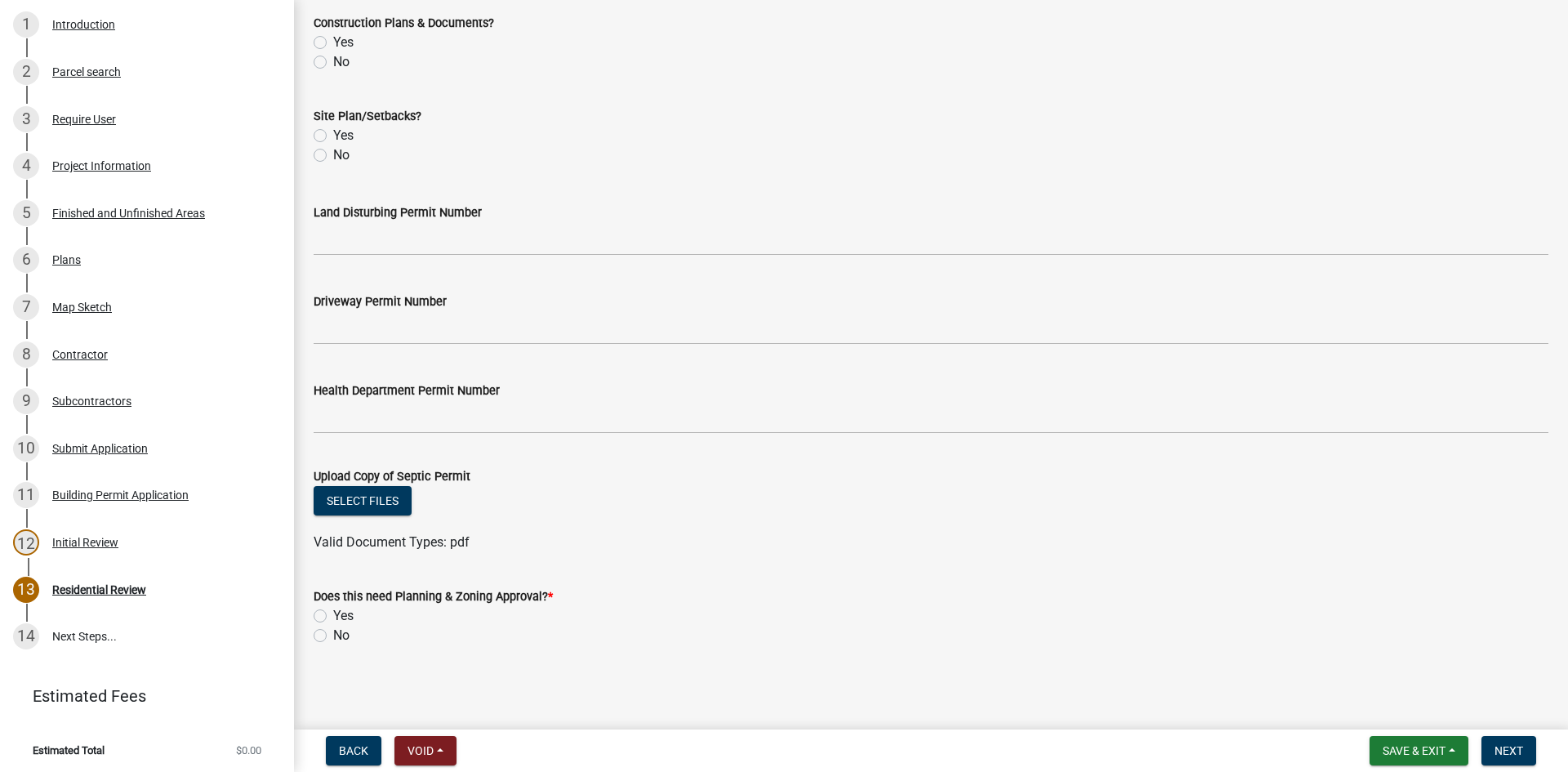
scroll to position [577, 0]
click at [74, 258] on div "Plans" at bounding box center [66, 259] width 29 height 11
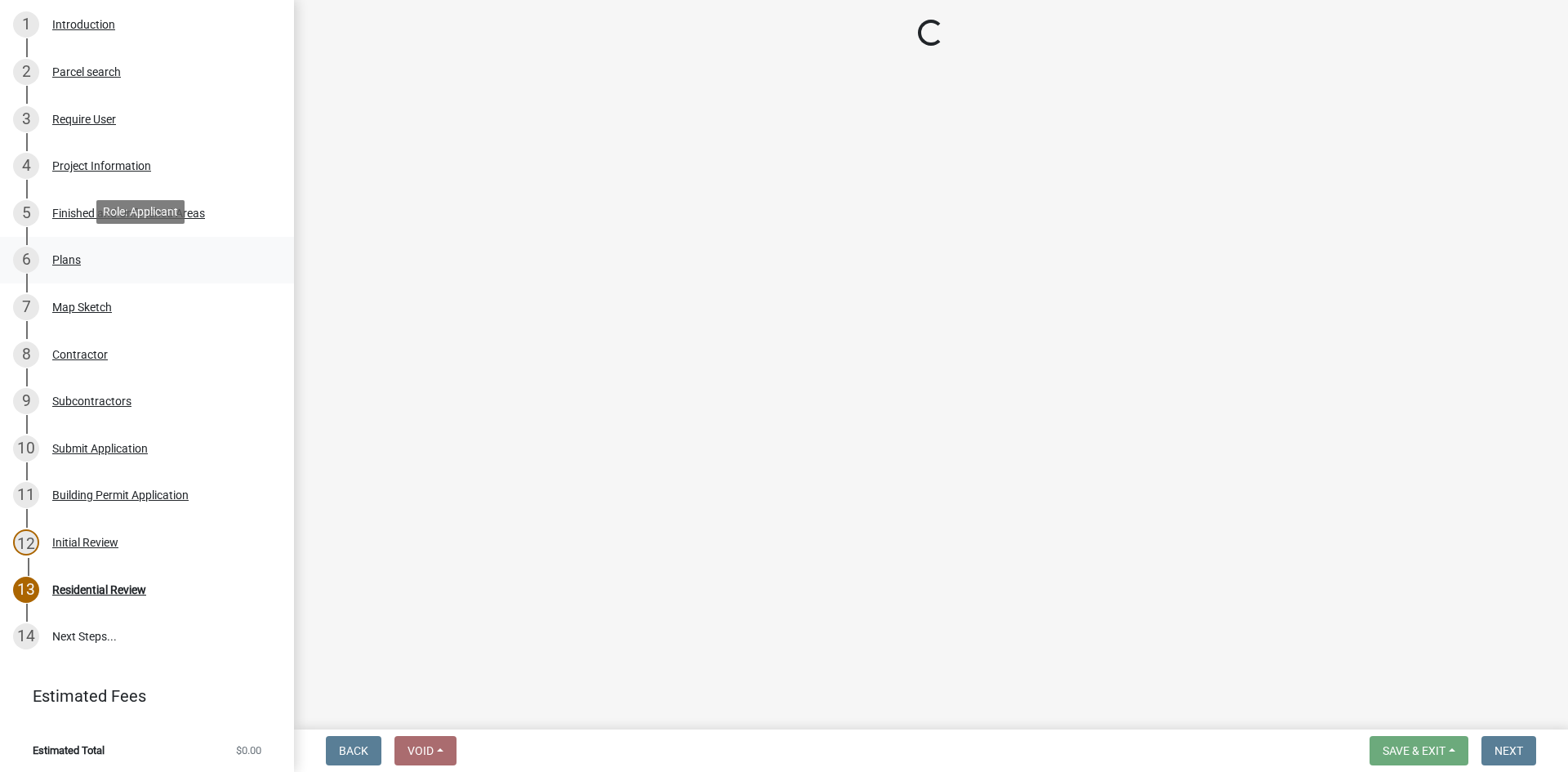
scroll to position [0, 0]
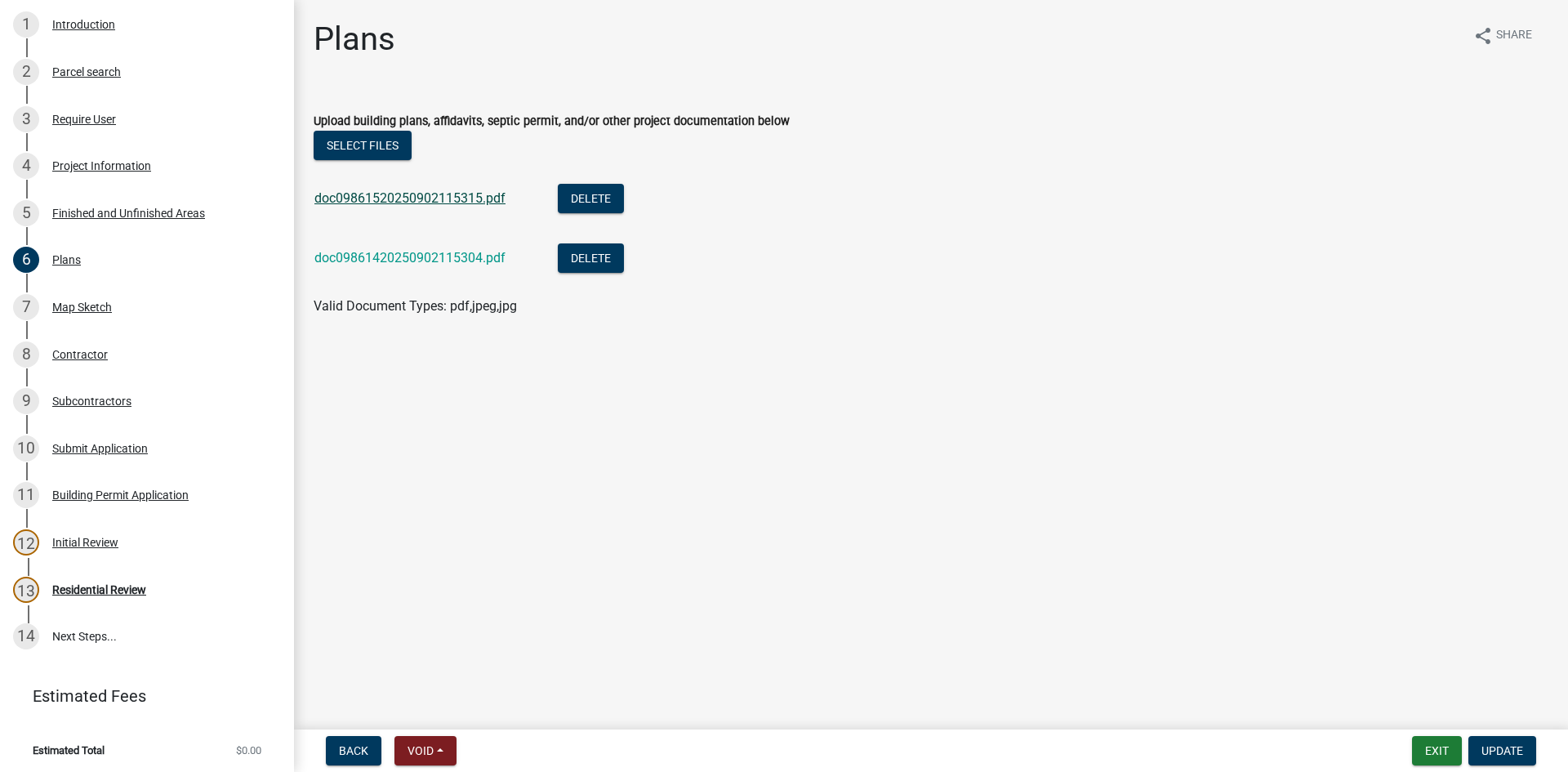
click at [417, 203] on link "doc09861520250902115315.pdf" at bounding box center [410, 198] width 191 height 16
click at [434, 253] on link "doc09861420250902115304.pdf" at bounding box center [410, 258] width 191 height 16
click at [99, 302] on div "Map Sketch" at bounding box center [81, 307] width 60 height 11
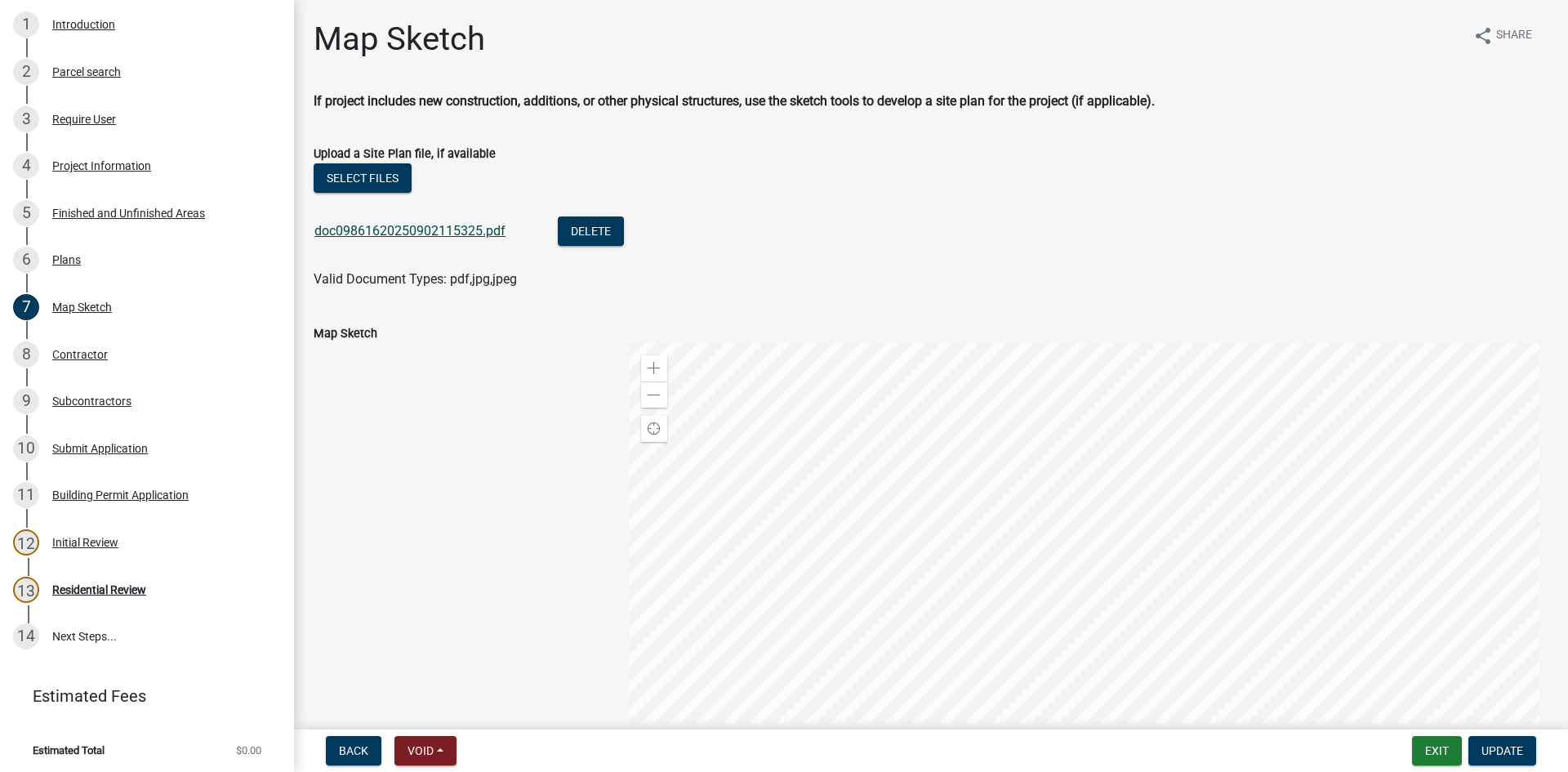
click at [395, 230] on link "doc09861620250902115325.pdf" at bounding box center [410, 231] width 191 height 16
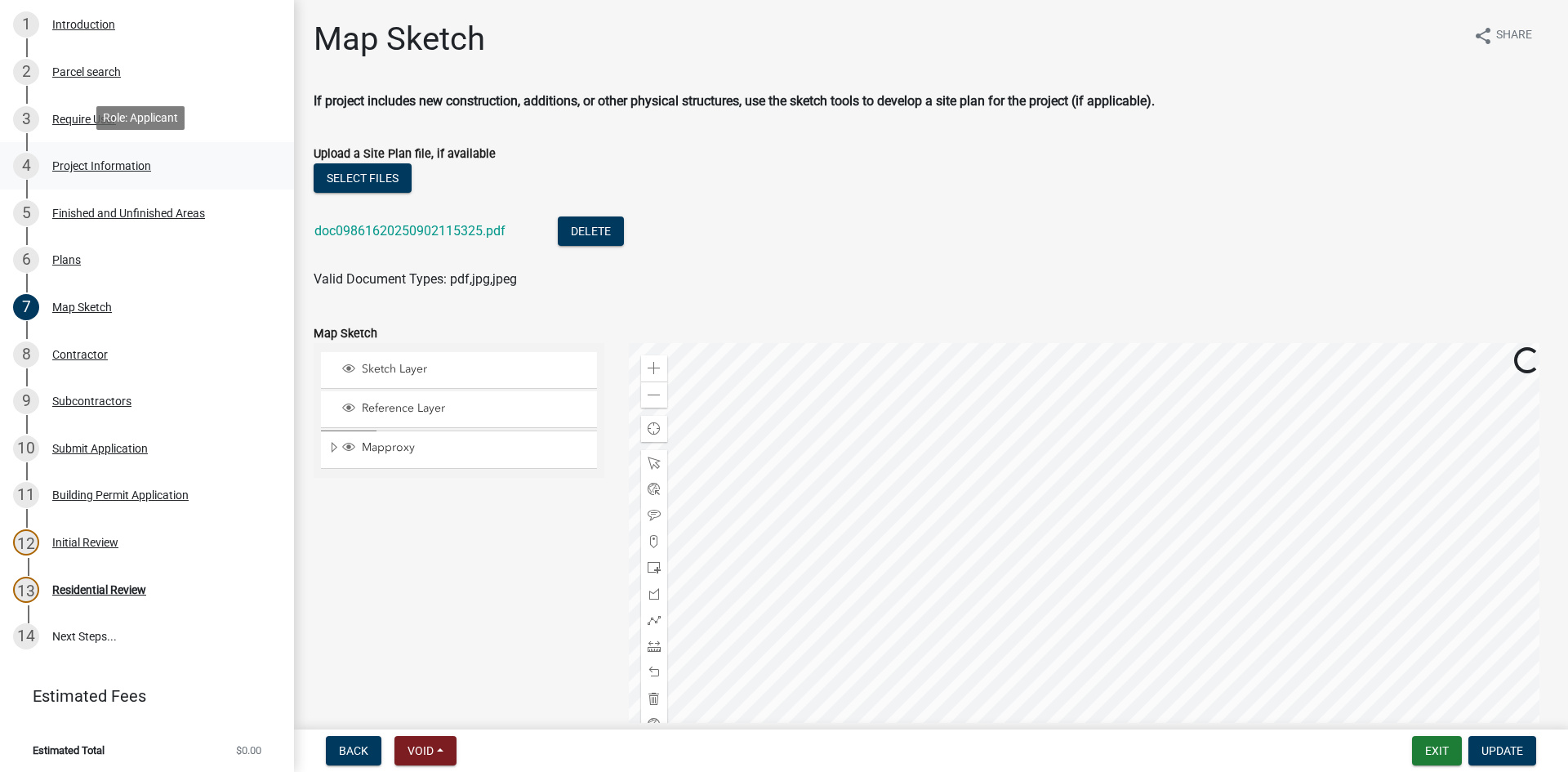
click at [102, 167] on div "Project Information" at bounding box center [101, 165] width 99 height 11
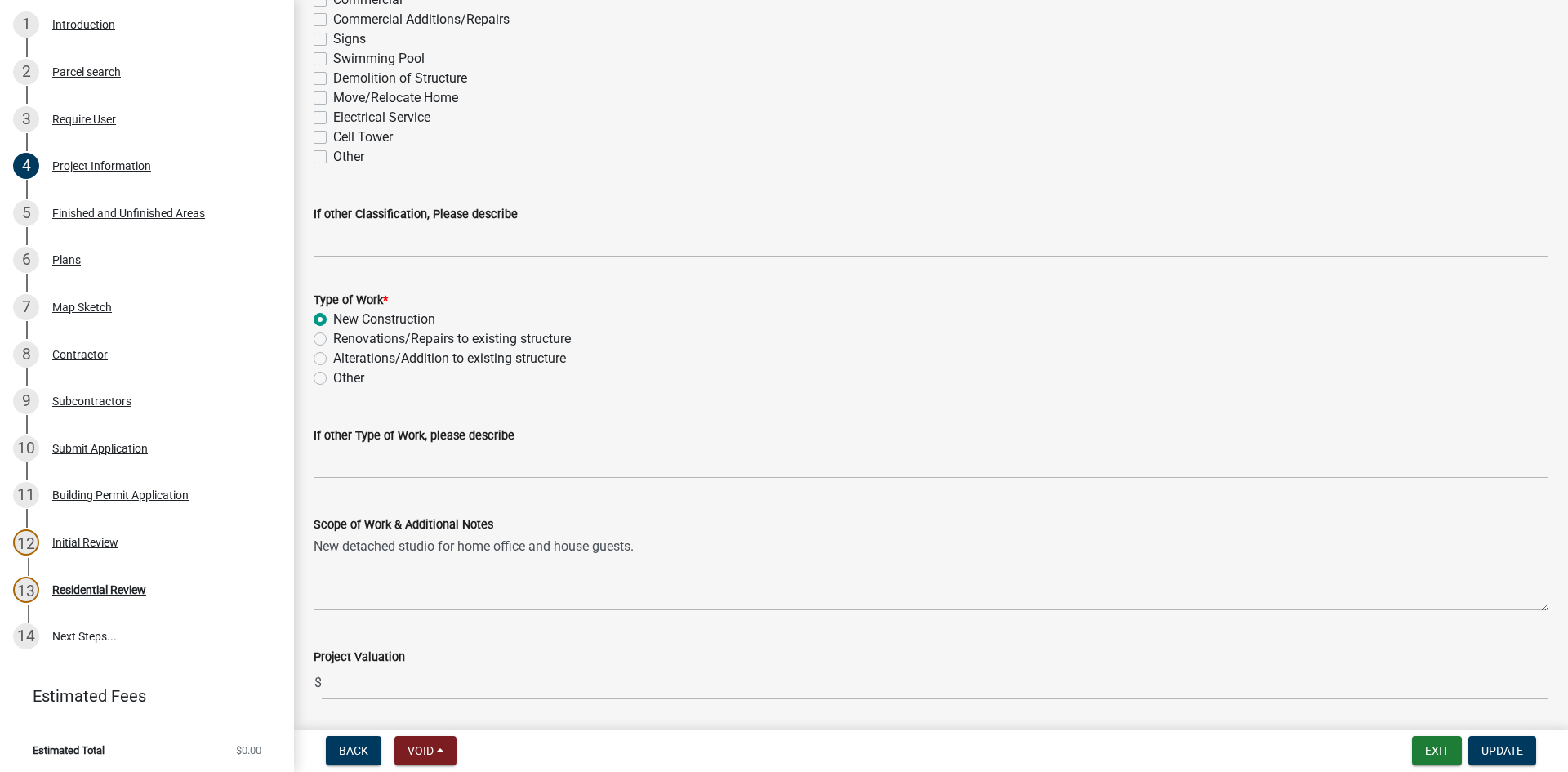
scroll to position [1498, 0]
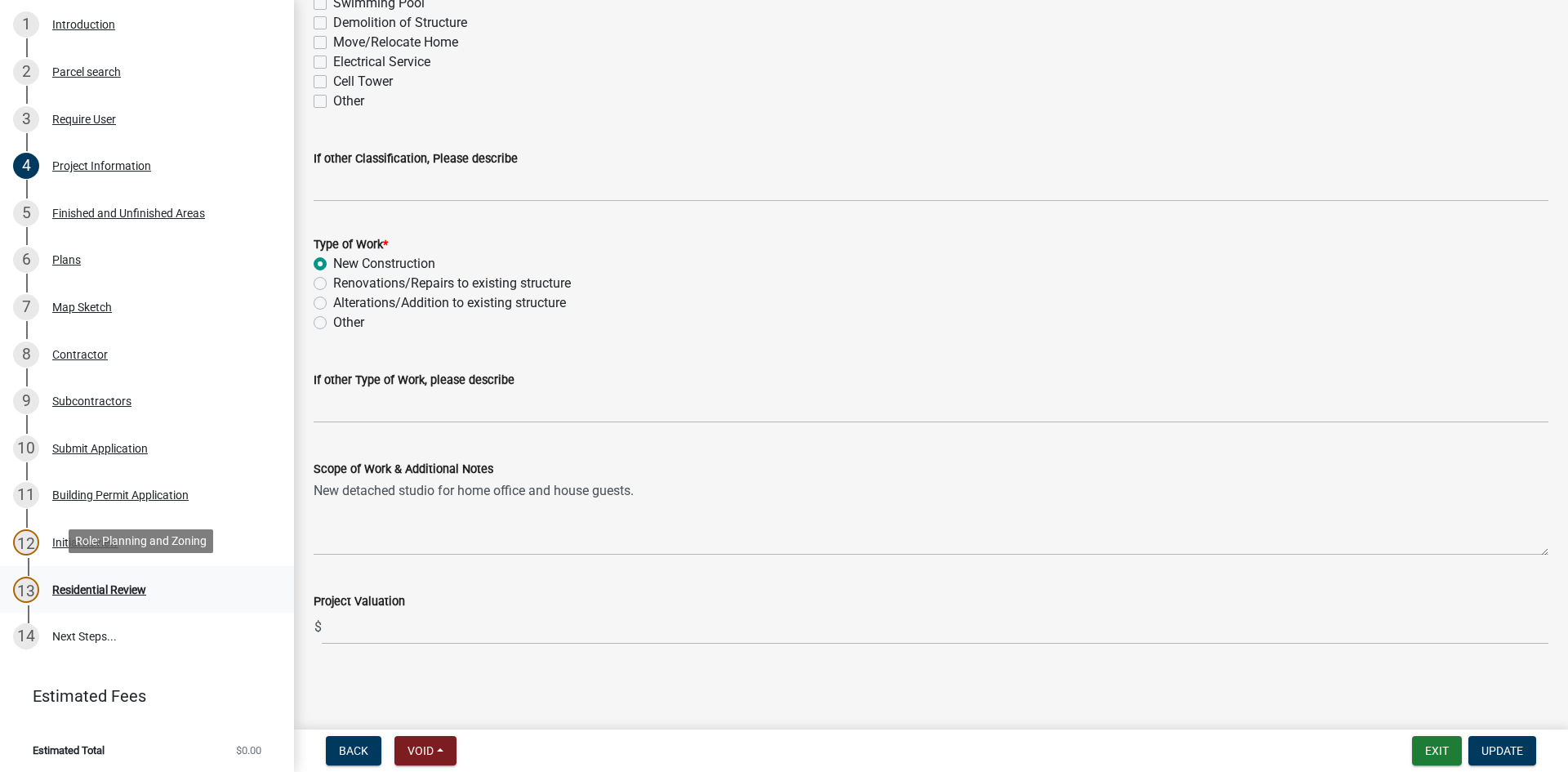
click at [80, 588] on div "Residential Review" at bounding box center [99, 590] width 94 height 11
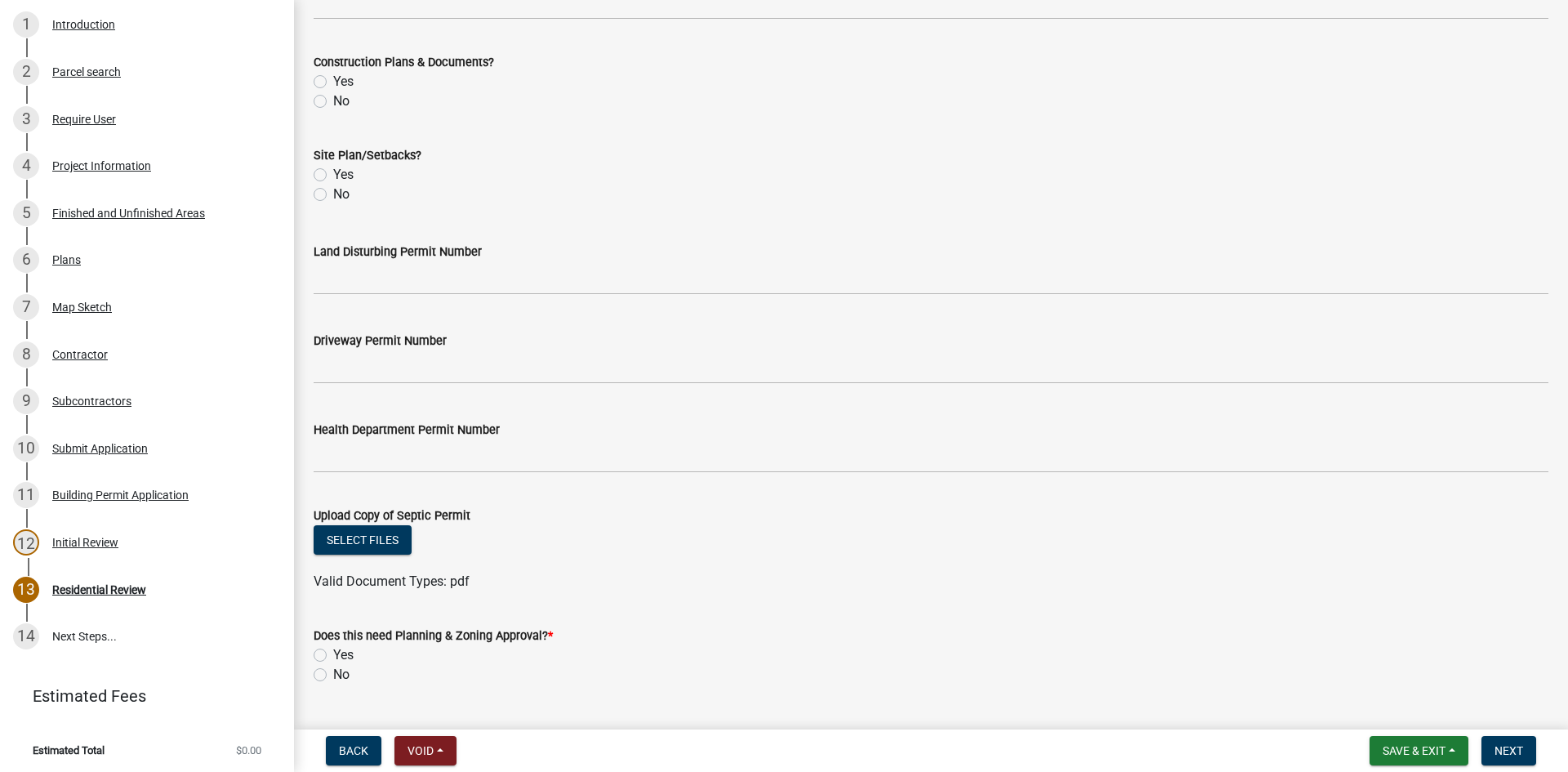
scroll to position [577, 0]
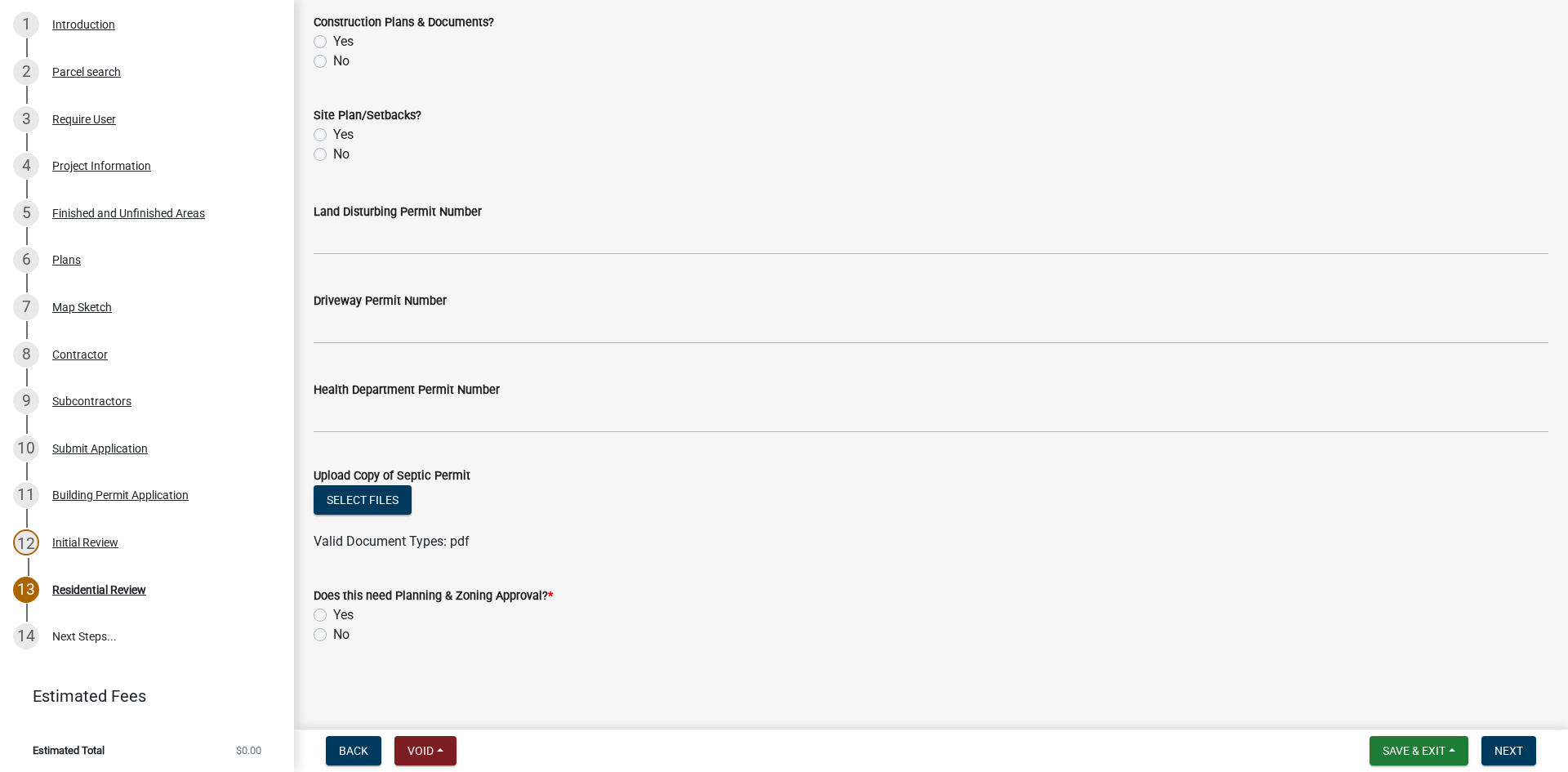
click at [334, 616] on label "Yes" at bounding box center [344, 615] width 21 height 20
click at [334, 616] on input "Yes" at bounding box center [339, 610] width 10 height 10
radio input "true"
click at [1520, 752] on span "Next" at bounding box center [1508, 750] width 29 height 13
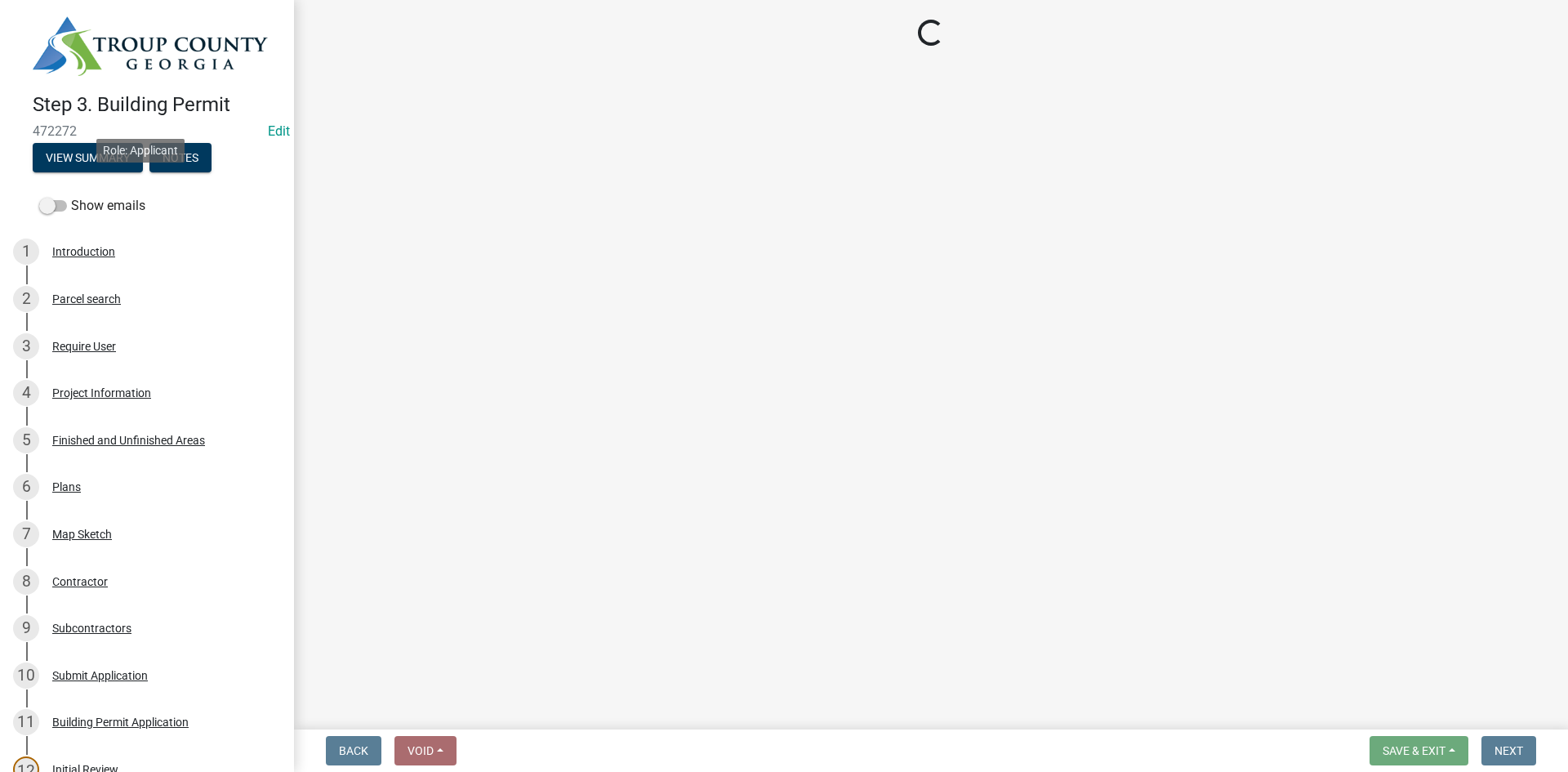
scroll to position [0, 0]
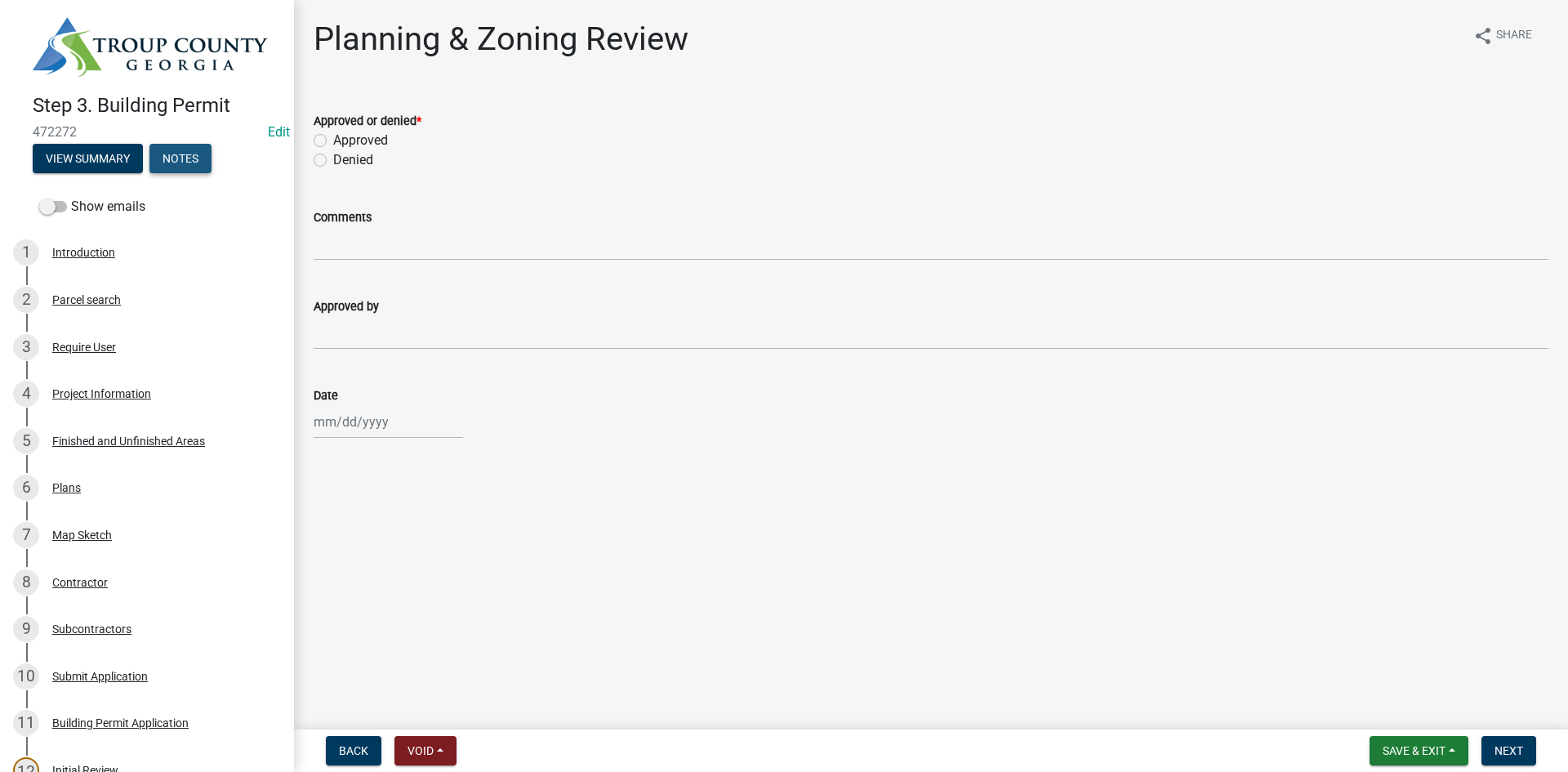
click at [187, 153] on button "Notes" at bounding box center [181, 158] width 62 height 29
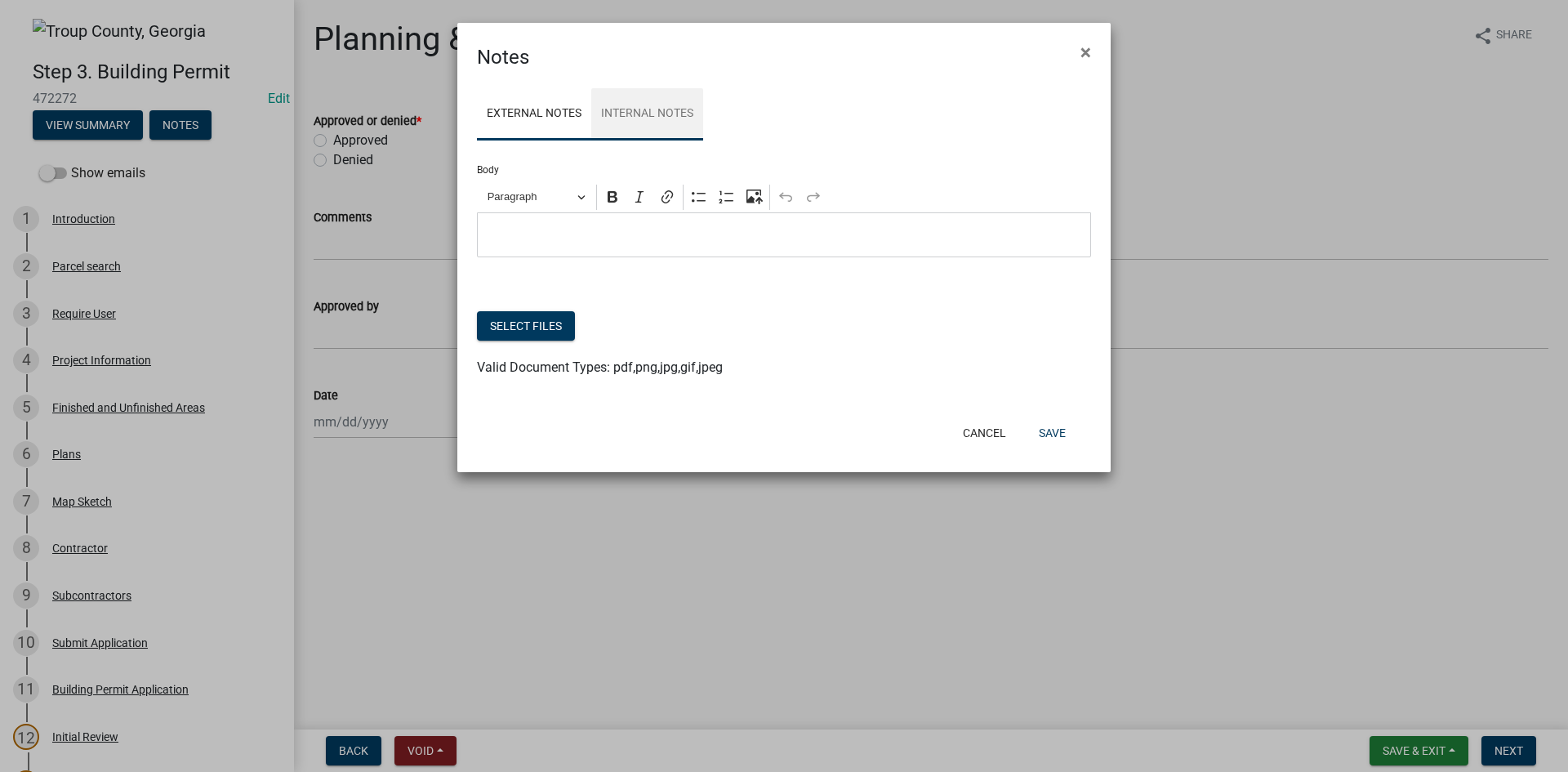
click at [633, 115] on link "Internal Notes" at bounding box center [647, 114] width 112 height 52
click at [577, 233] on p "Editor editing area: main. Press Alt+0 for help." at bounding box center [784, 235] width 597 height 20
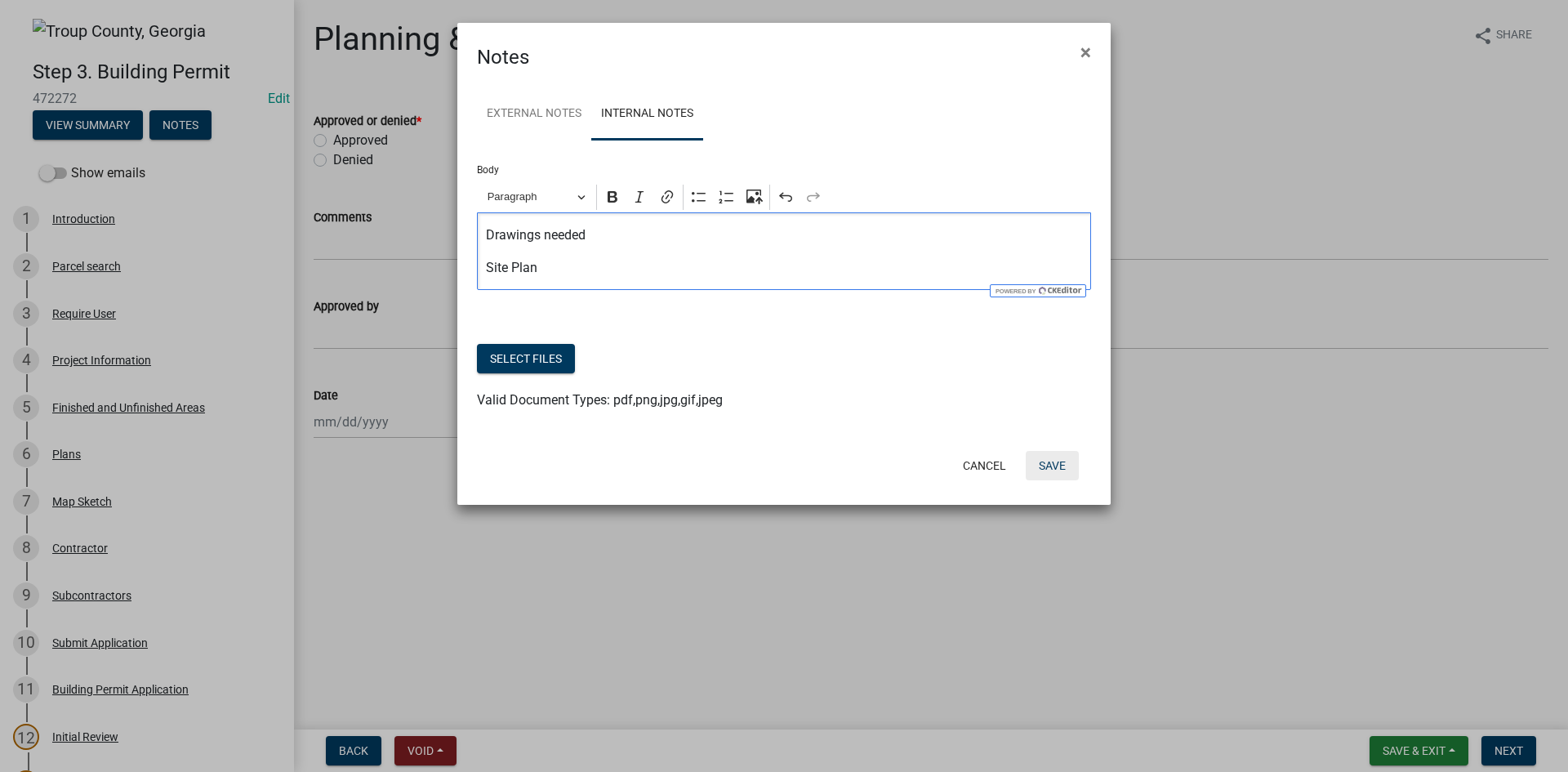
click at [1061, 465] on button "Save" at bounding box center [1052, 466] width 53 height 29
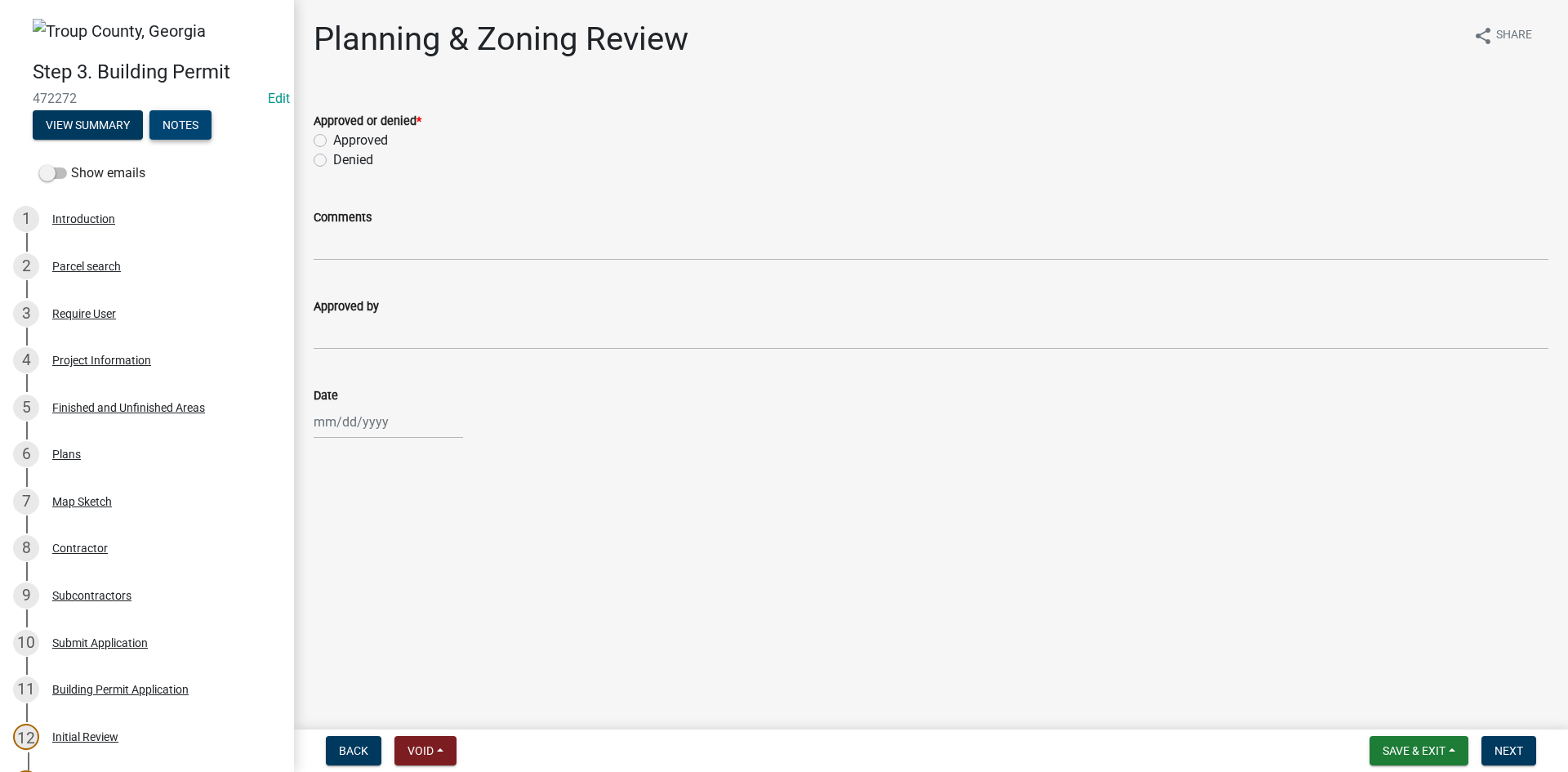
click at [203, 124] on button "Notes" at bounding box center [181, 125] width 62 height 29
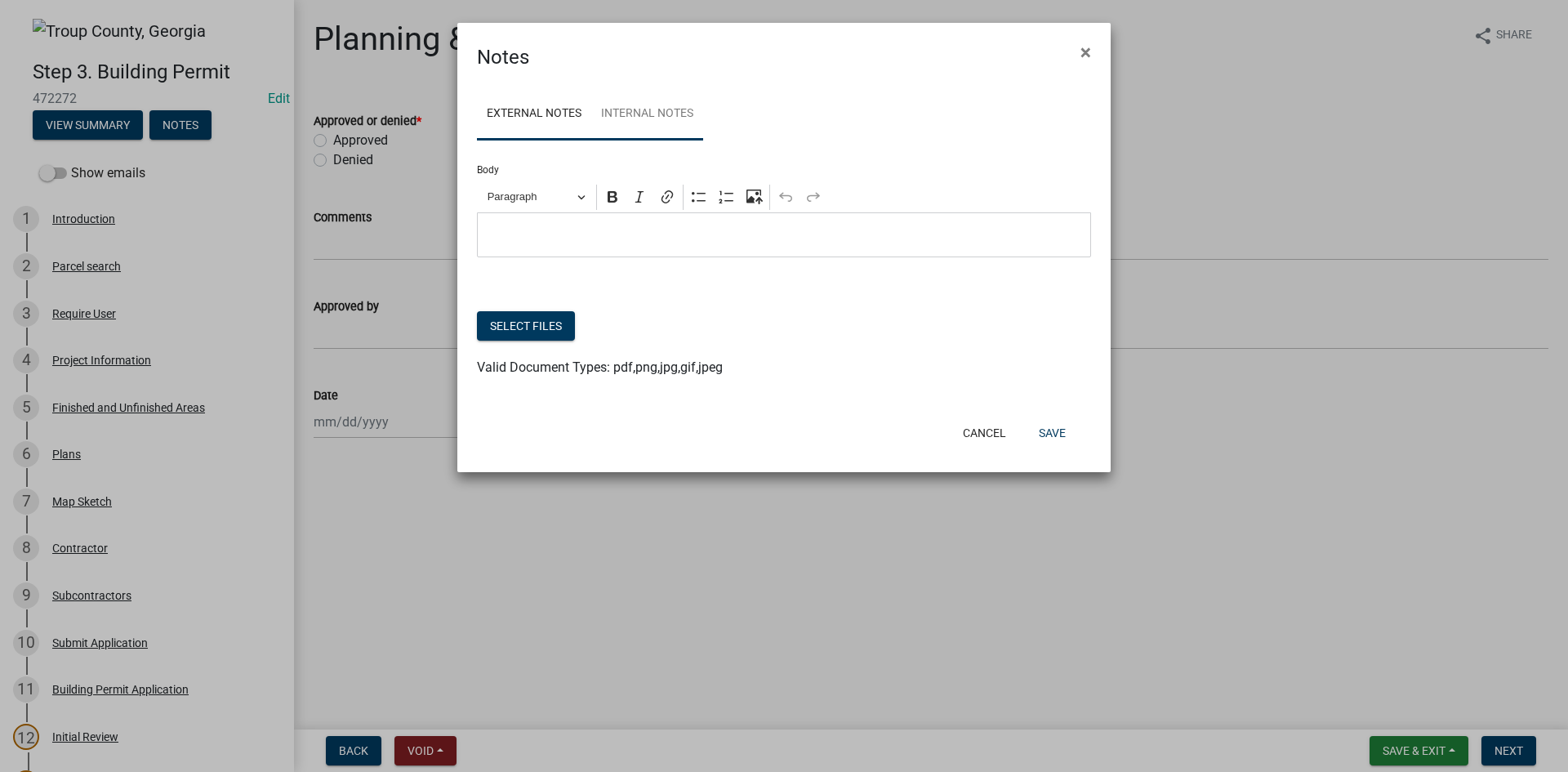
click at [668, 125] on link "Internal Notes" at bounding box center [647, 114] width 112 height 52
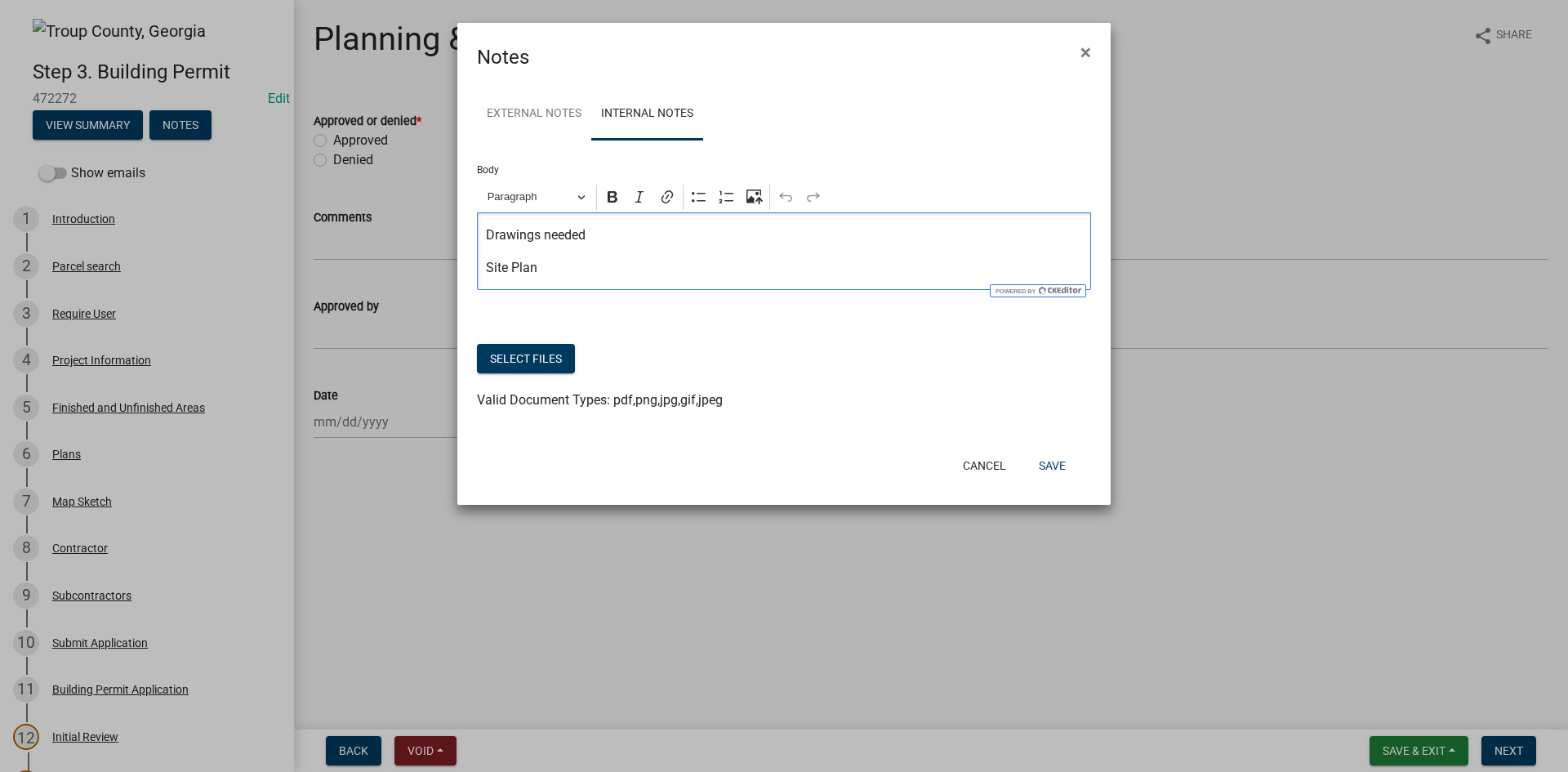
click at [567, 273] on p "Site Plan" at bounding box center [784, 268] width 597 height 20
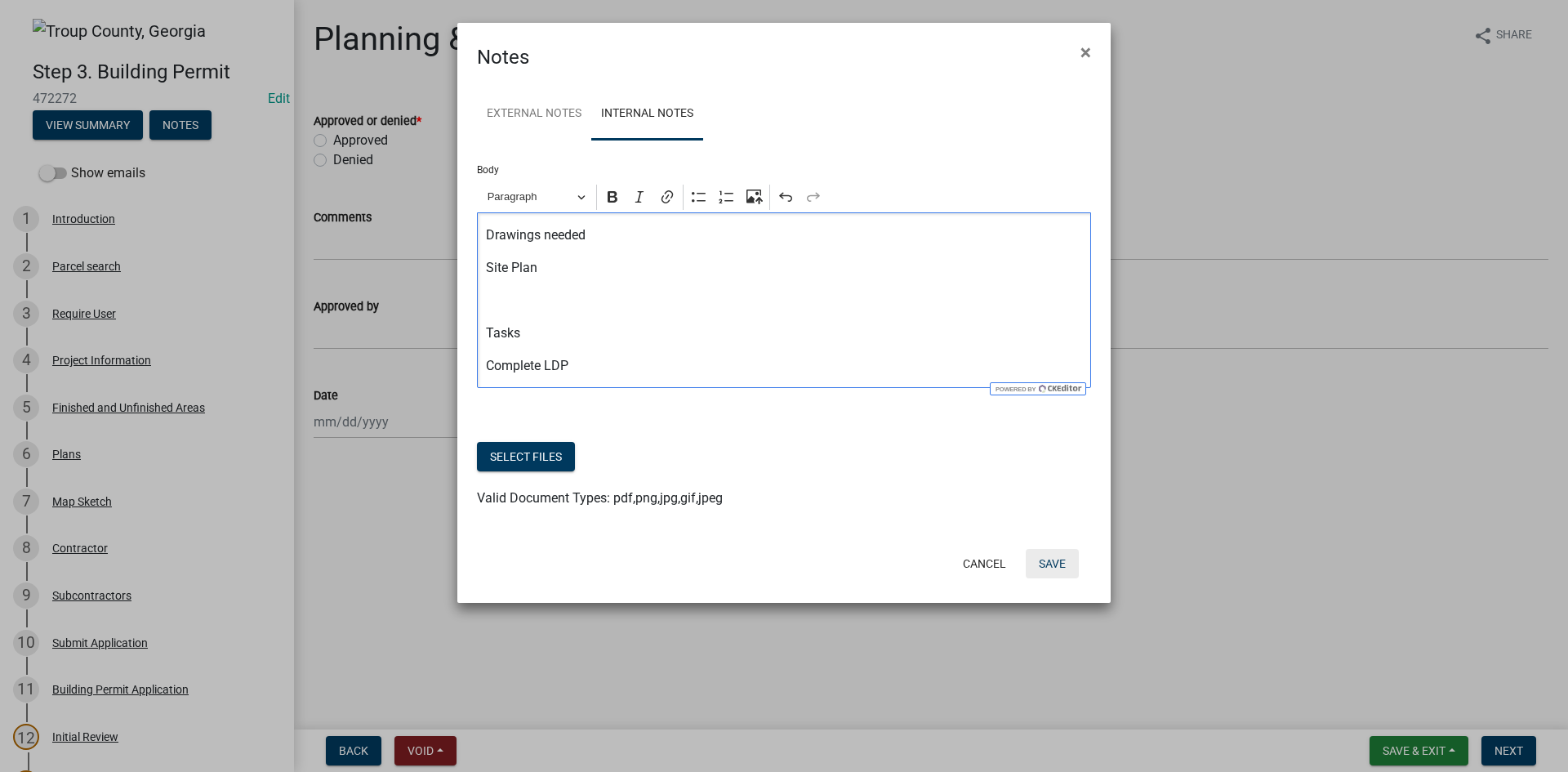
drag, startPoint x: 1061, startPoint y: 555, endPoint x: 1051, endPoint y: 563, distance: 12.8
click at [1061, 556] on button "Save" at bounding box center [1052, 564] width 53 height 29
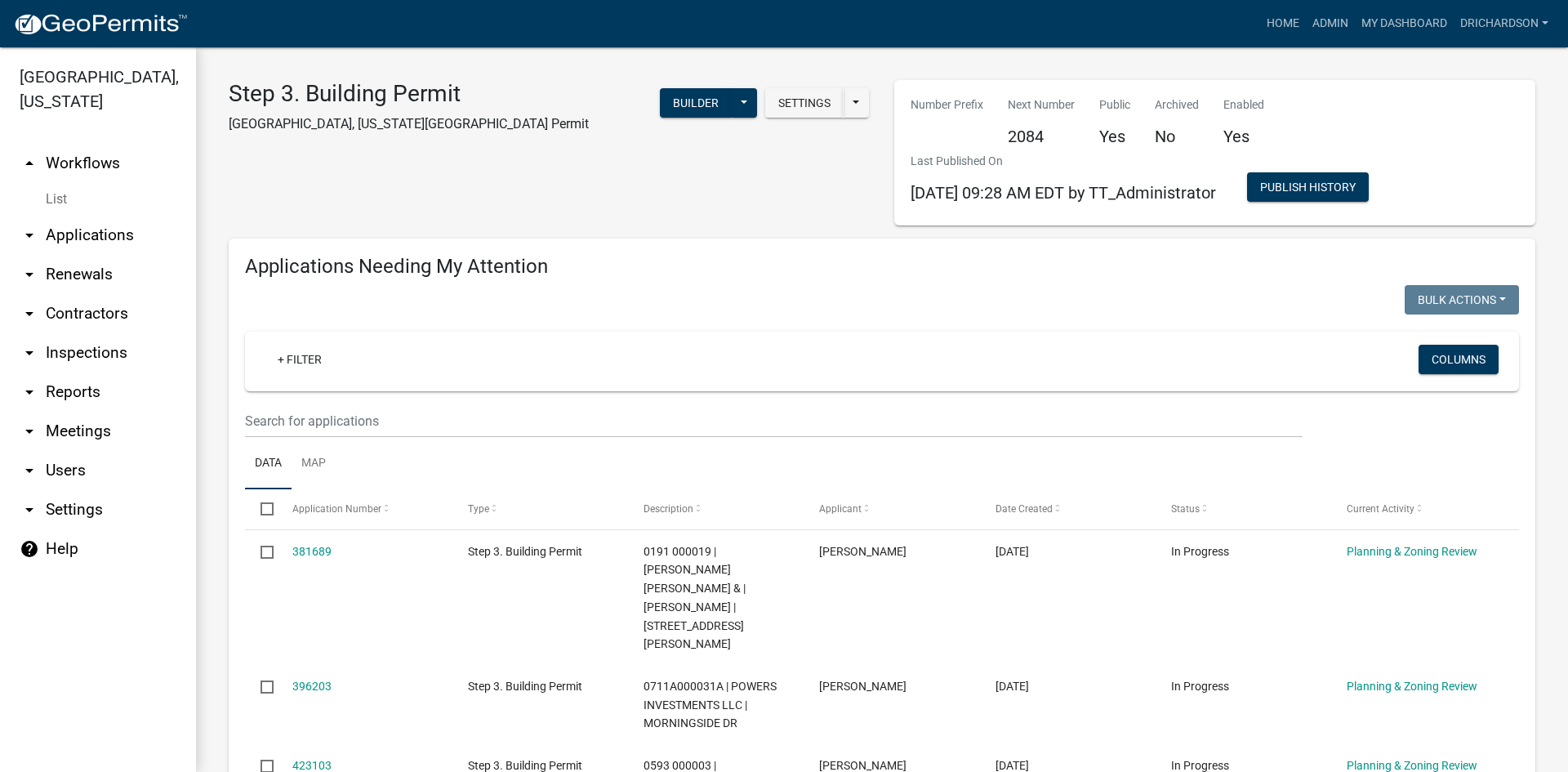
select select "1: 25"
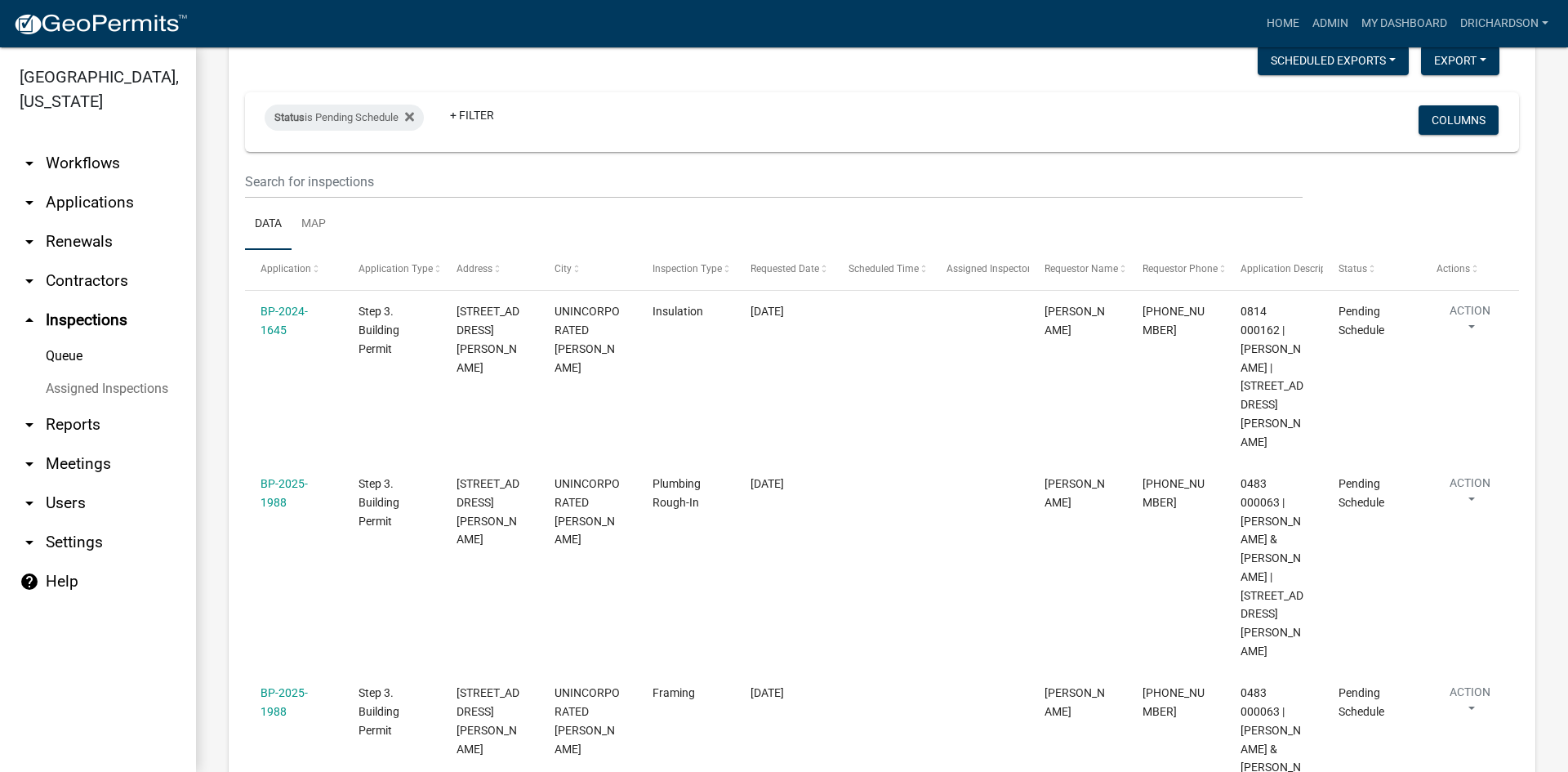
scroll to position [37, 0]
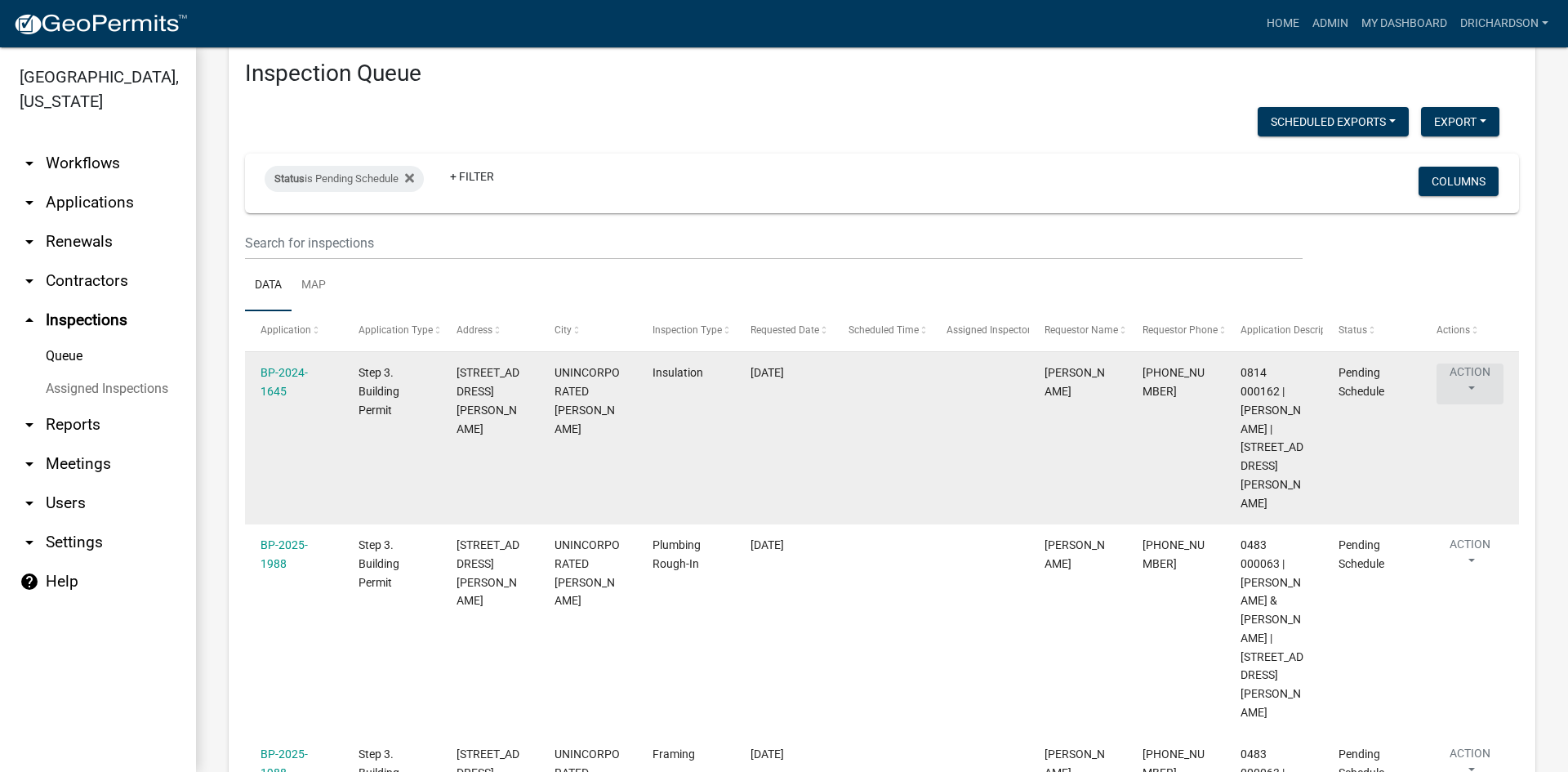
click at [1470, 380] on button "Action" at bounding box center [1469, 383] width 67 height 41
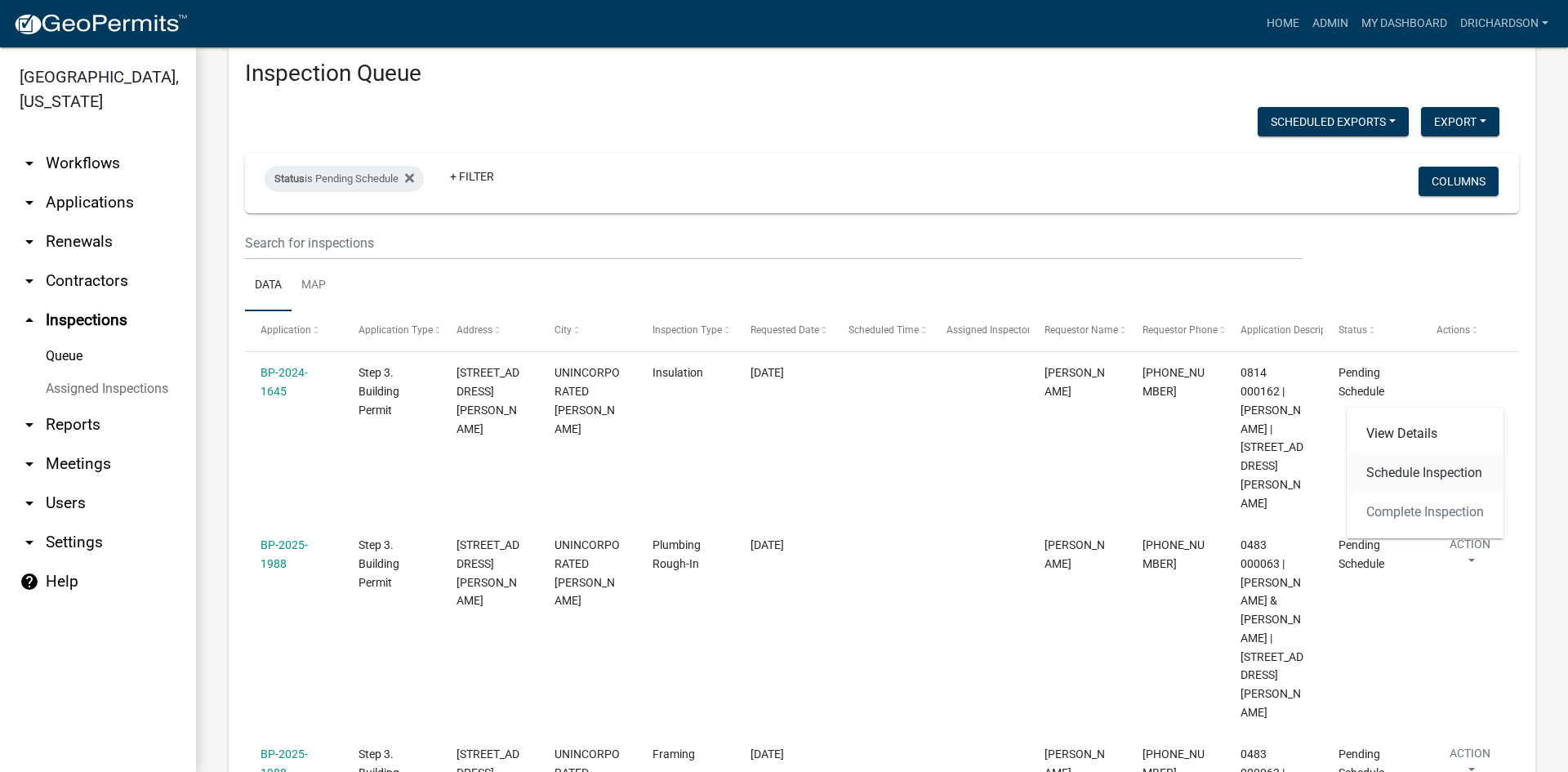
click at [1381, 469] on link "Schedule Inspection" at bounding box center [1425, 472] width 156 height 39
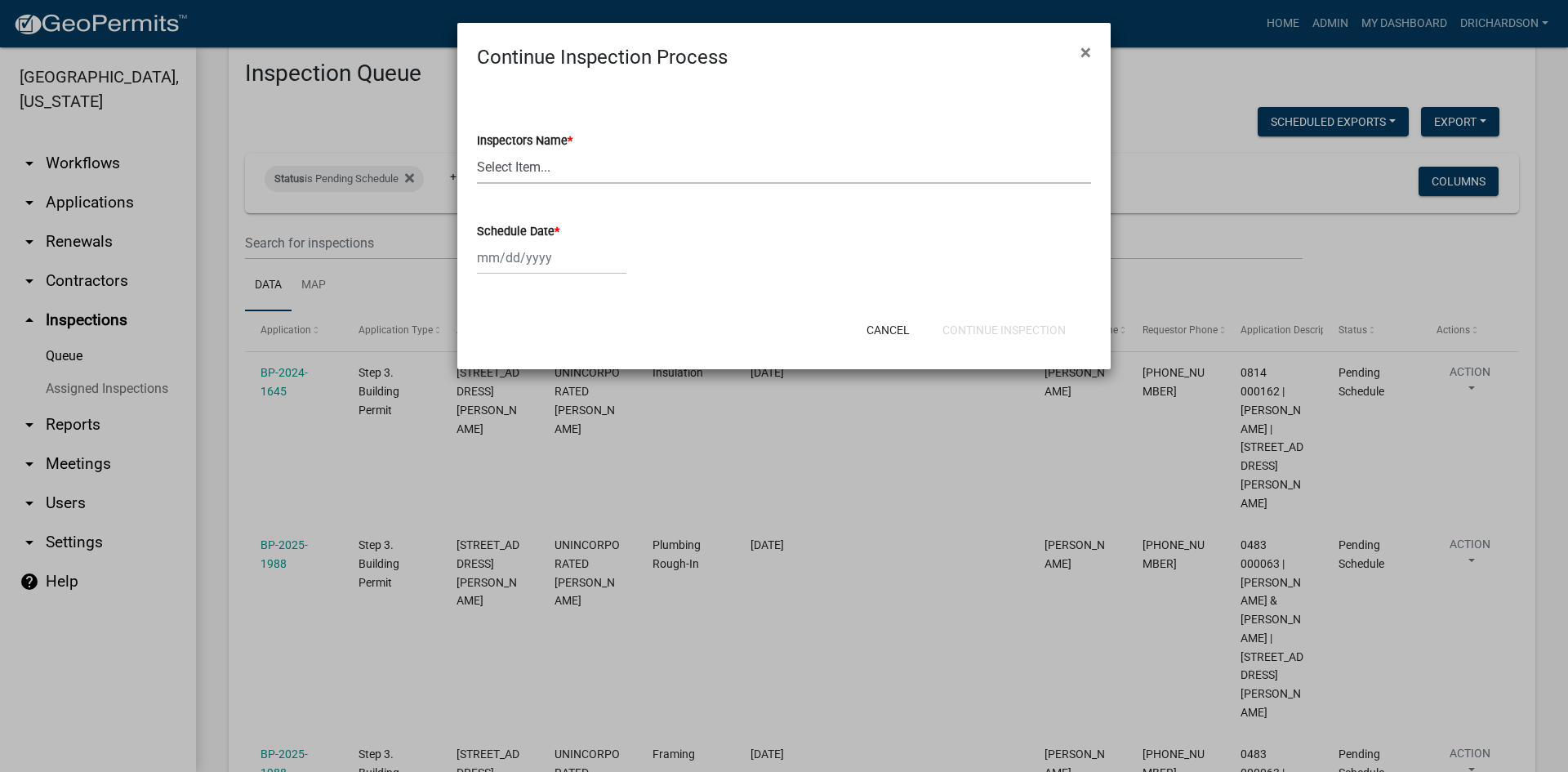
click at [509, 166] on select "Select Item... [PERSON_NAME] ([PERSON_NAME]) drichardson ([PERSON_NAME]) knorre…" at bounding box center [784, 167] width 615 height 34
select select "a5a5a9dc-14a5-4192-801a-4b6ec73e6000"
click at [477, 150] on select "Select Item... [PERSON_NAME] ([PERSON_NAME]) drichardson ([PERSON_NAME]) knorre…" at bounding box center [784, 167] width 615 height 34
select select "9"
select select "2025"
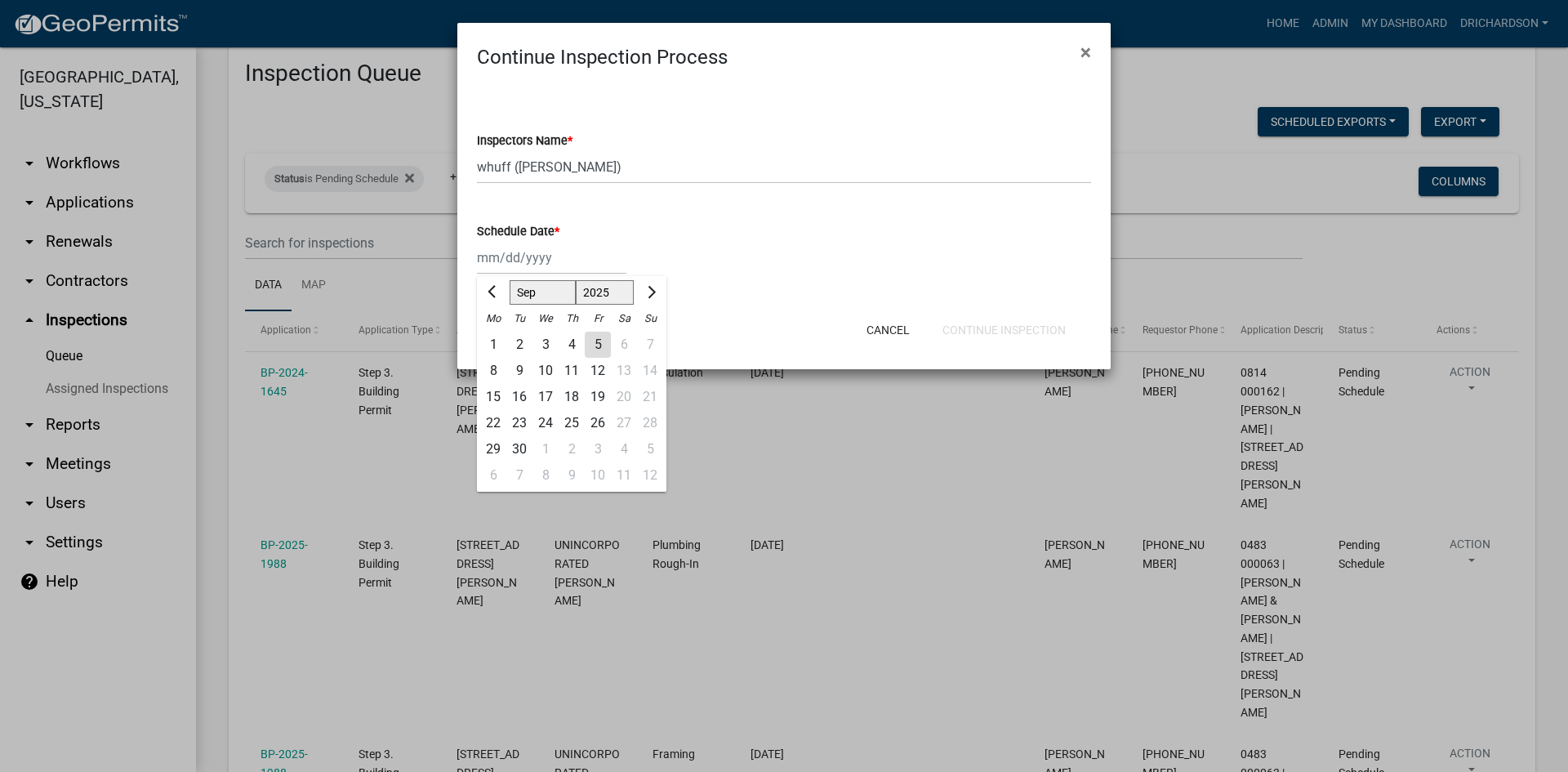
click at [525, 259] on div "[PERSON_NAME] Feb Mar Apr [PERSON_NAME][DATE] Oct Nov [DATE] 1526 1527 1528 152…" at bounding box center [551, 258] width 150 height 34
drag, startPoint x: 596, startPoint y: 348, endPoint x: 808, endPoint y: 357, distance: 212.2
click at [599, 348] on div "5" at bounding box center [598, 345] width 26 height 26
type input "[DATE]"
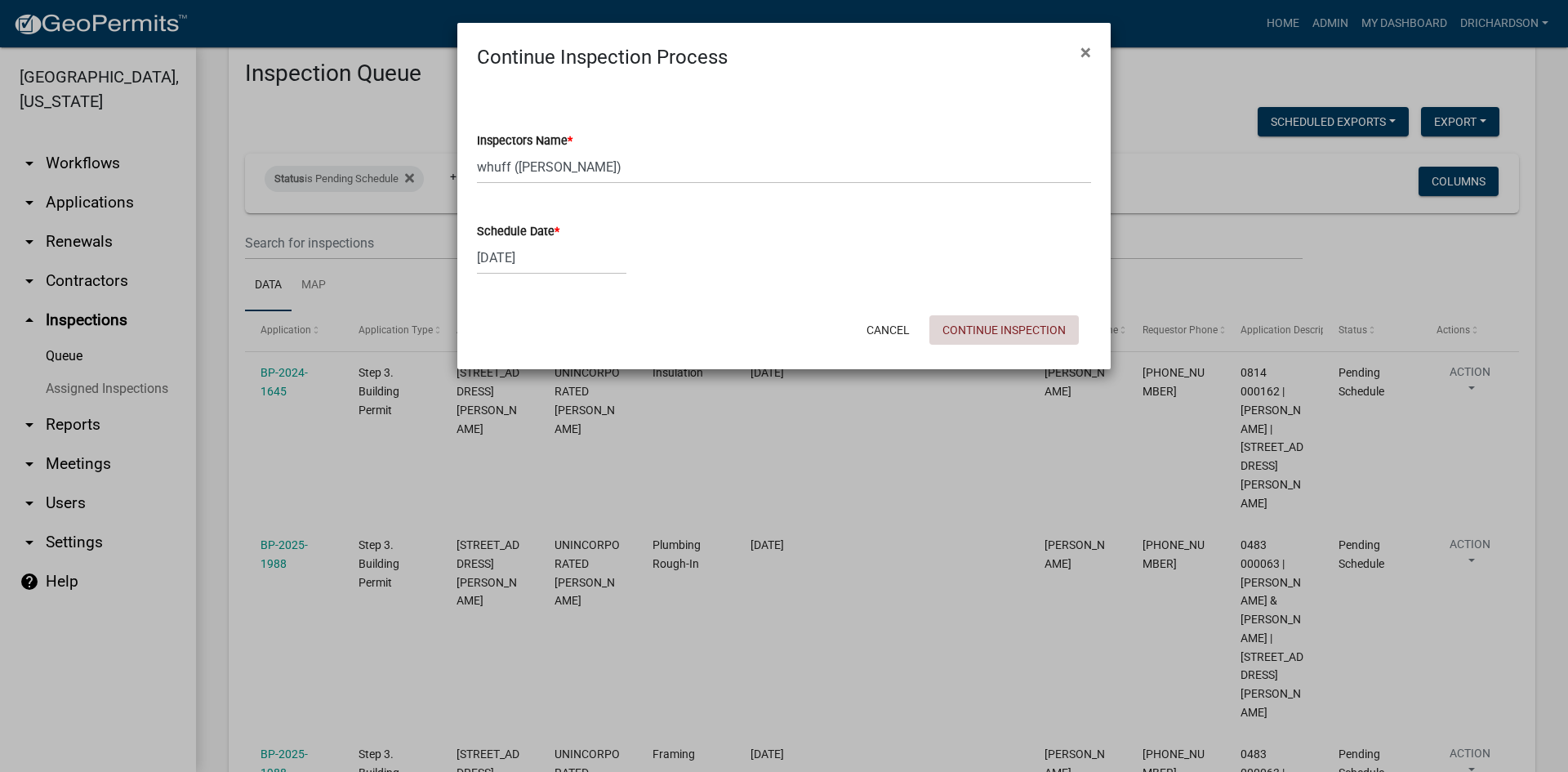
click at [986, 327] on button "Continue Inspection" at bounding box center [1004, 330] width 150 height 29
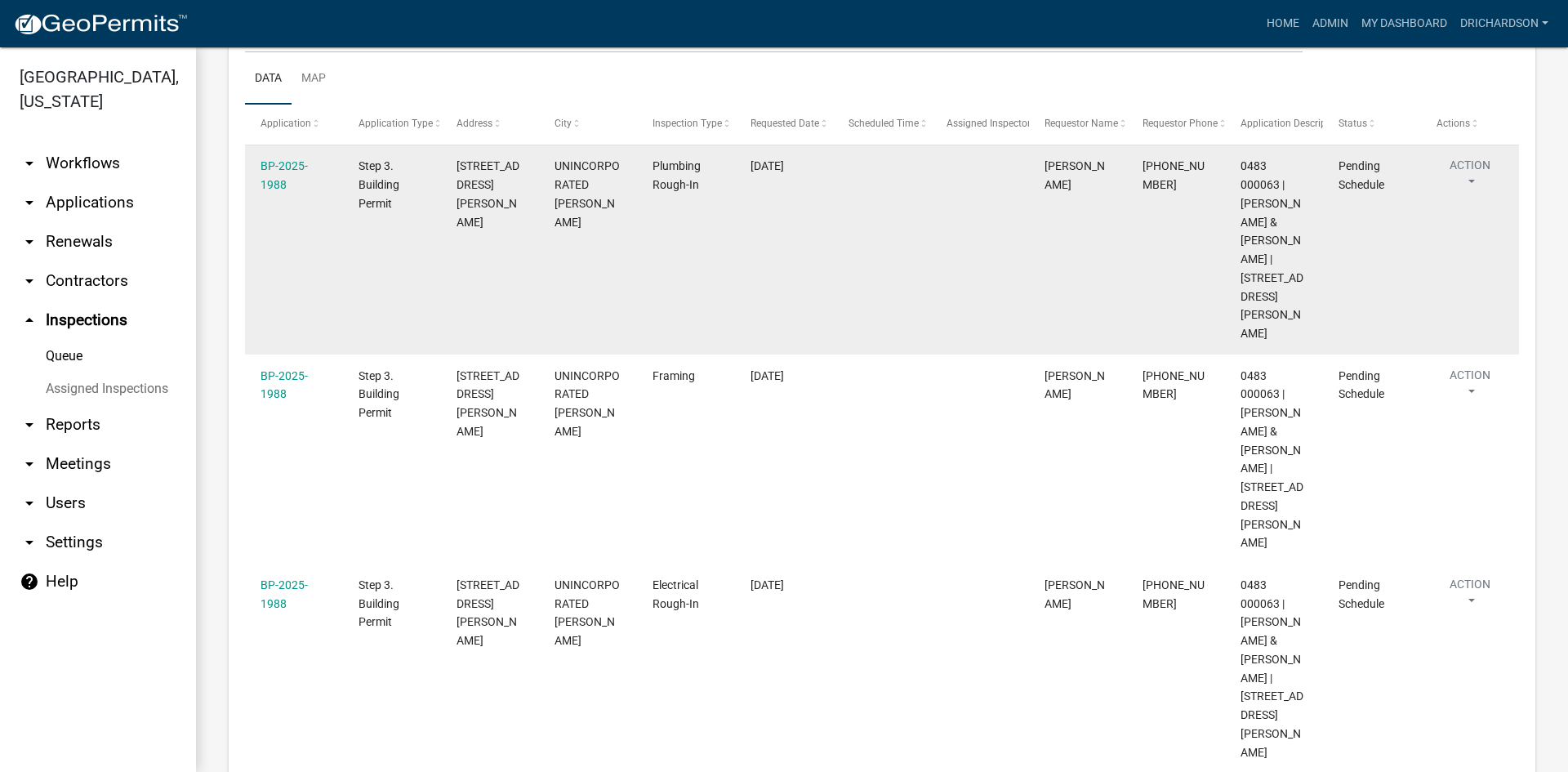
scroll to position [163, 0]
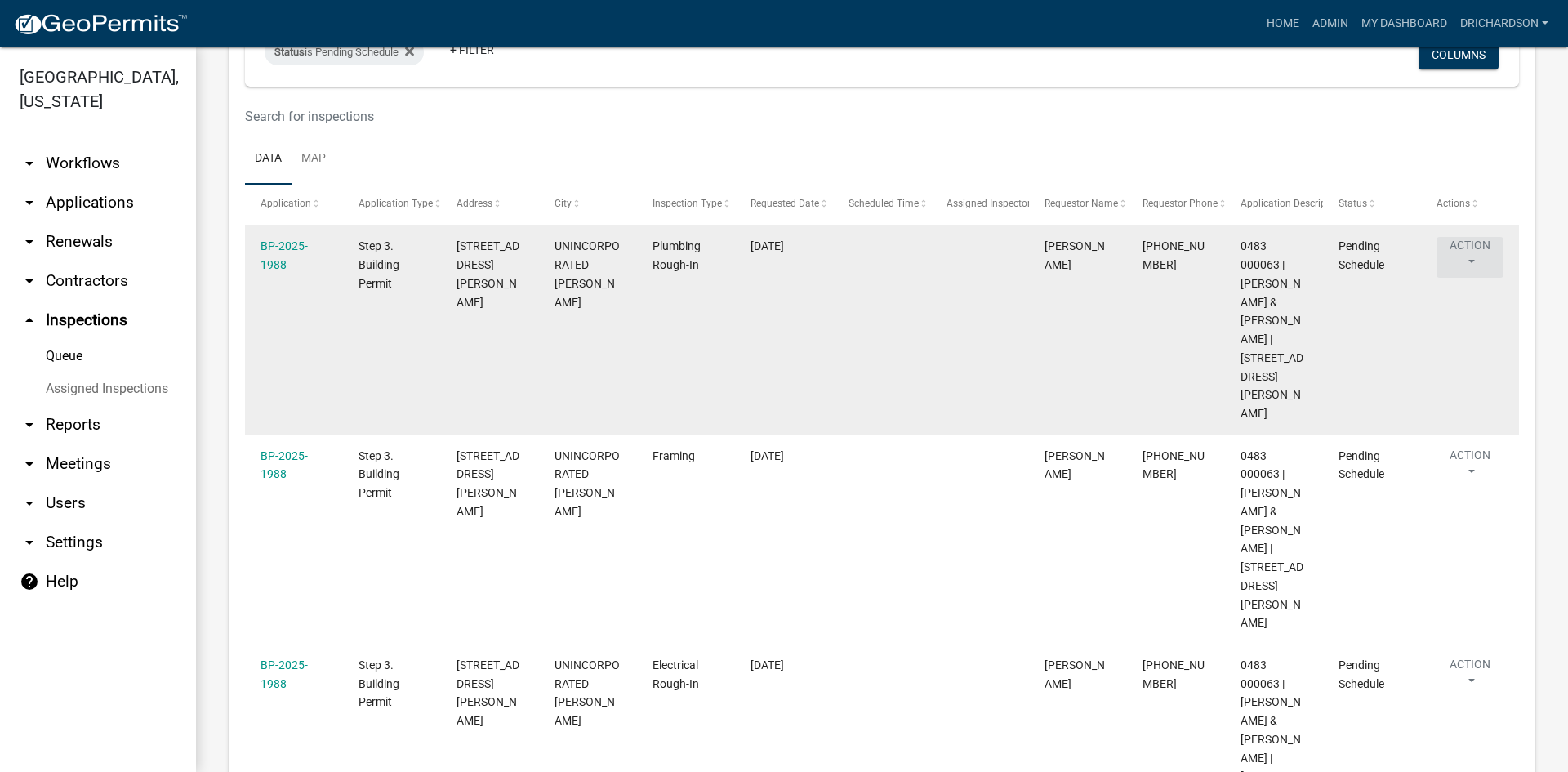
click at [1470, 252] on button "Action" at bounding box center [1469, 257] width 67 height 41
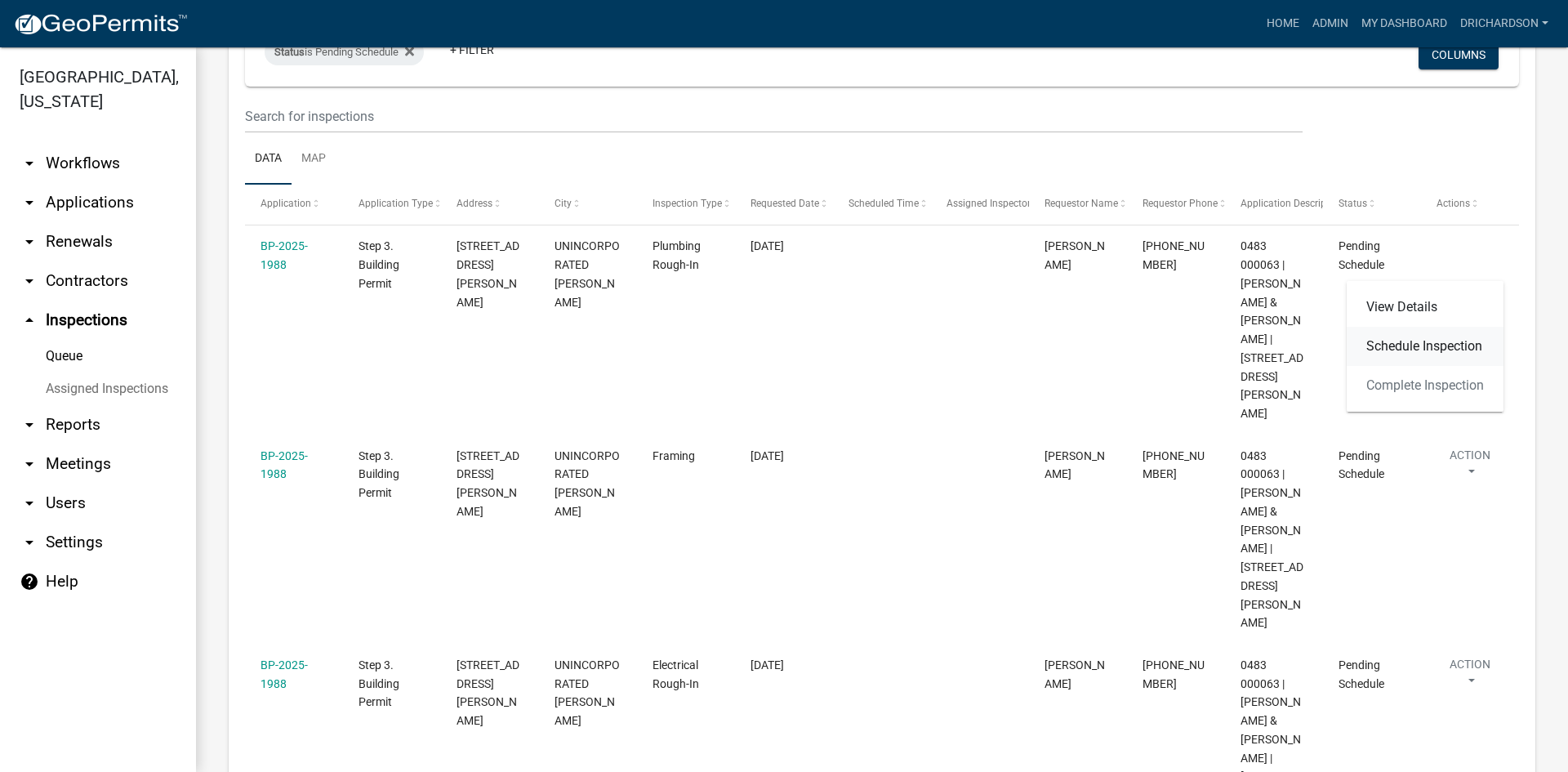
click at [1435, 356] on link "Schedule Inspection" at bounding box center [1425, 346] width 156 height 39
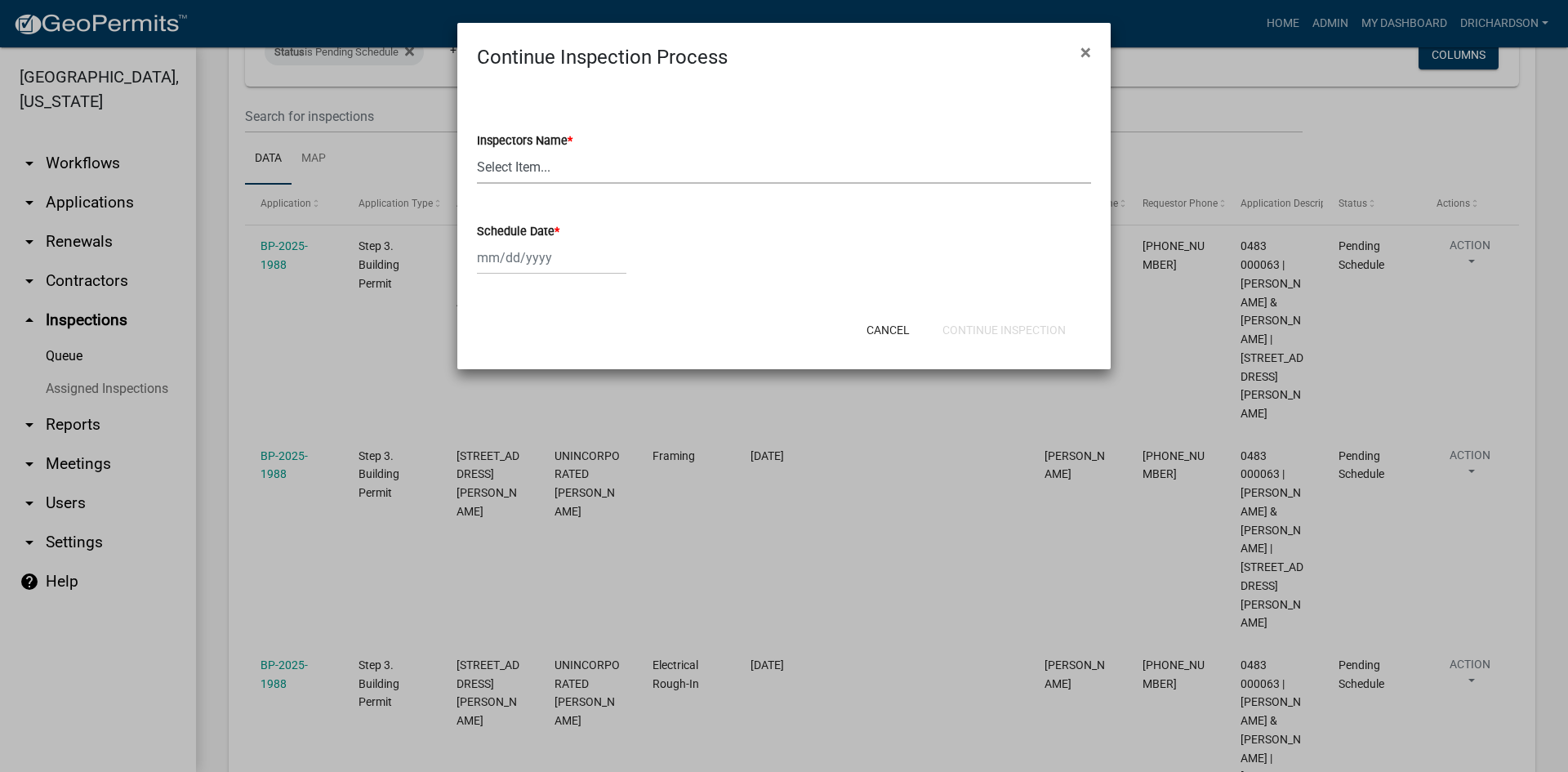
click at [511, 161] on select "Select Item... [PERSON_NAME] ([PERSON_NAME]) drichardson ([PERSON_NAME]) knorre…" at bounding box center [784, 167] width 615 height 34
select select "a5a5a9dc-14a5-4192-801a-4b6ec73e6000"
click at [477, 150] on select "Select Item... [PERSON_NAME] ([PERSON_NAME]) drichardson ([PERSON_NAME]) knorre…" at bounding box center [784, 167] width 615 height 34
click at [523, 273] on div at bounding box center [551, 258] width 150 height 34
select select "9"
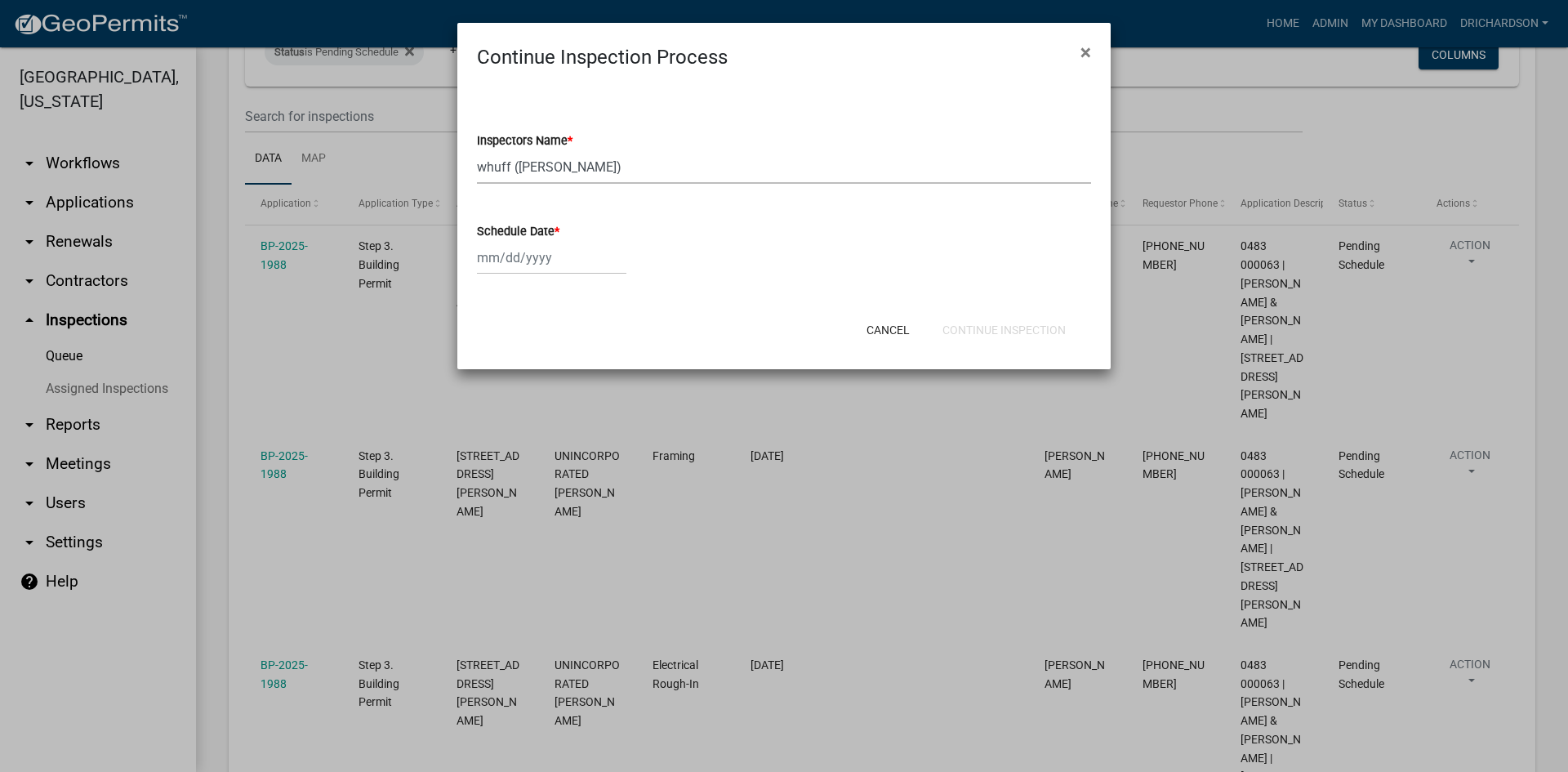
select select "2025"
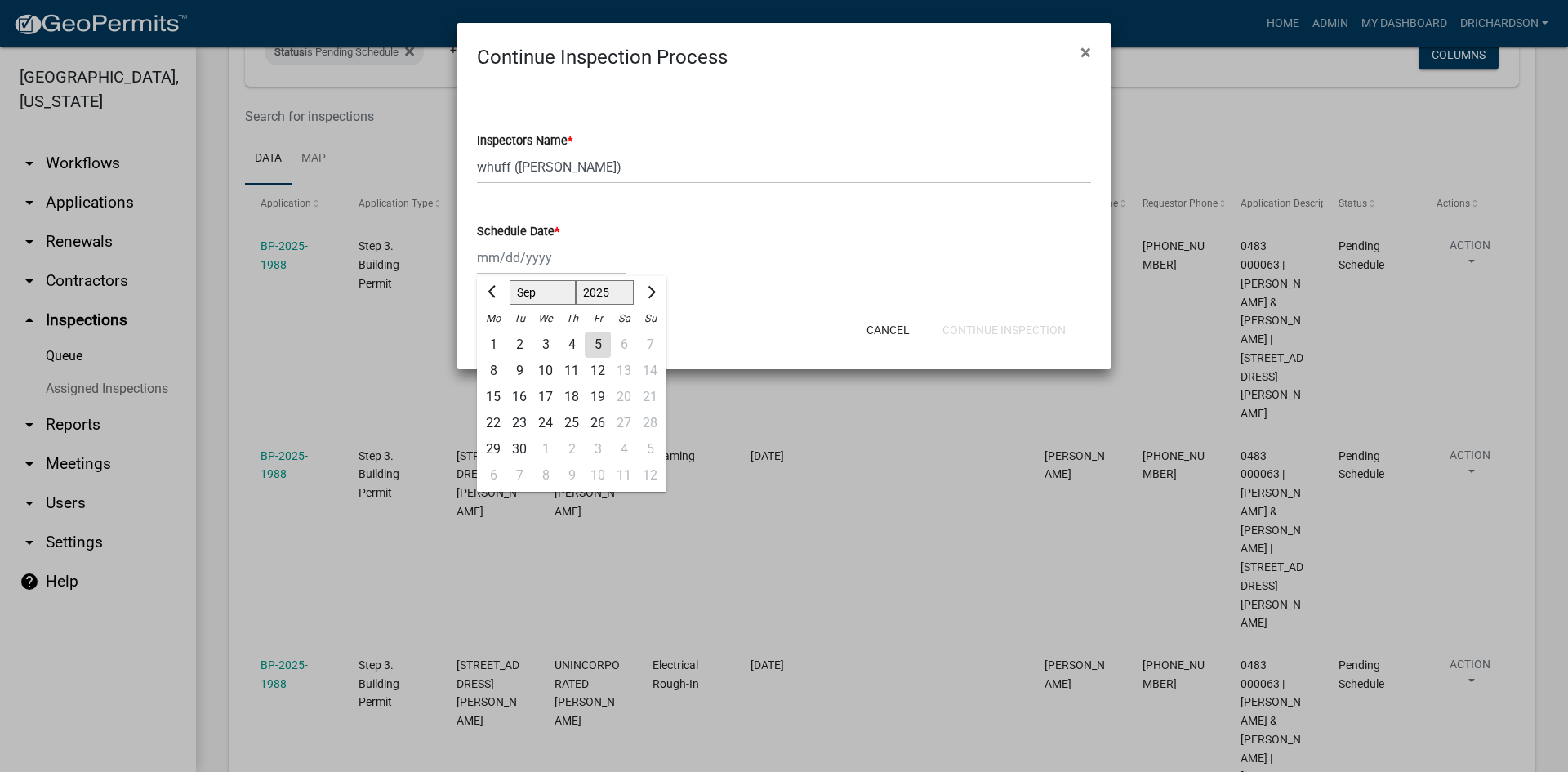
drag, startPoint x: 602, startPoint y: 340, endPoint x: 679, endPoint y: 345, distance: 77.2
click at [602, 341] on div "5" at bounding box center [598, 345] width 26 height 26
type input "[DATE]"
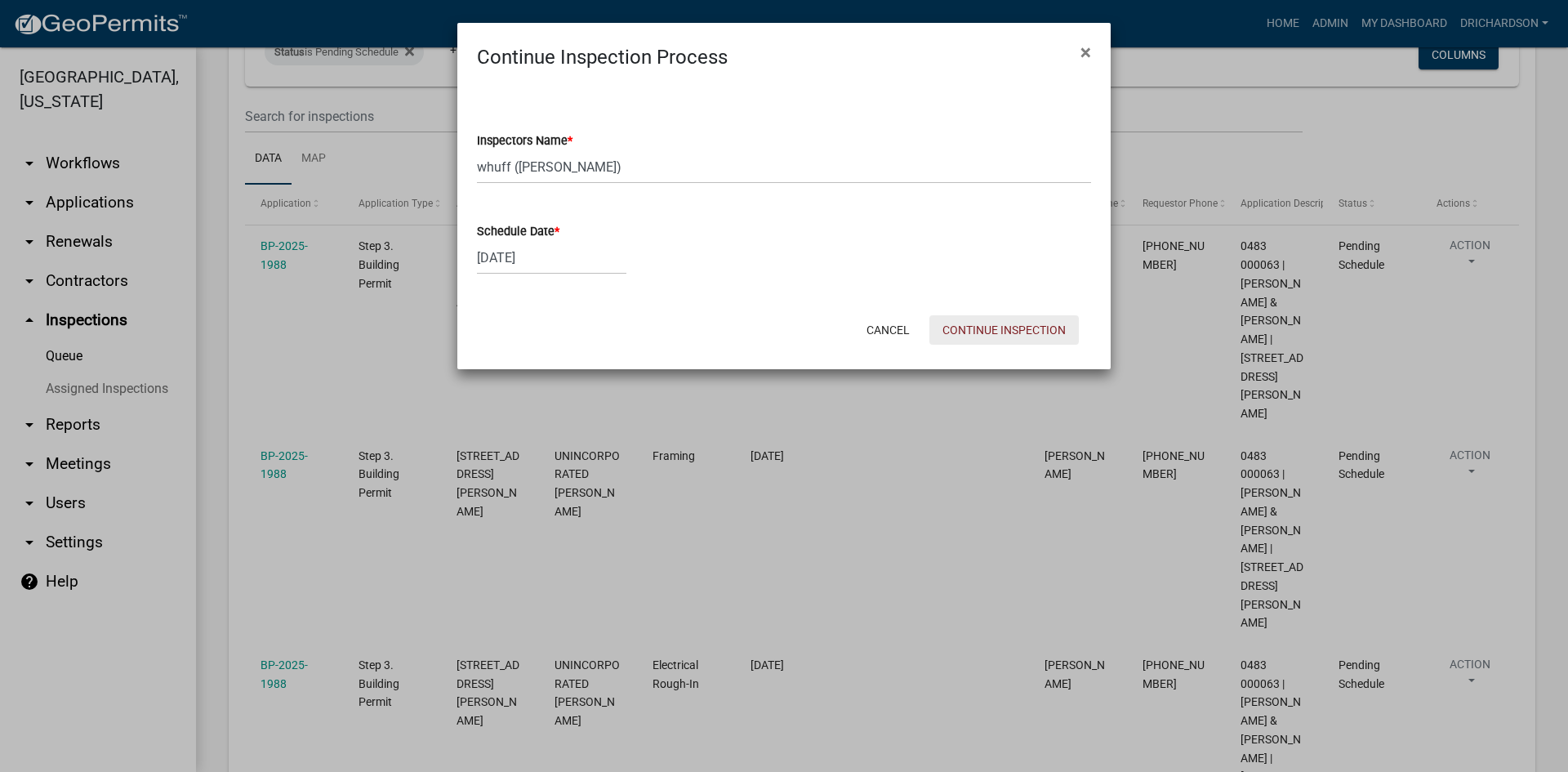
click at [981, 334] on button "Continue Inspection" at bounding box center [1004, 330] width 150 height 29
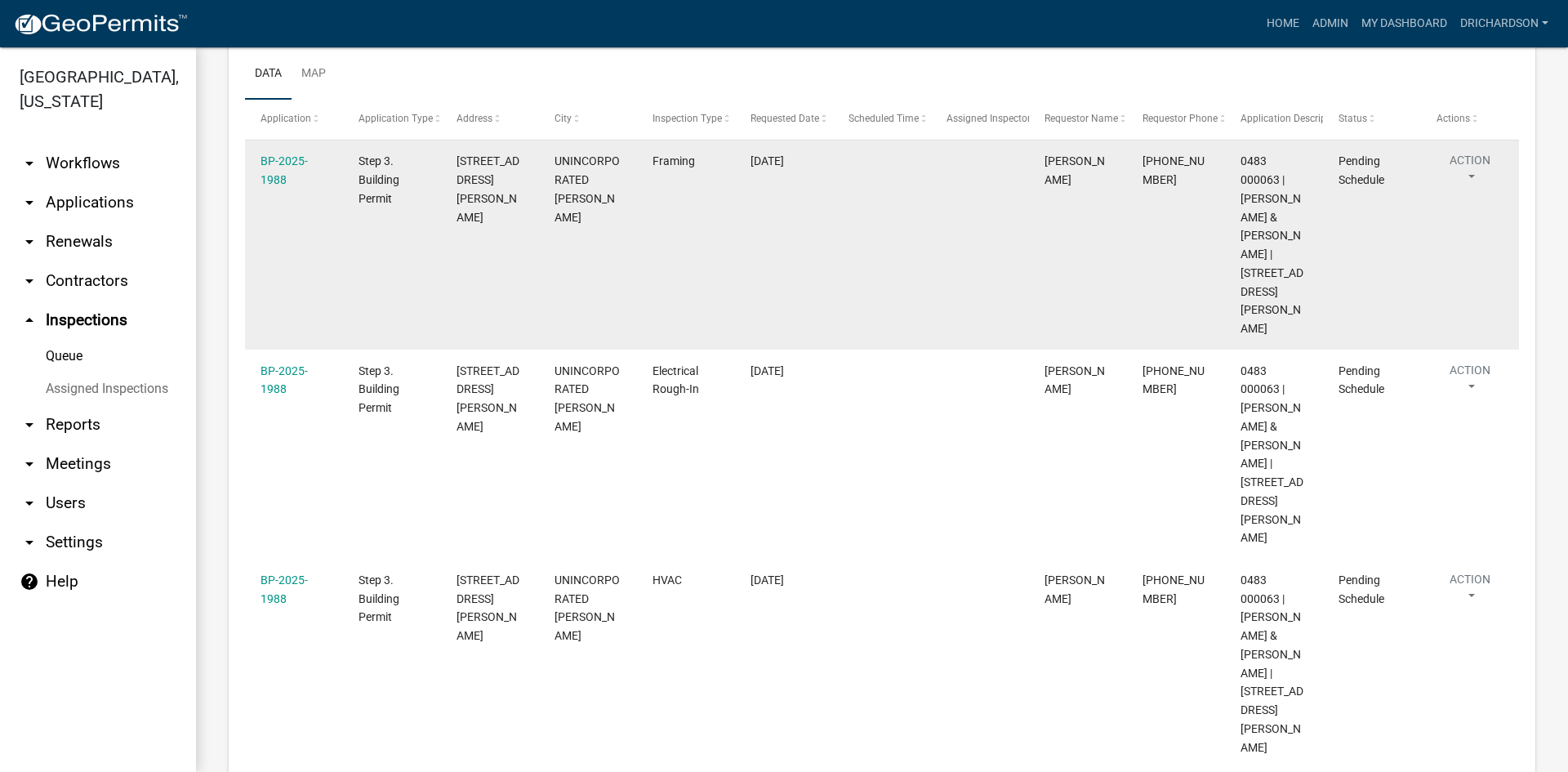
scroll to position [220, 0]
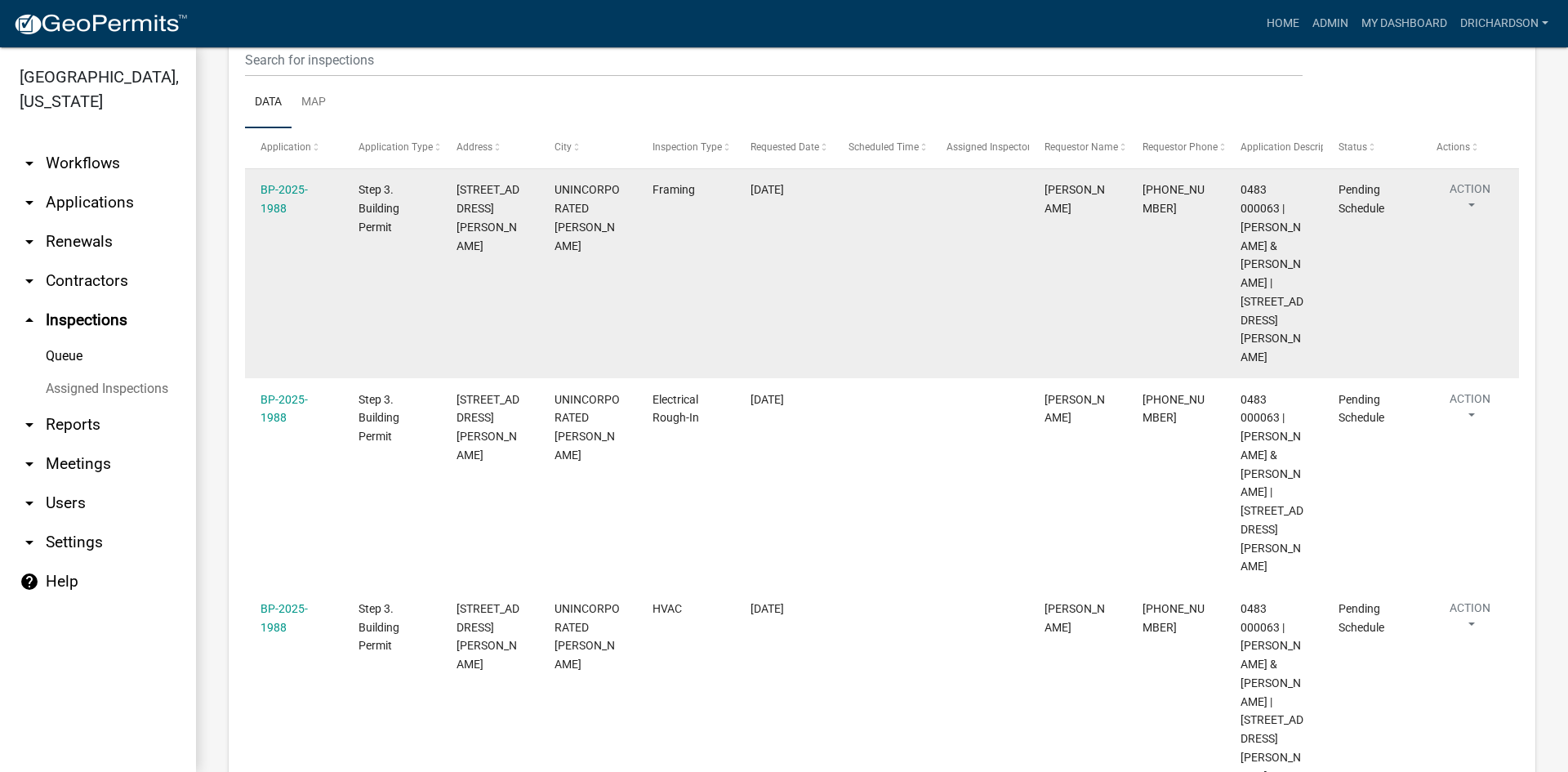
click at [1474, 200] on button "Action" at bounding box center [1469, 201] width 67 height 41
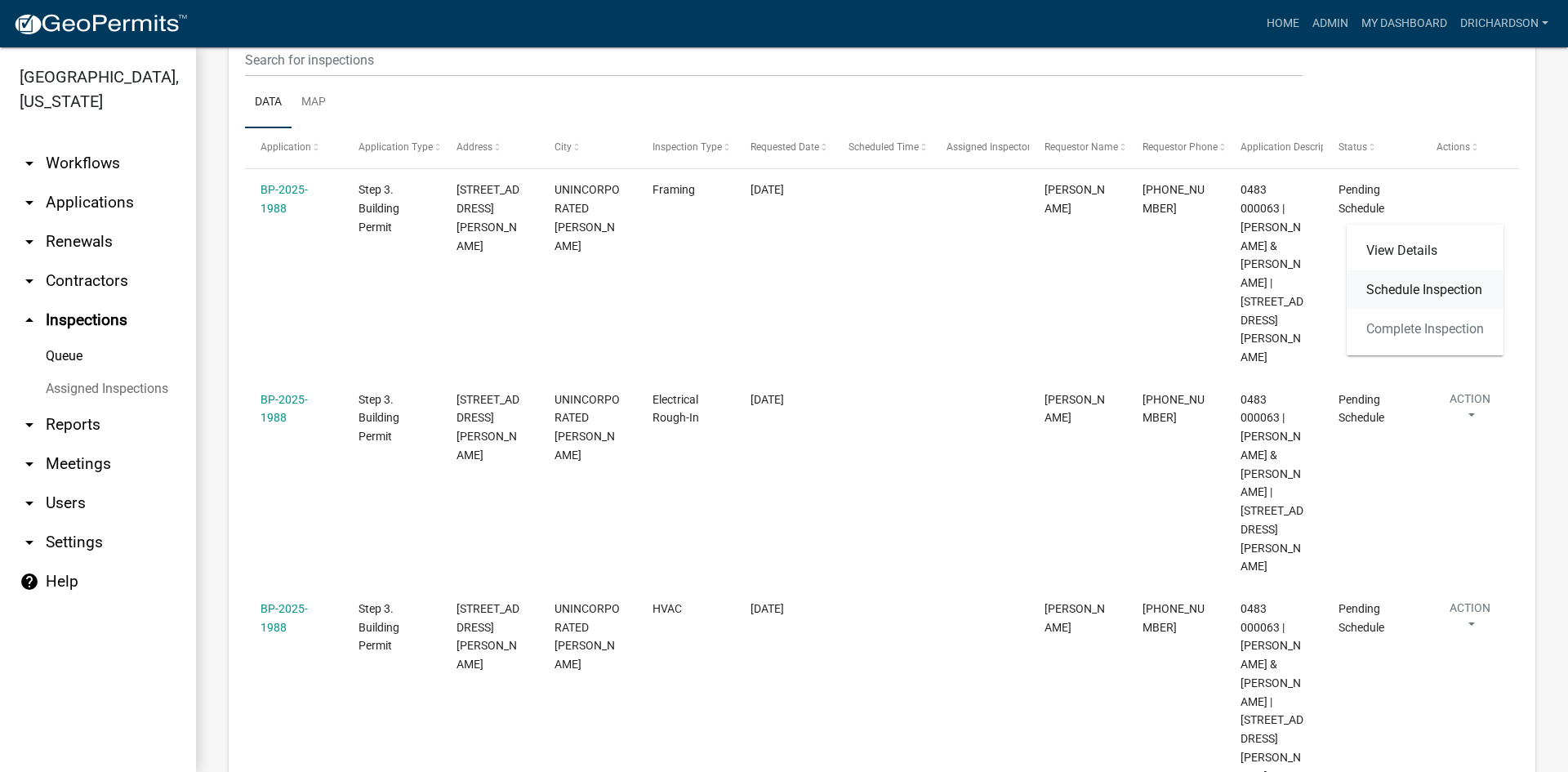
click at [1397, 285] on link "Schedule Inspection" at bounding box center [1425, 290] width 156 height 39
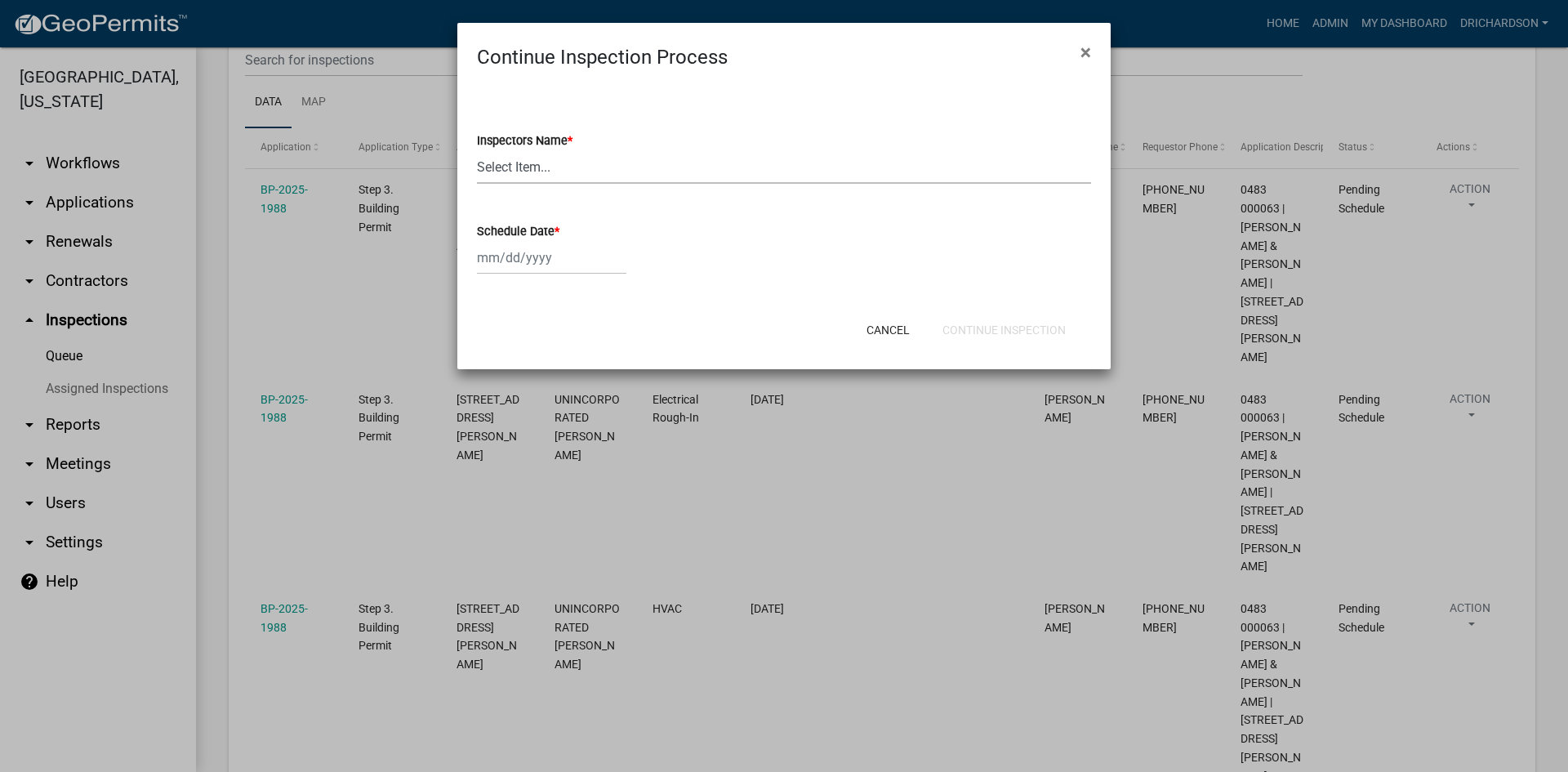
click at [533, 175] on select "Select Item... [PERSON_NAME] ([PERSON_NAME]) drichardson ([PERSON_NAME]) knorre…" at bounding box center [784, 167] width 615 height 34
select select "a5a5a9dc-14a5-4192-801a-4b6ec73e6000"
click at [477, 150] on select "Select Item... [PERSON_NAME] ([PERSON_NAME]) drichardson ([PERSON_NAME]) knorre…" at bounding box center [784, 167] width 615 height 34
click at [525, 252] on div at bounding box center [551, 258] width 150 height 34
select select "9"
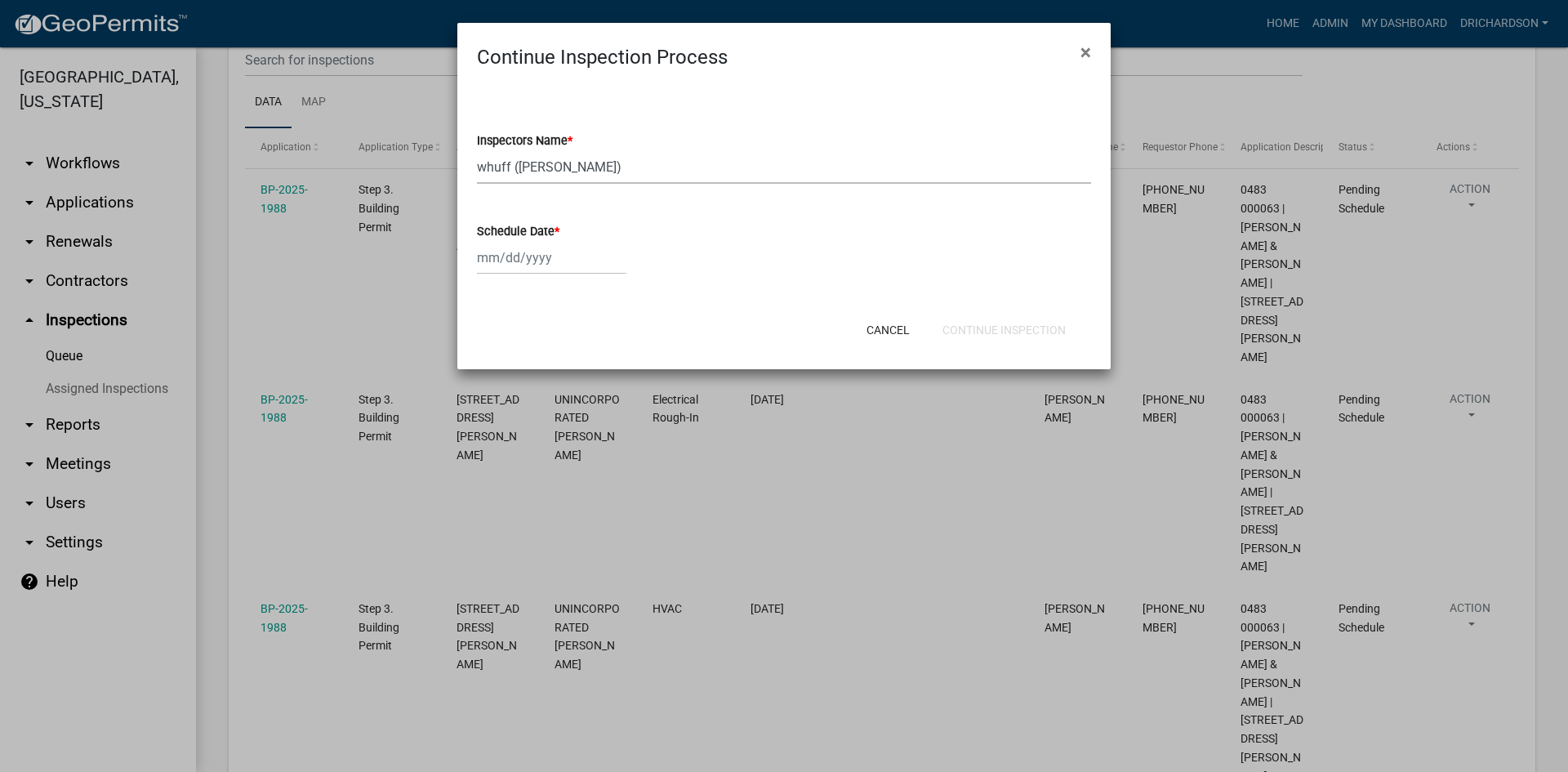
select select "2025"
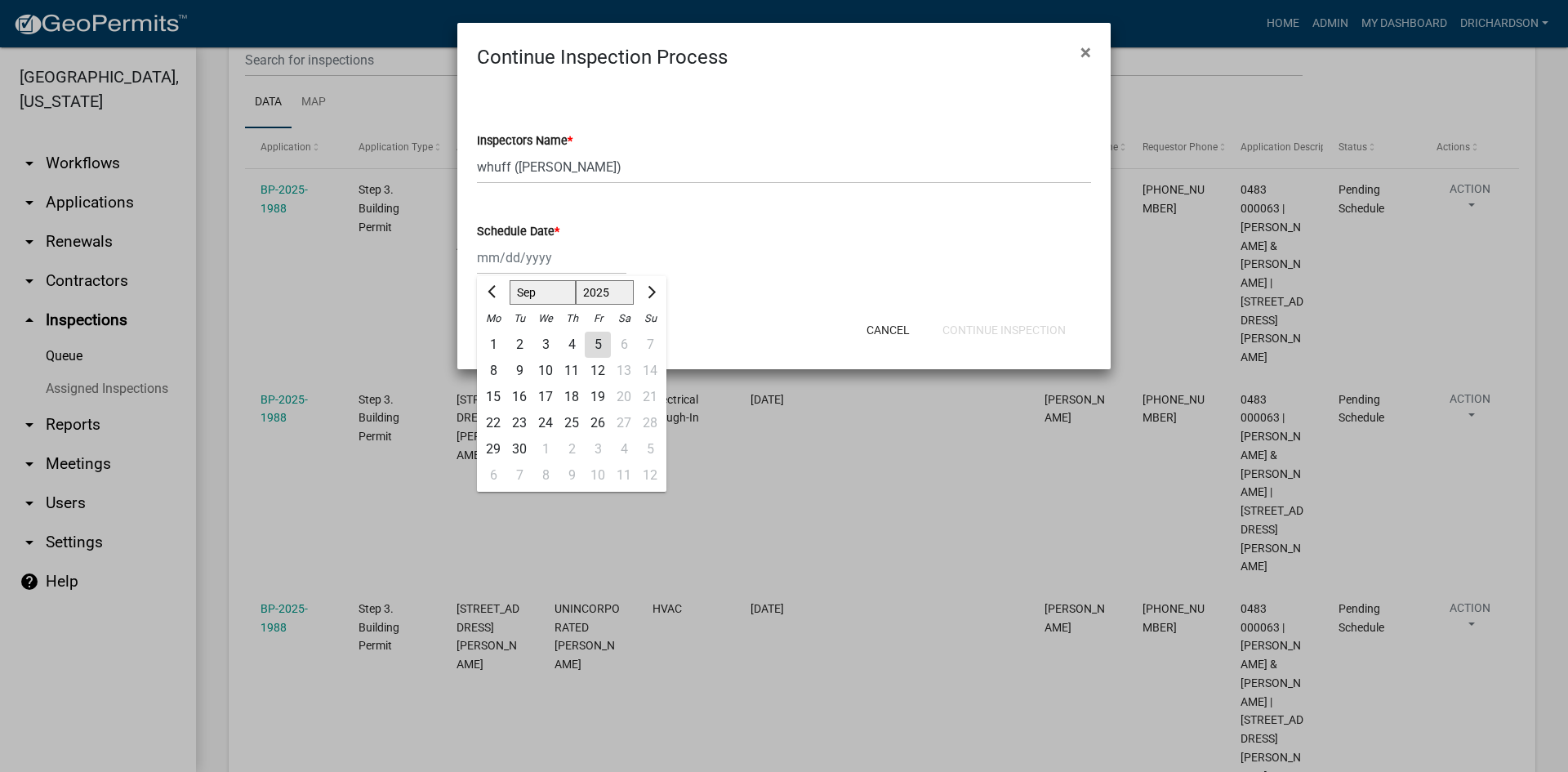
click at [596, 342] on div "5" at bounding box center [598, 345] width 26 height 26
type input "[DATE]"
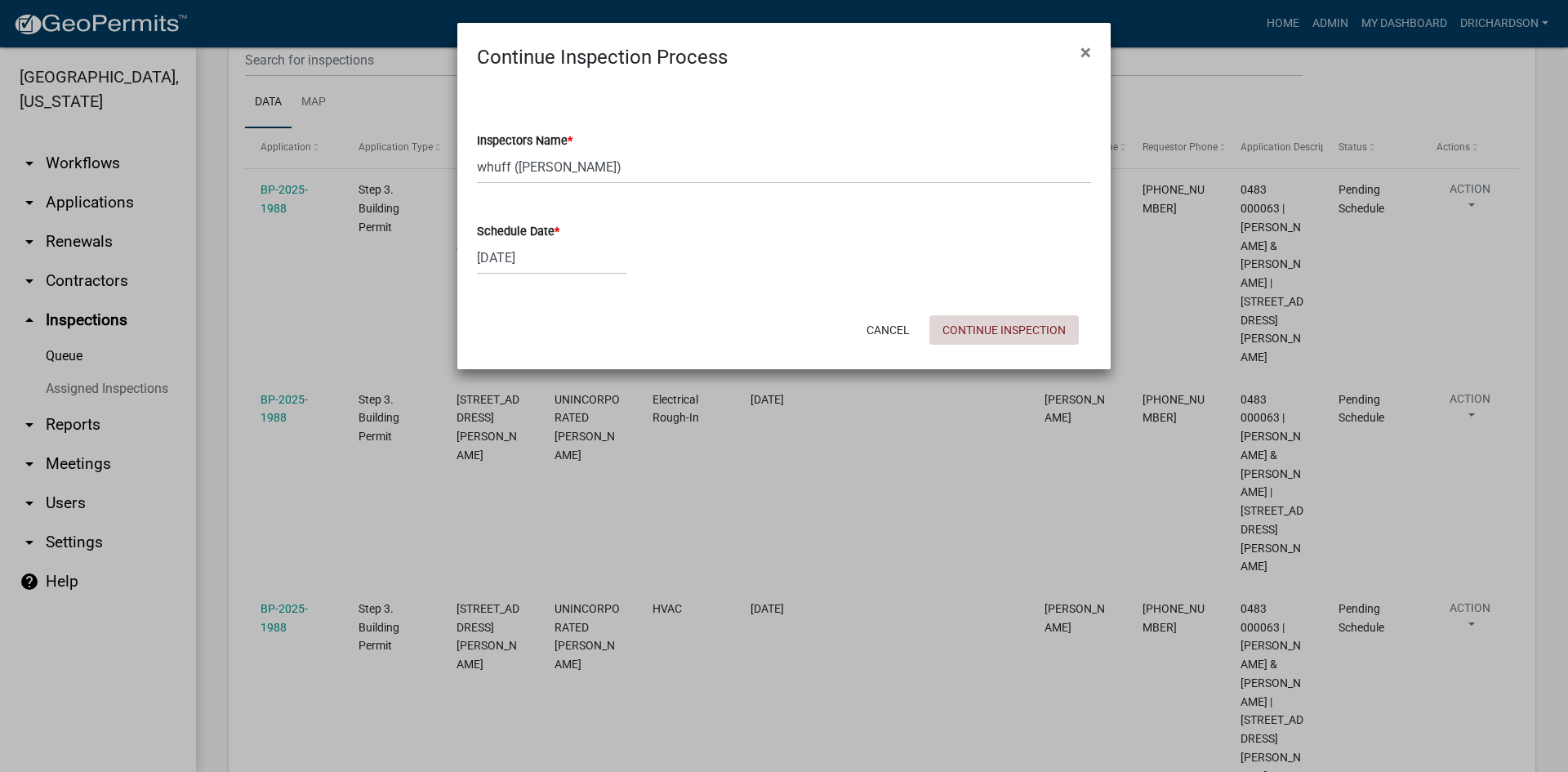
click at [1017, 329] on button "Continue Inspection" at bounding box center [1004, 330] width 150 height 29
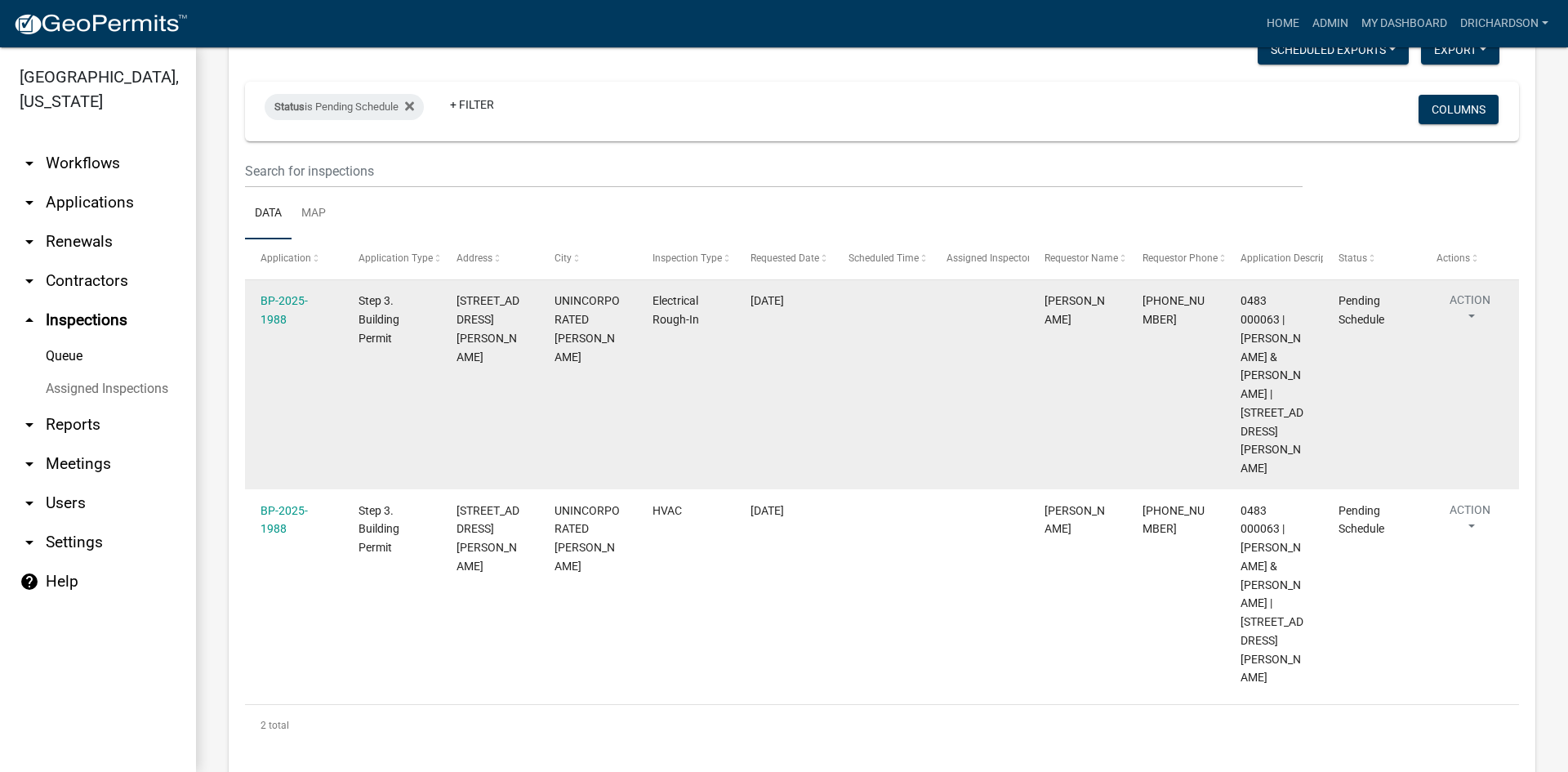
scroll to position [112, 0]
click at [1468, 301] on button "Action" at bounding box center [1469, 309] width 67 height 41
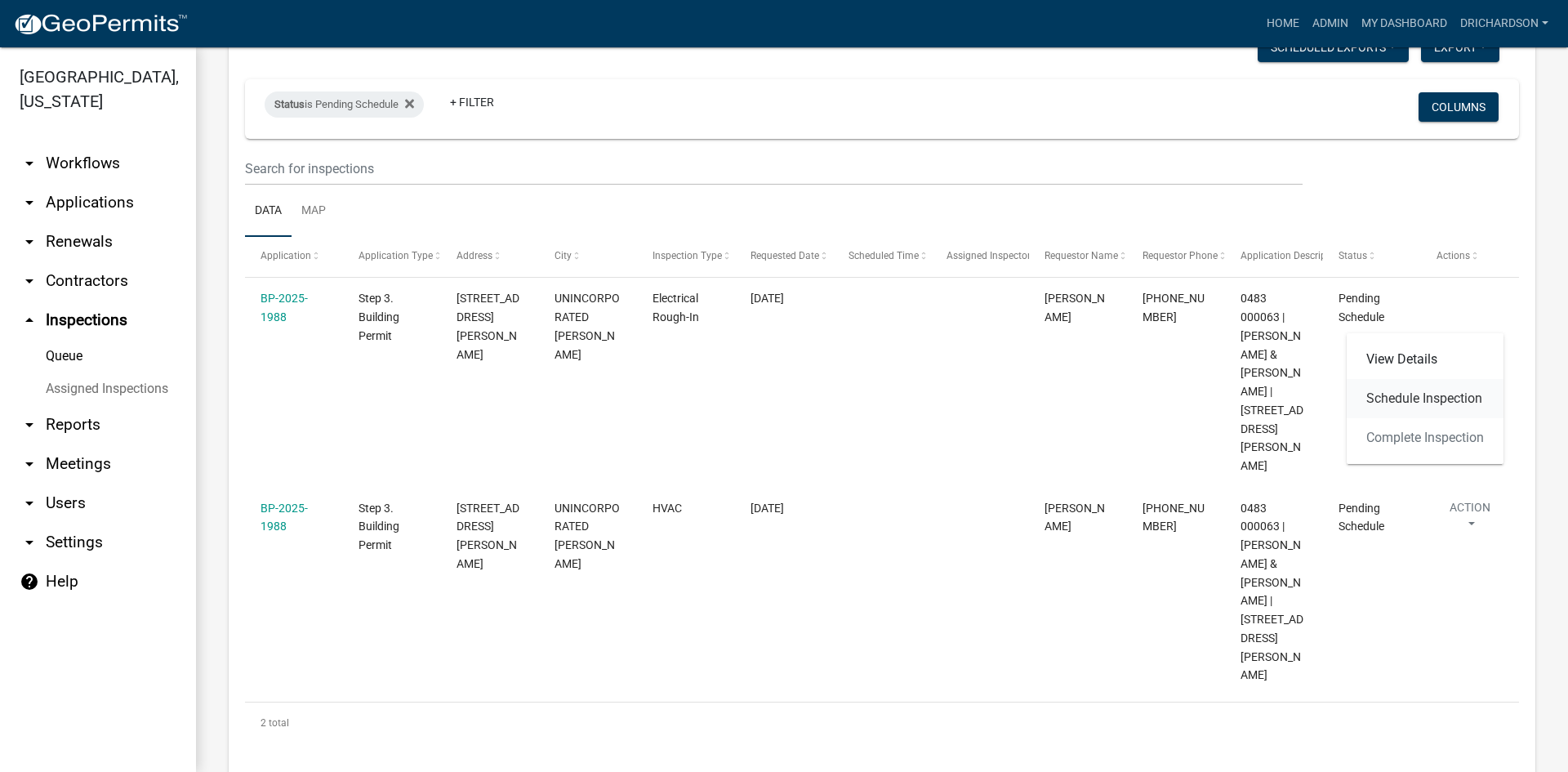
click at [1402, 400] on link "Schedule Inspection" at bounding box center [1425, 398] width 156 height 39
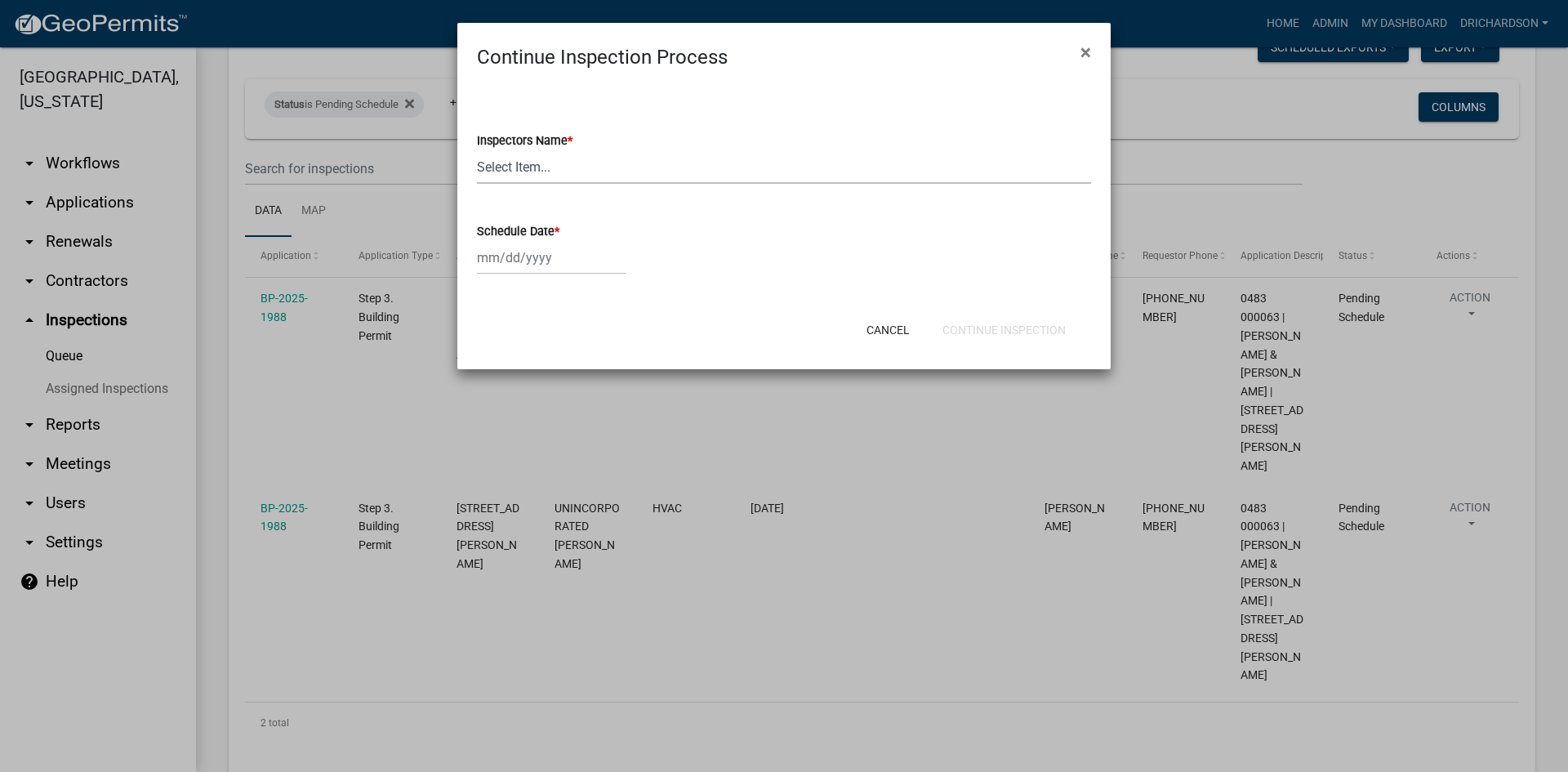
click at [519, 159] on select "Select Item... [PERSON_NAME] ([PERSON_NAME]) drichardson ([PERSON_NAME]) knorre…" at bounding box center [784, 167] width 615 height 34
select select "a5a5a9dc-14a5-4192-801a-4b6ec73e6000"
click at [477, 150] on select "Select Item... [PERSON_NAME] ([PERSON_NAME]) drichardson ([PERSON_NAME]) knorre…" at bounding box center [784, 167] width 615 height 34
select select "9"
select select "2025"
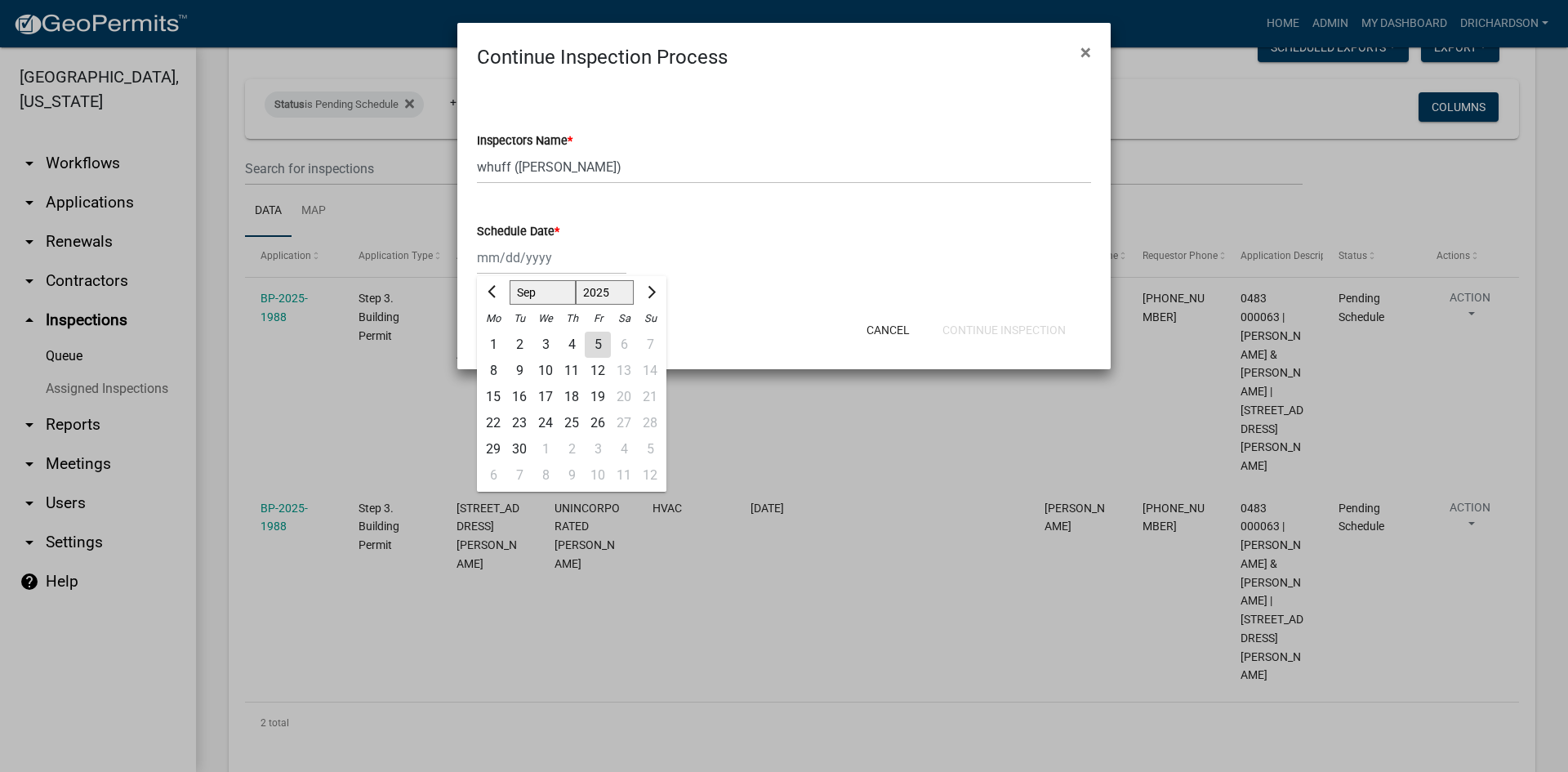
click at [511, 252] on div "Jan Feb Mar Apr May Jun Jul Aug Sep Oct Nov Dec 1525 1526 1527 1528 1529 1530 1…" at bounding box center [551, 258] width 150 height 34
click at [591, 341] on div "5" at bounding box center [598, 345] width 26 height 26
type input "[DATE]"
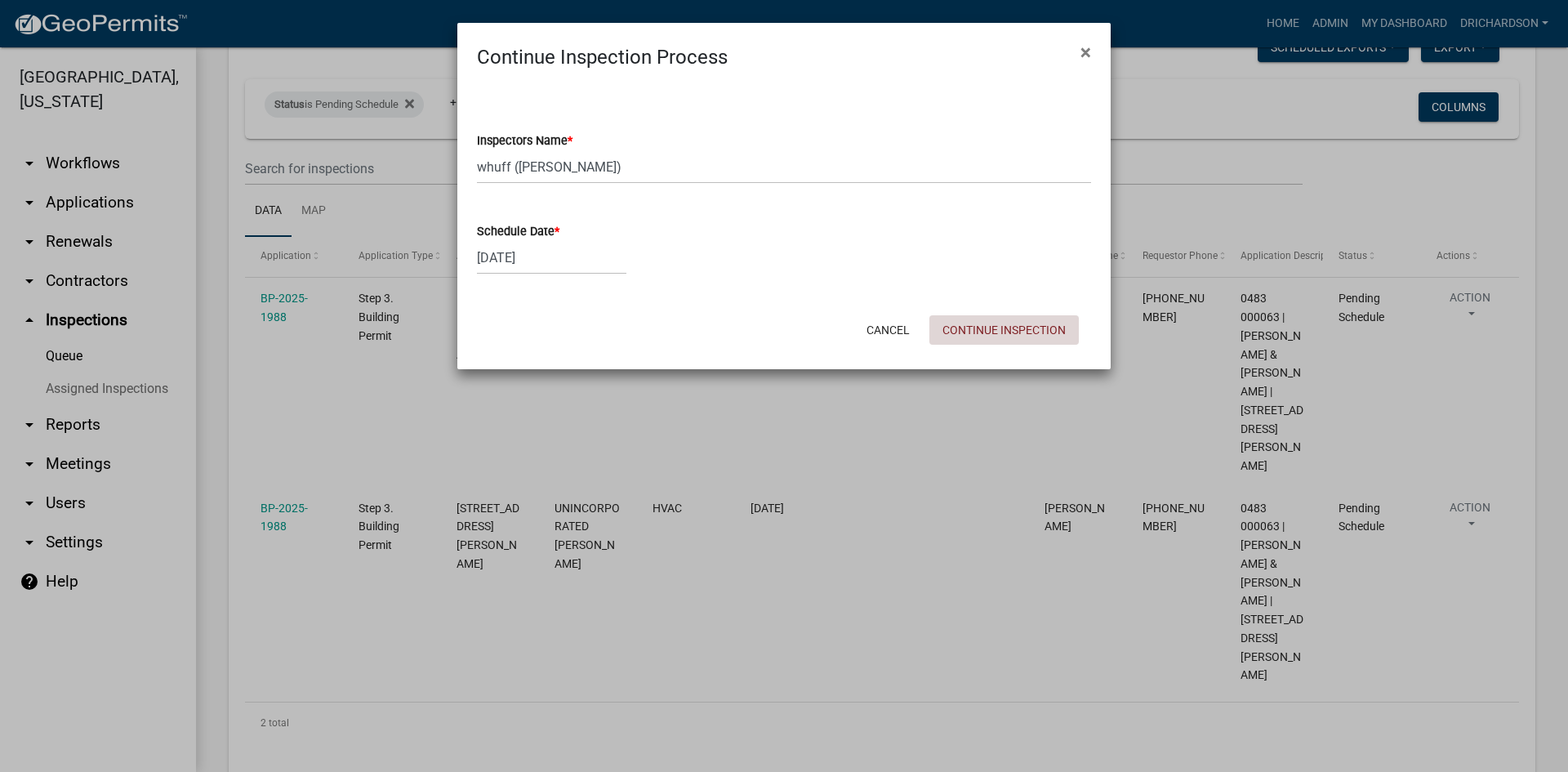
click at [1010, 325] on button "Continue Inspection" at bounding box center [1004, 330] width 150 height 29
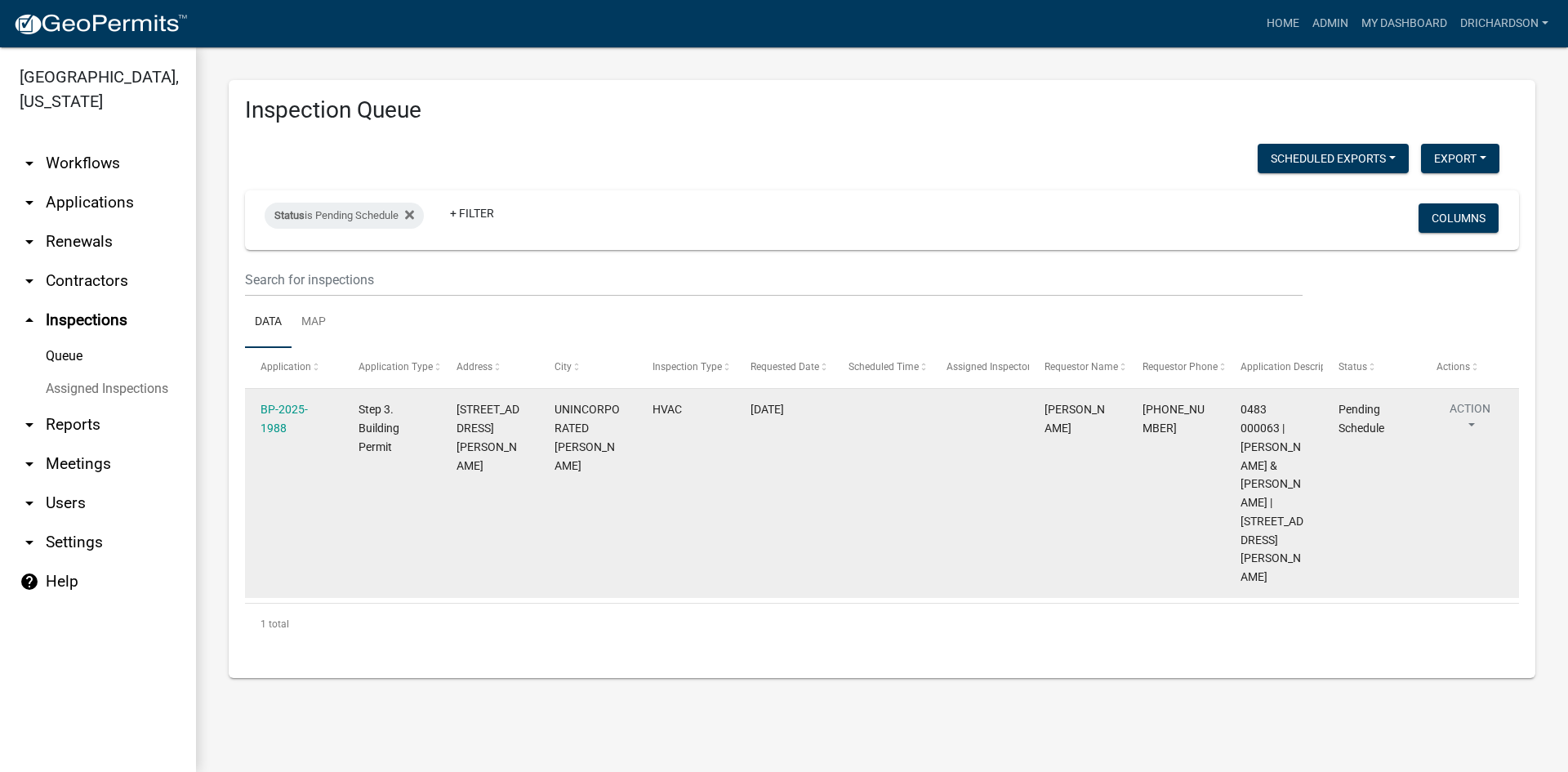
click at [1453, 409] on button "Action" at bounding box center [1469, 420] width 67 height 41
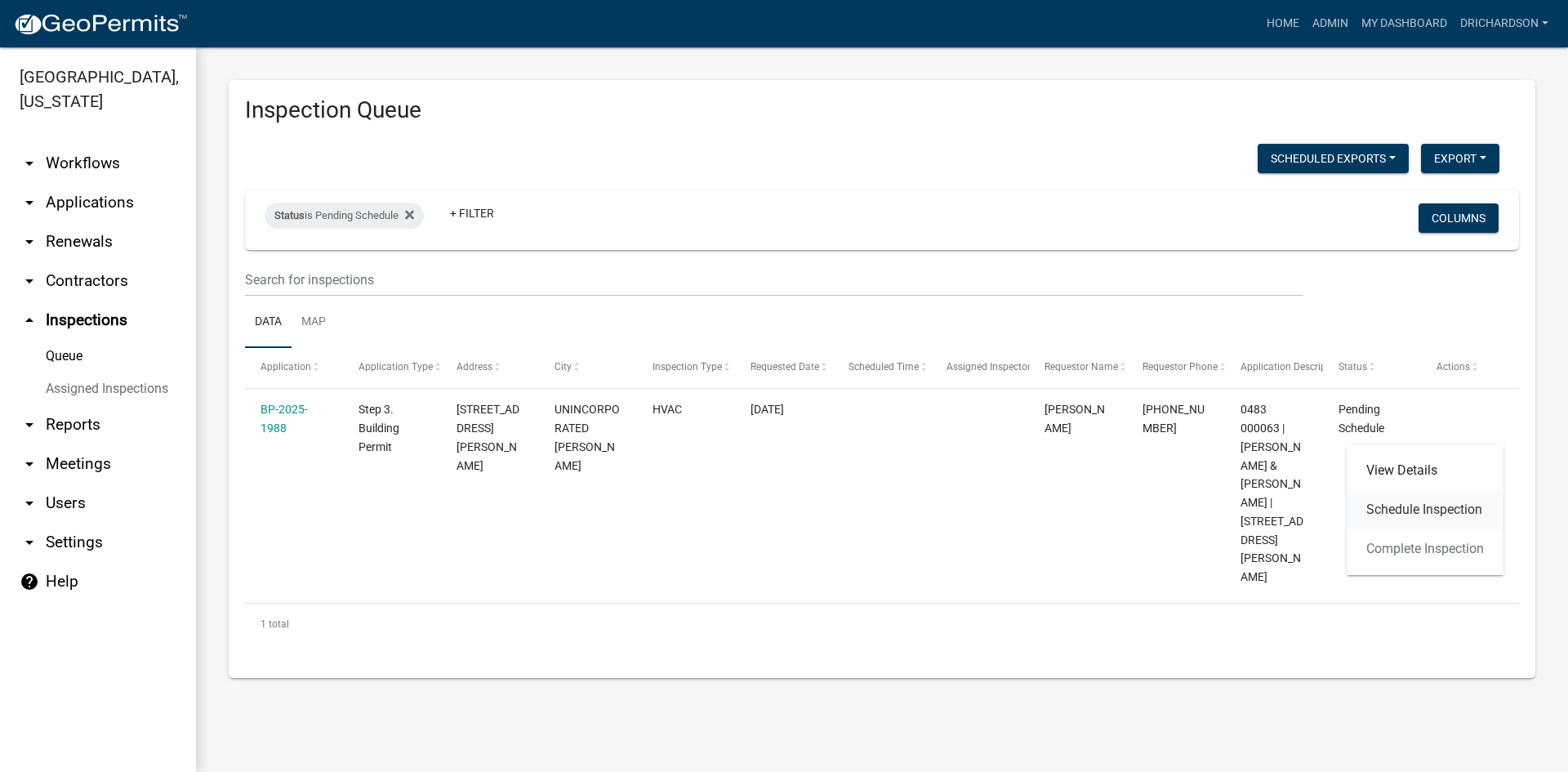
click at [1428, 504] on link "Schedule Inspection" at bounding box center [1425, 509] width 156 height 39
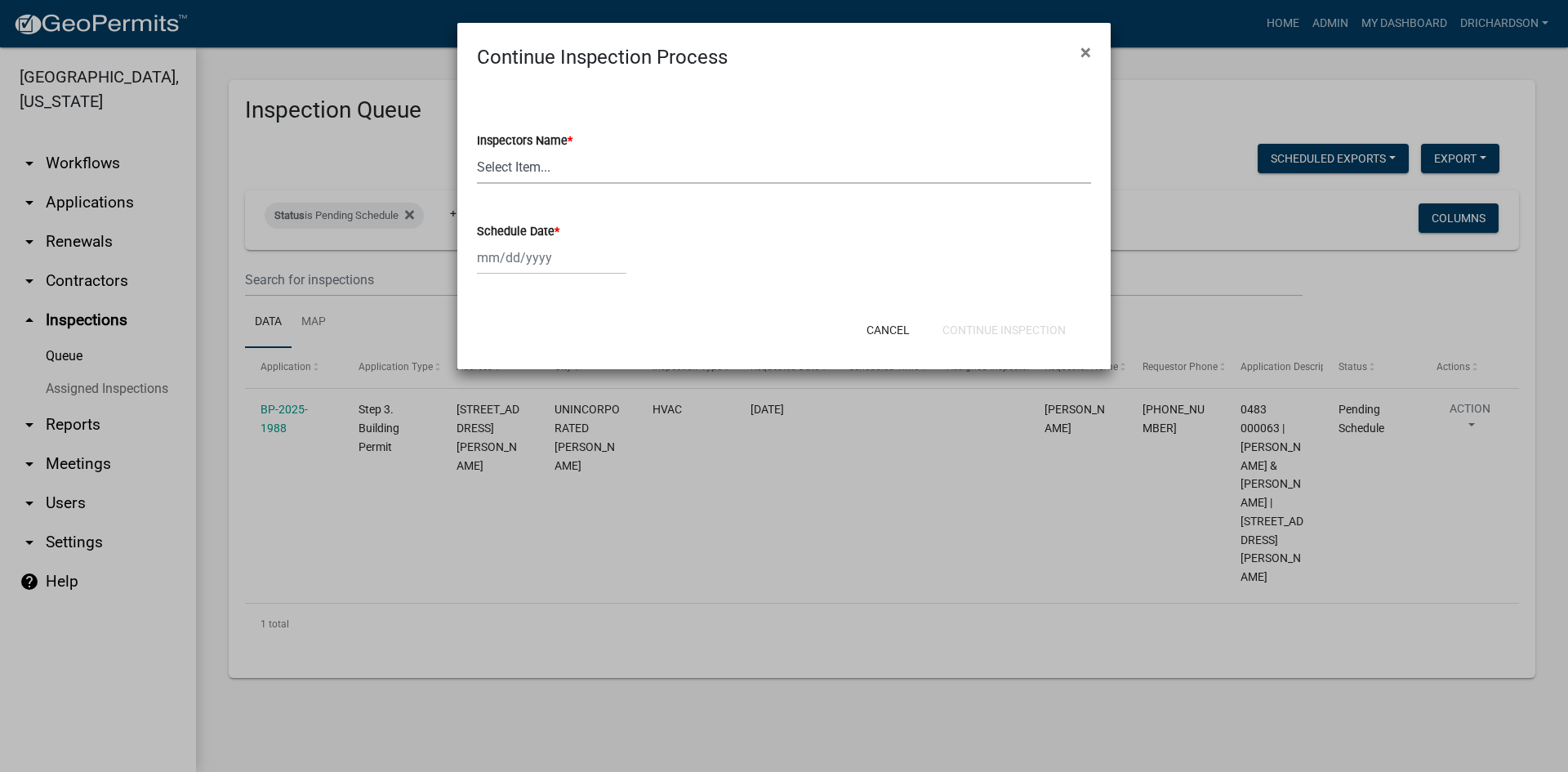
click at [560, 165] on select "Select Item... whuff (William Huff) drichardson (Douglas Richardson) knorred (K…" at bounding box center [784, 167] width 615 height 34
select select "a5a5a9dc-14a5-4192-801a-4b6ec73e6000"
click at [477, 150] on select "Select Item... whuff (William Huff) drichardson (Douglas Richardson) knorred (K…" at bounding box center [784, 167] width 615 height 34
click at [517, 251] on div at bounding box center [551, 258] width 150 height 34
select select "9"
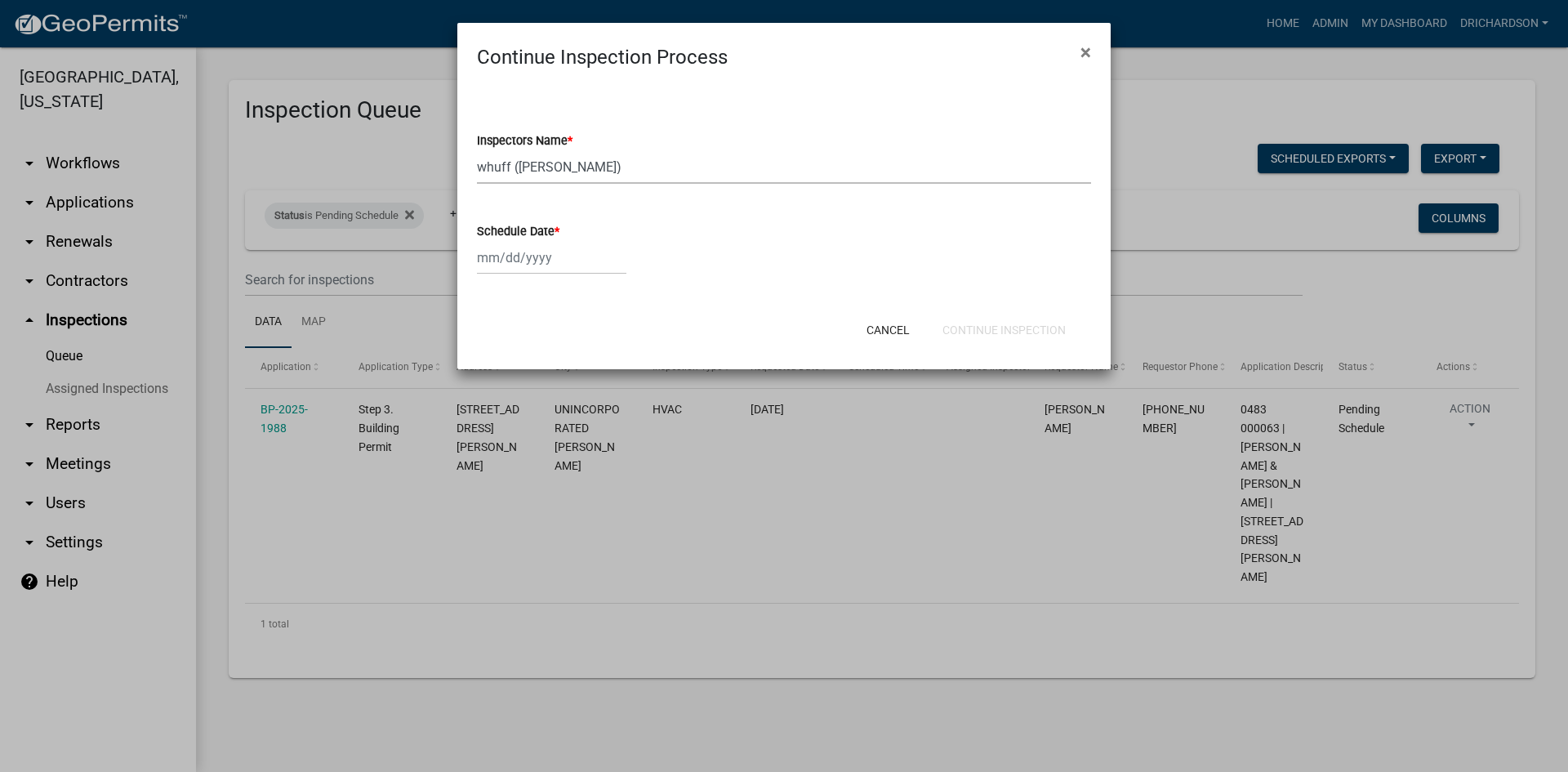
select select "2025"
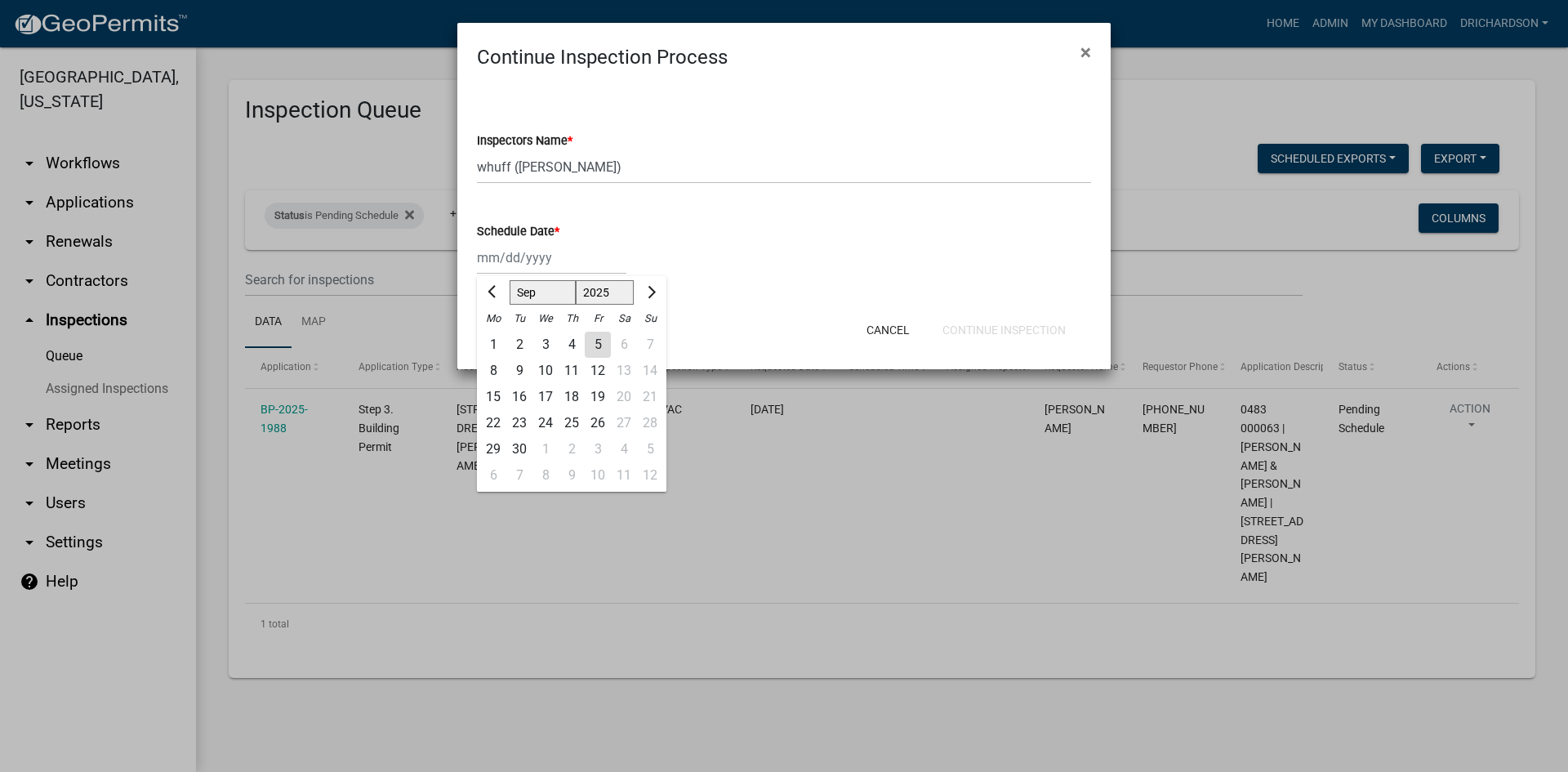
click at [594, 343] on div "5" at bounding box center [598, 345] width 26 height 26
type input "[DATE]"
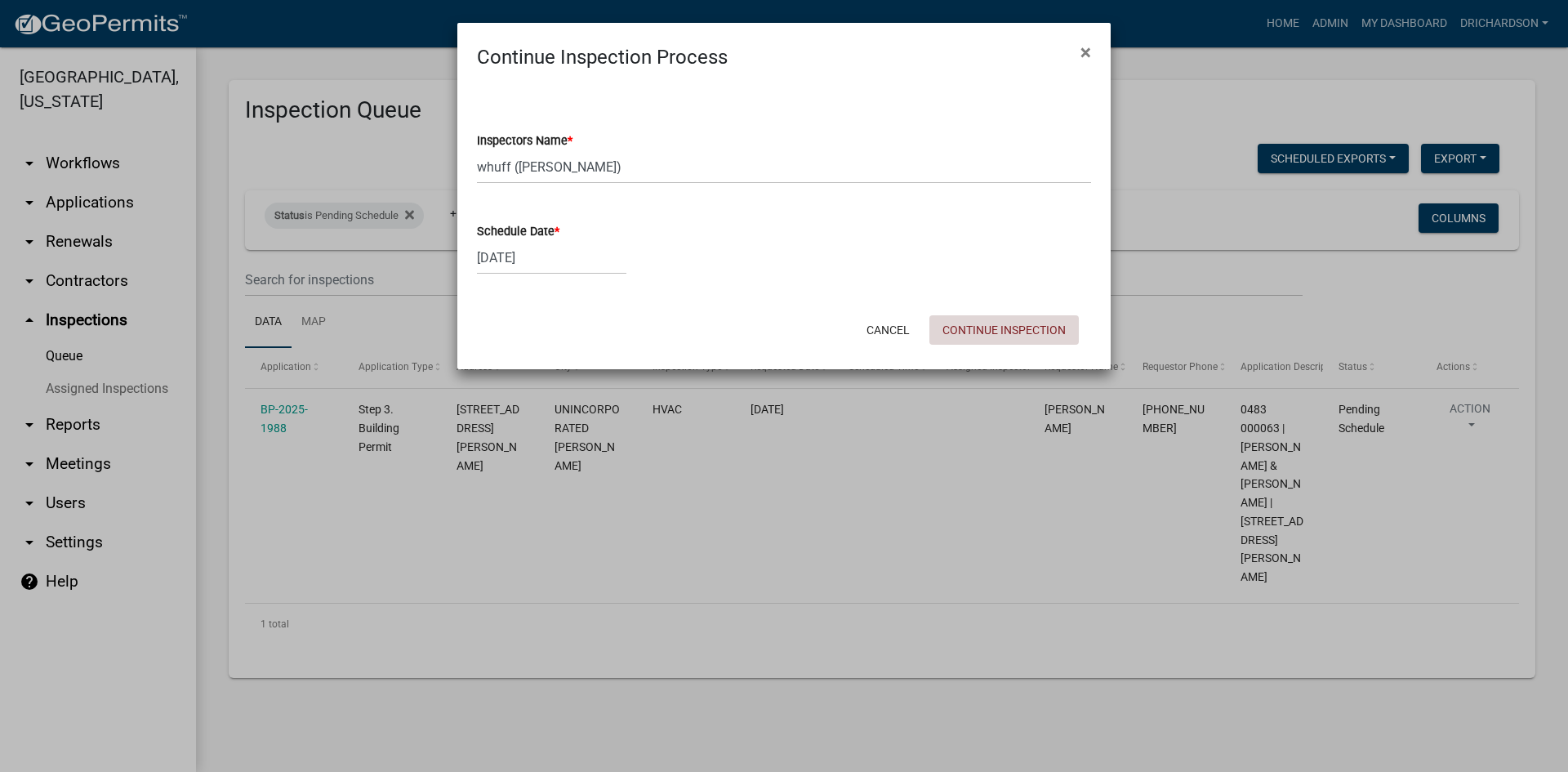
click at [964, 334] on button "Continue Inspection" at bounding box center [1004, 330] width 150 height 29
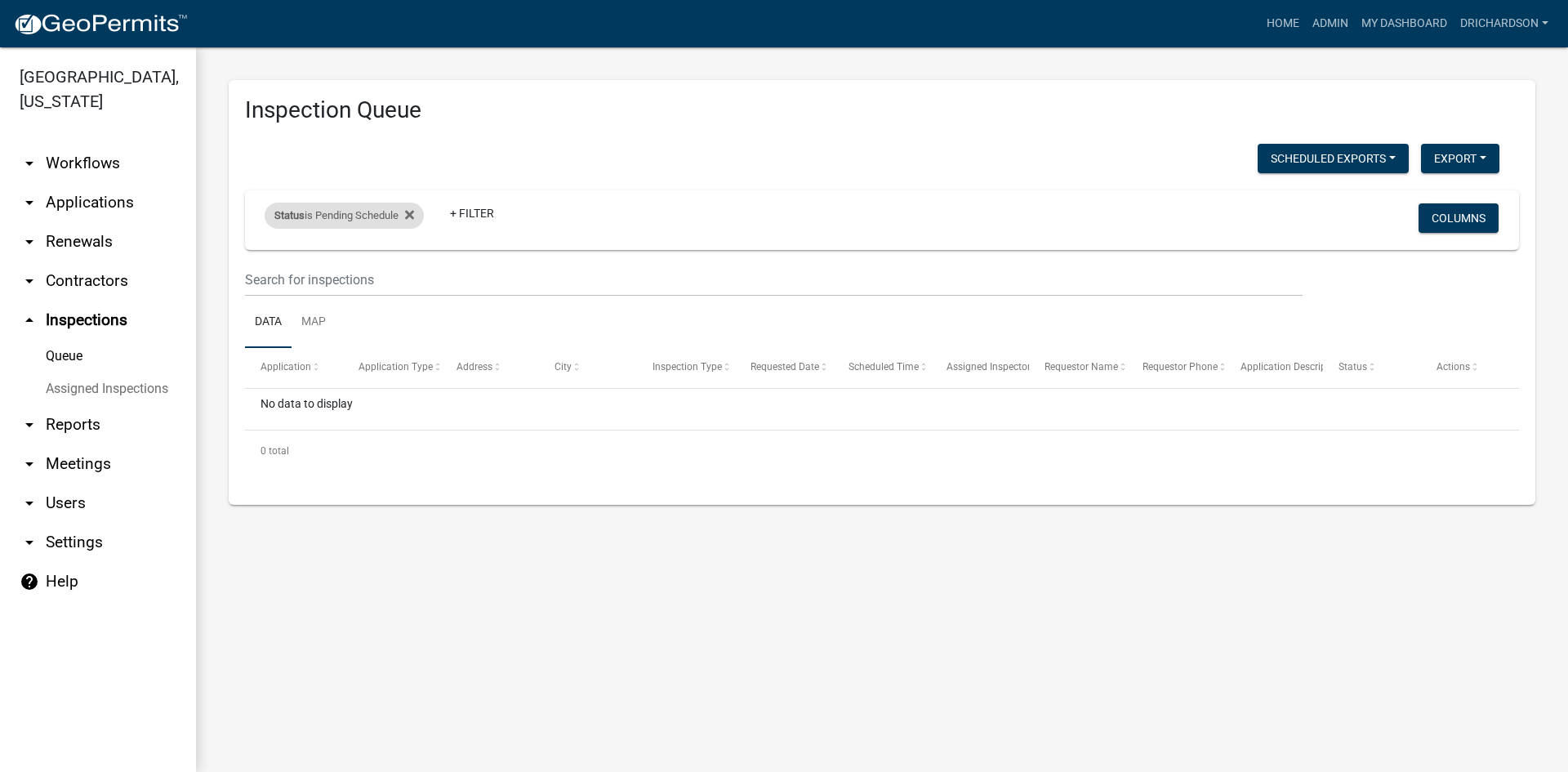
click at [332, 220] on div "Status is Pending Schedule" at bounding box center [344, 215] width 159 height 26
click at [348, 271] on select "Select an option Pending Schedule Pending Inspection Approved Denied Deleted Vo…" at bounding box center [346, 276] width 163 height 34
select select "1"
click at [268, 259] on select "Select an option Pending Schedule Pending Inspection Approved Denied Deleted Vo…" at bounding box center [346, 276] width 163 height 34
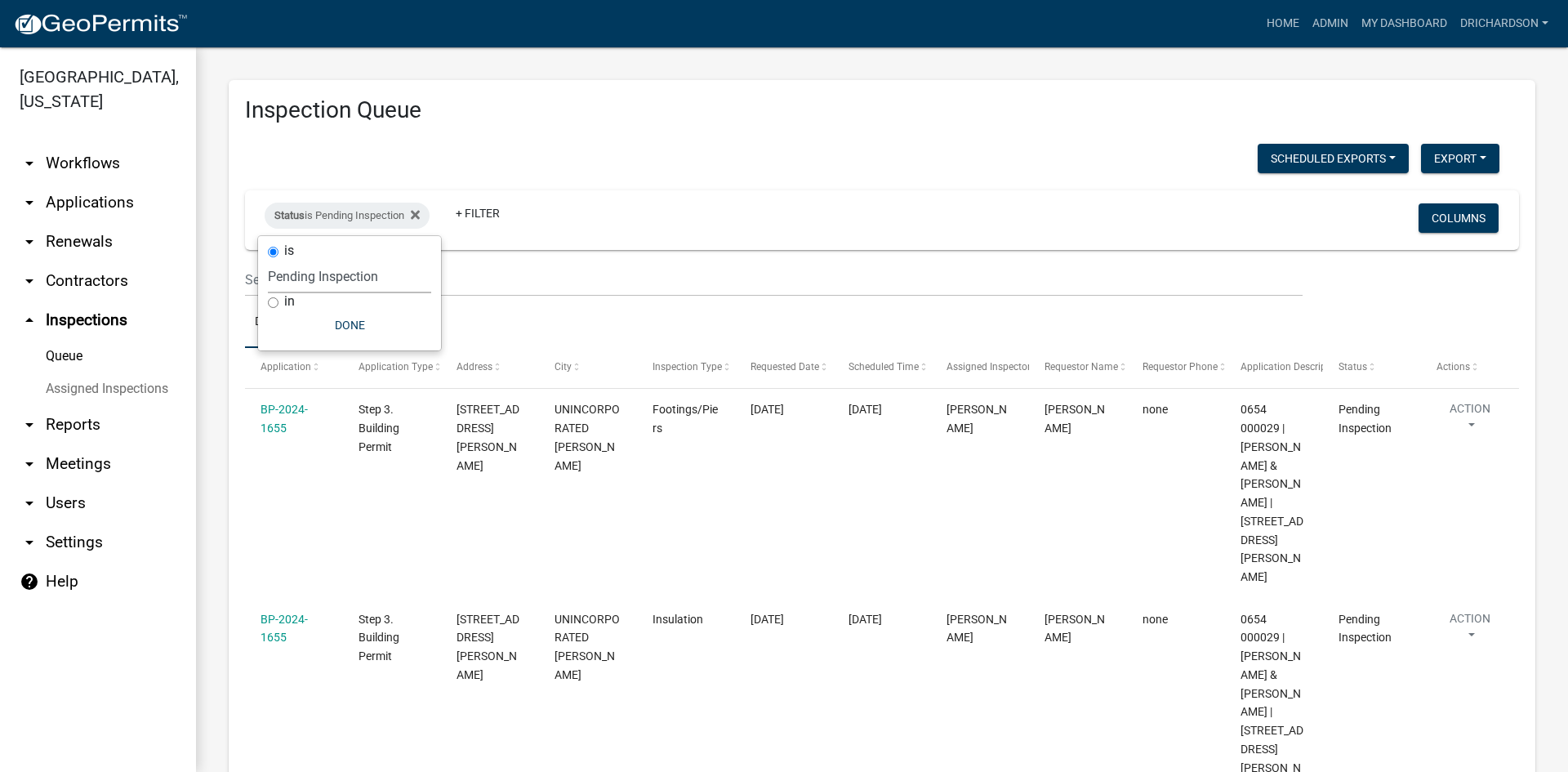
click at [616, 118] on h3 "Inspection Queue" at bounding box center [882, 110] width 1274 height 28
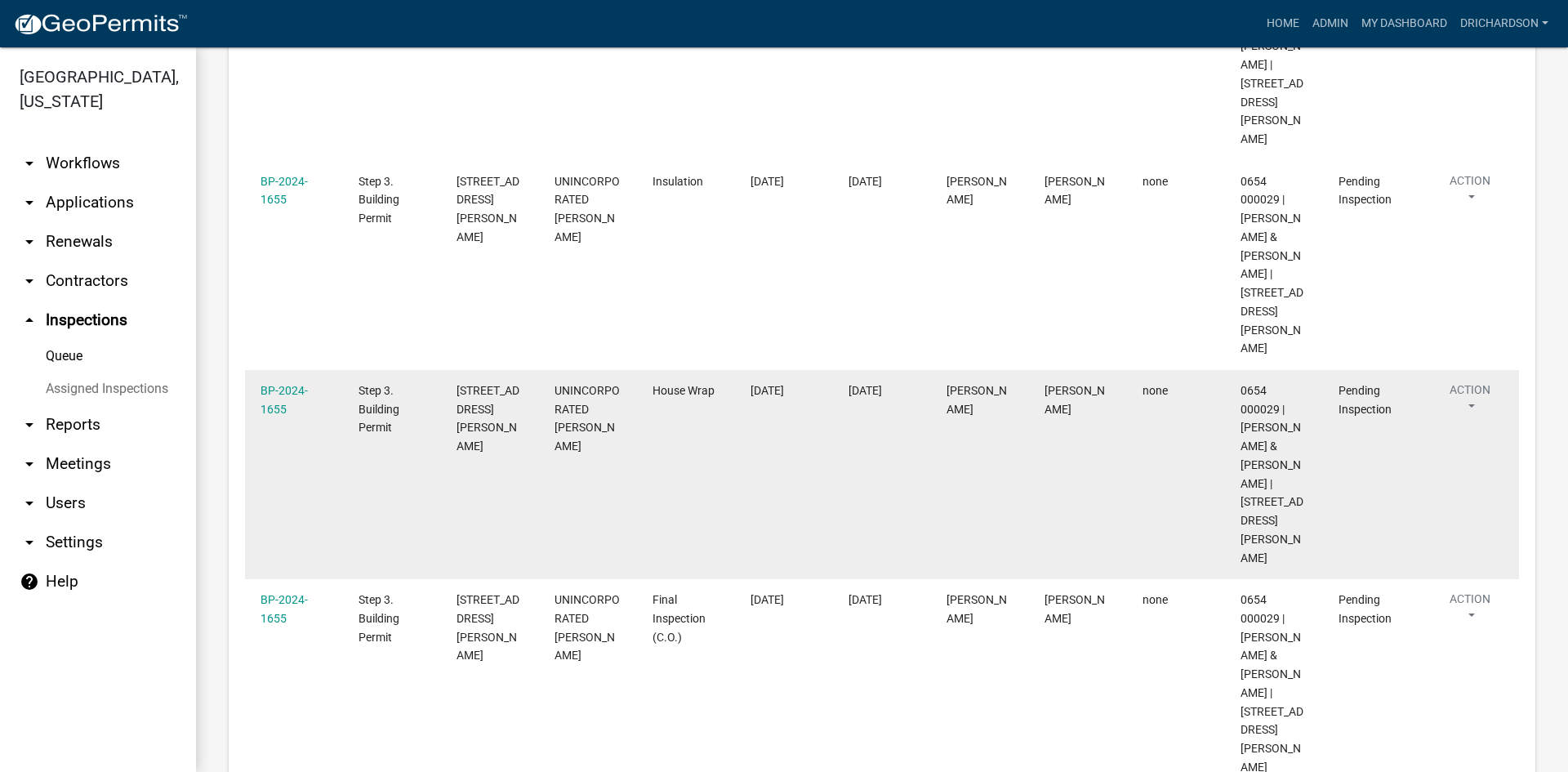
scroll to position [408, 0]
